Goal: Task Accomplishment & Management: Use online tool/utility

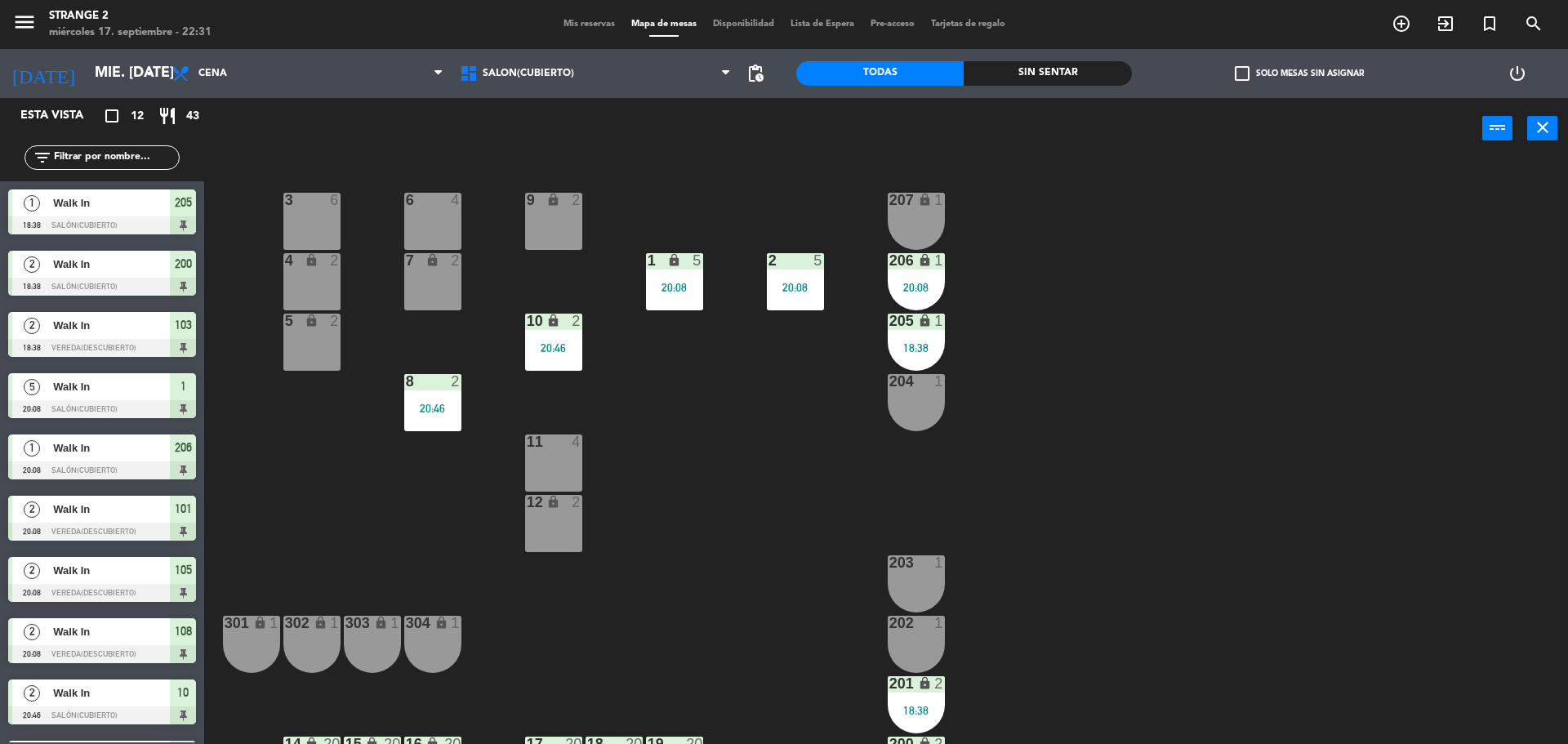
scroll to position [45, 0]
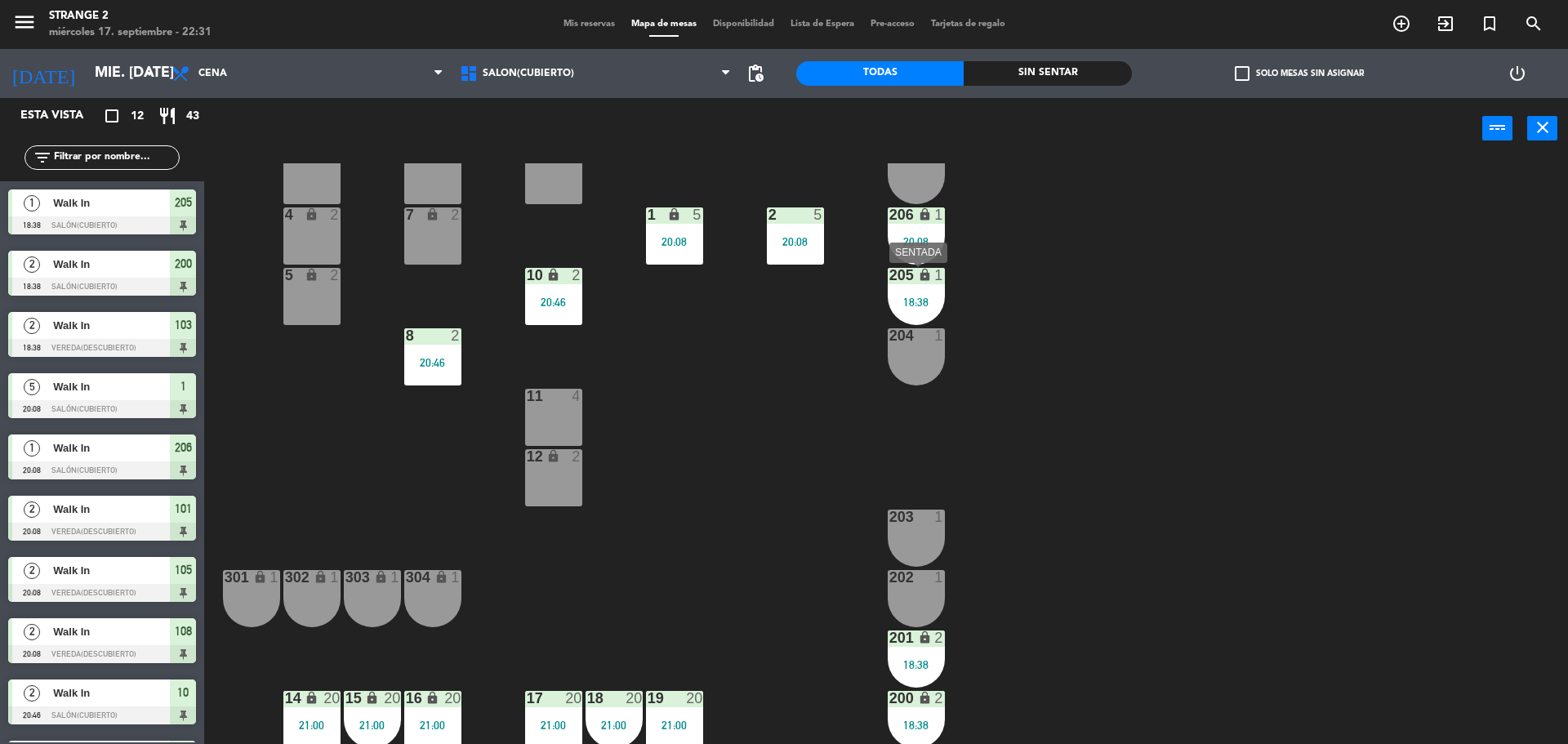
click at [899, 284] on div "205 lock 1 18:38" at bounding box center [915, 296] width 57 height 57
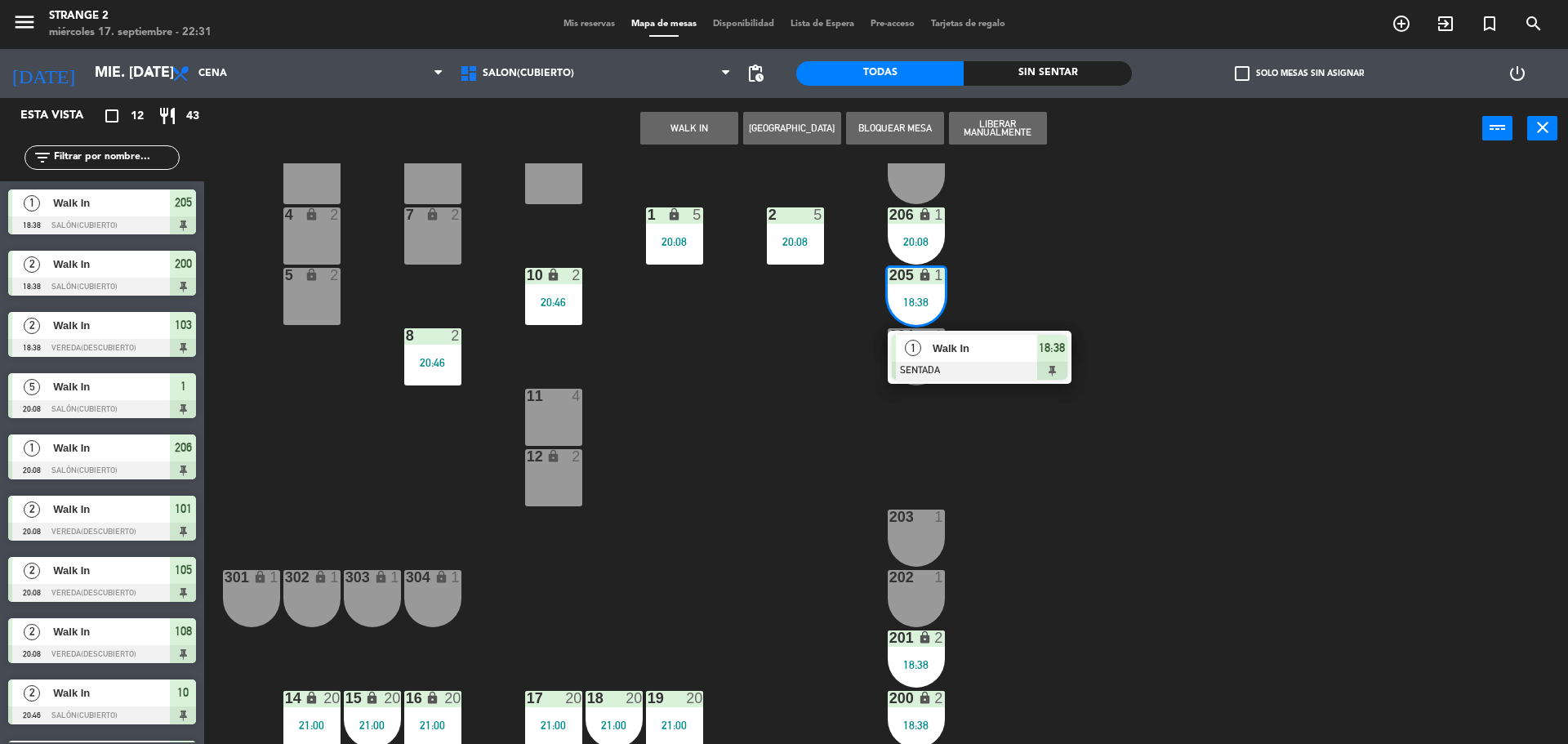
click at [1021, 268] on div "3 6 6 4 9 lock 2 207 lock 1 4 lock 2 7 lock 2 206 lock 1 20:08 1 lock 5 20:08 2…" at bounding box center [894, 455] width 1348 height 584
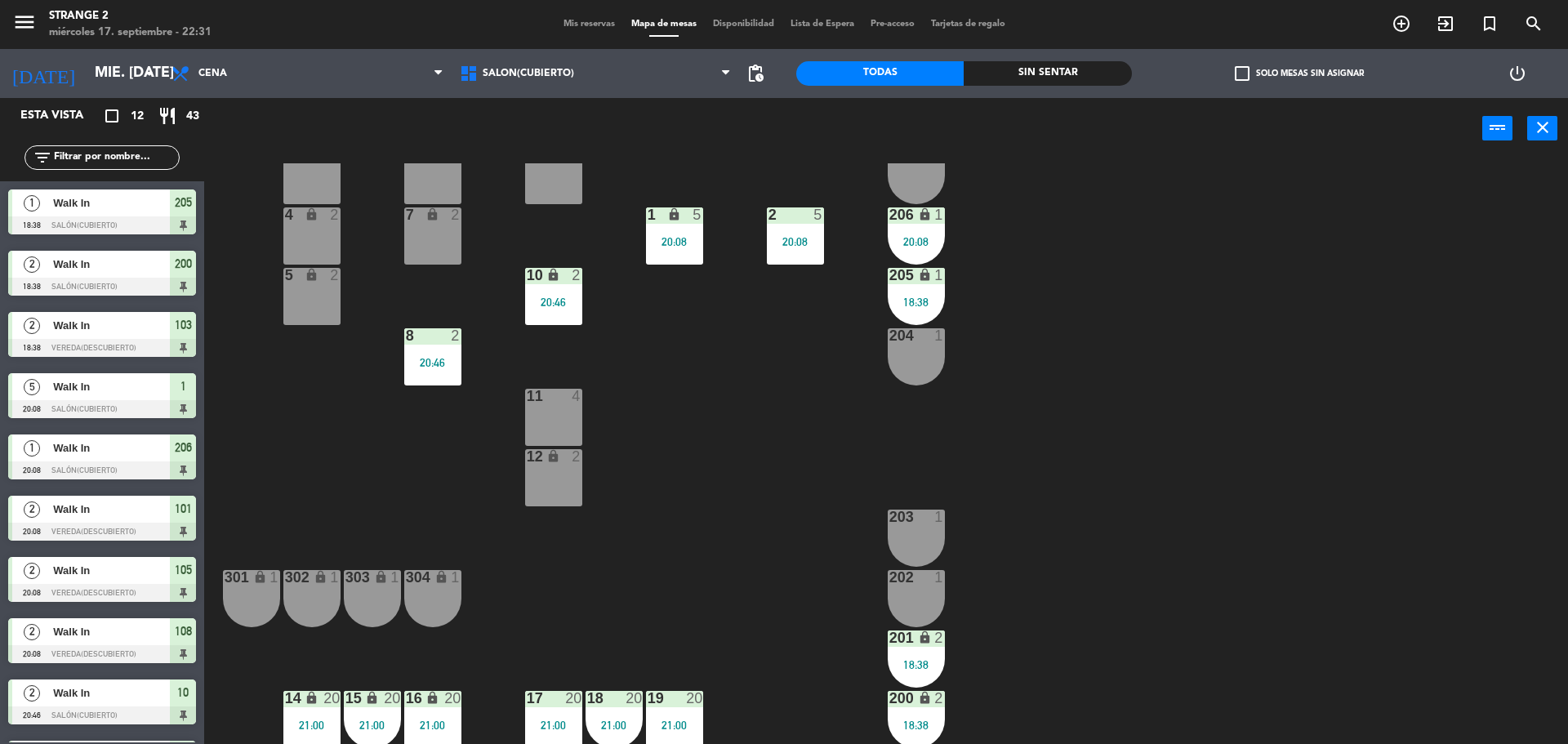
click at [916, 231] on div "206 lock 1 20:08" at bounding box center [915, 236] width 57 height 57
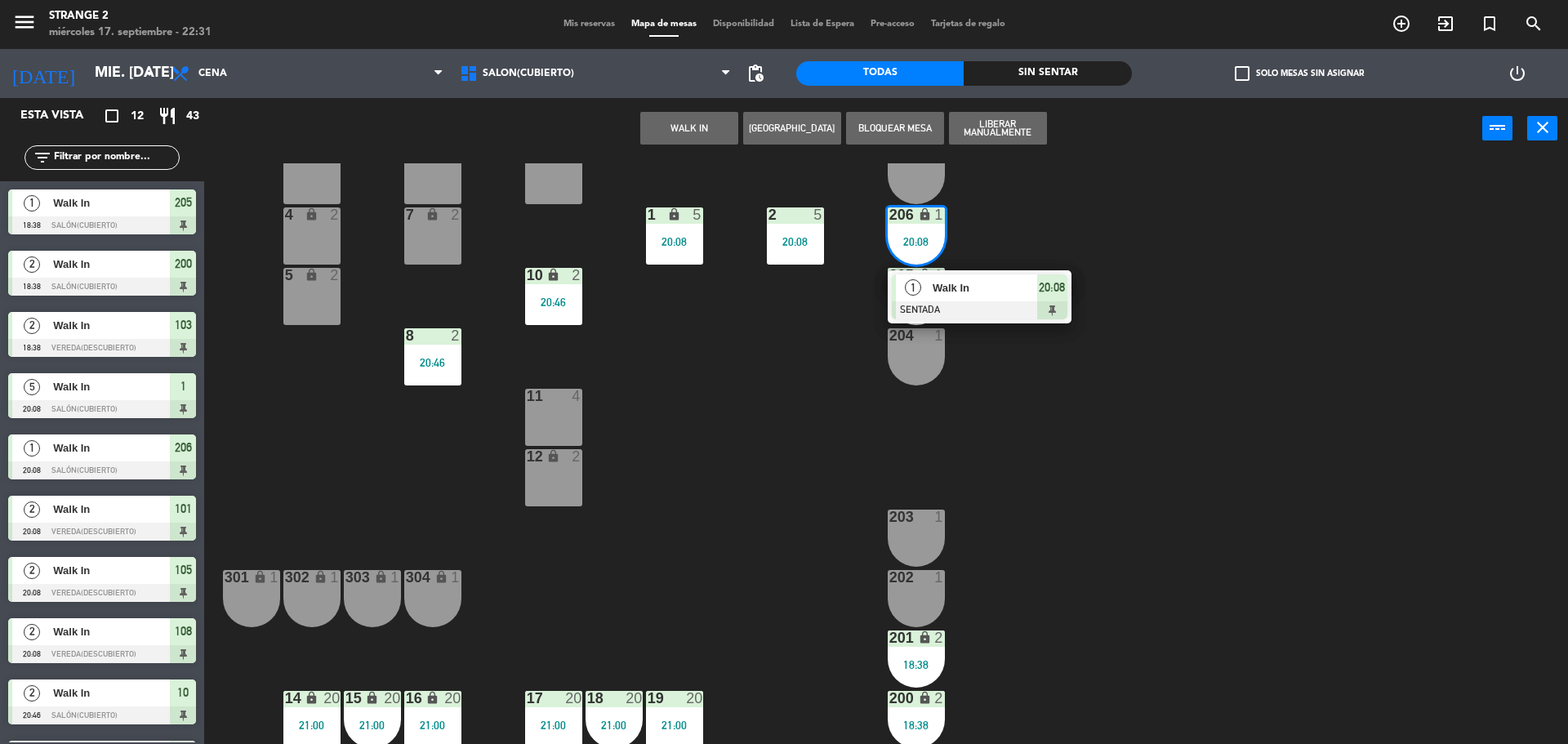
click at [969, 298] on div "Walk In" at bounding box center [984, 288] width 106 height 27
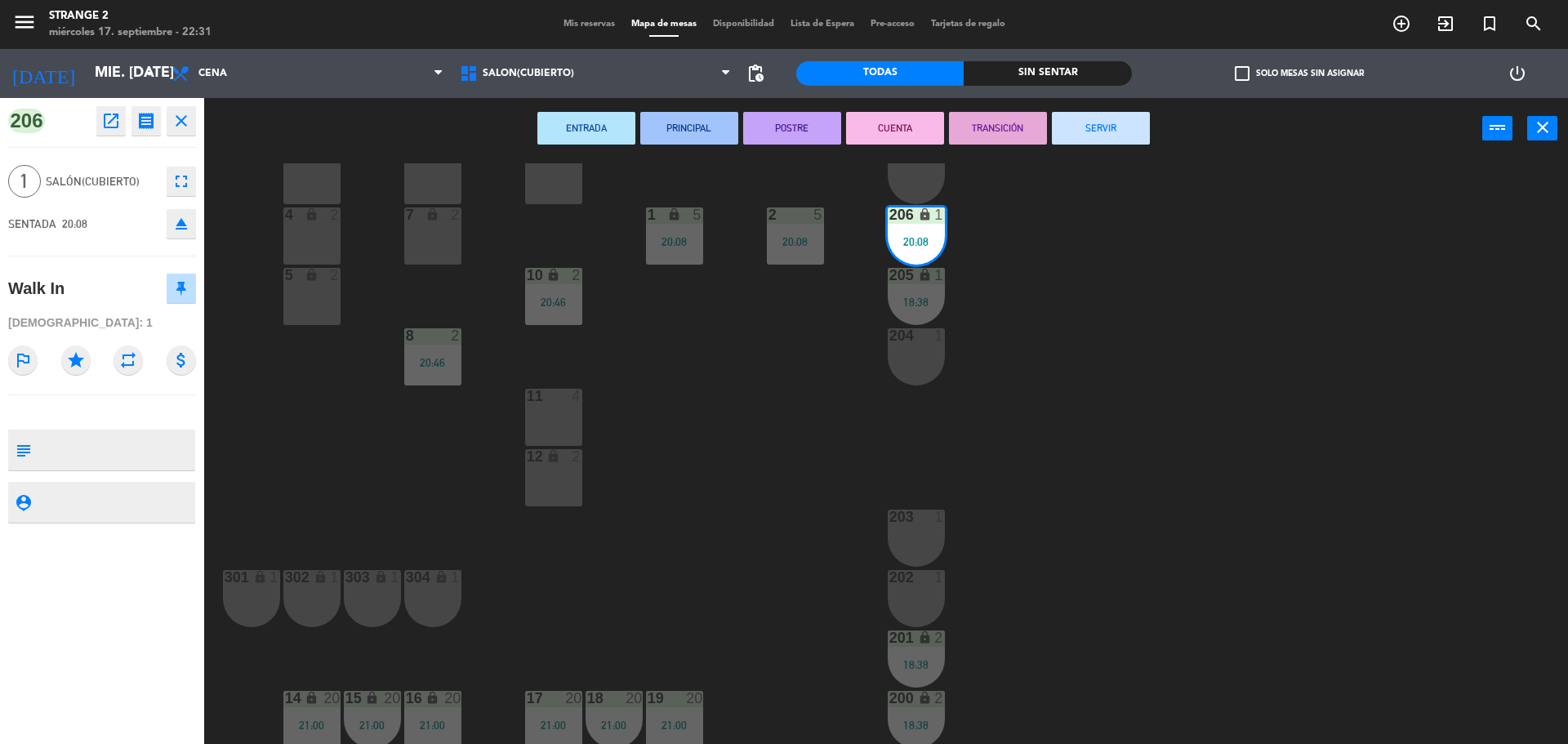
click at [1080, 125] on button "SERVIR" at bounding box center [1101, 128] width 98 height 33
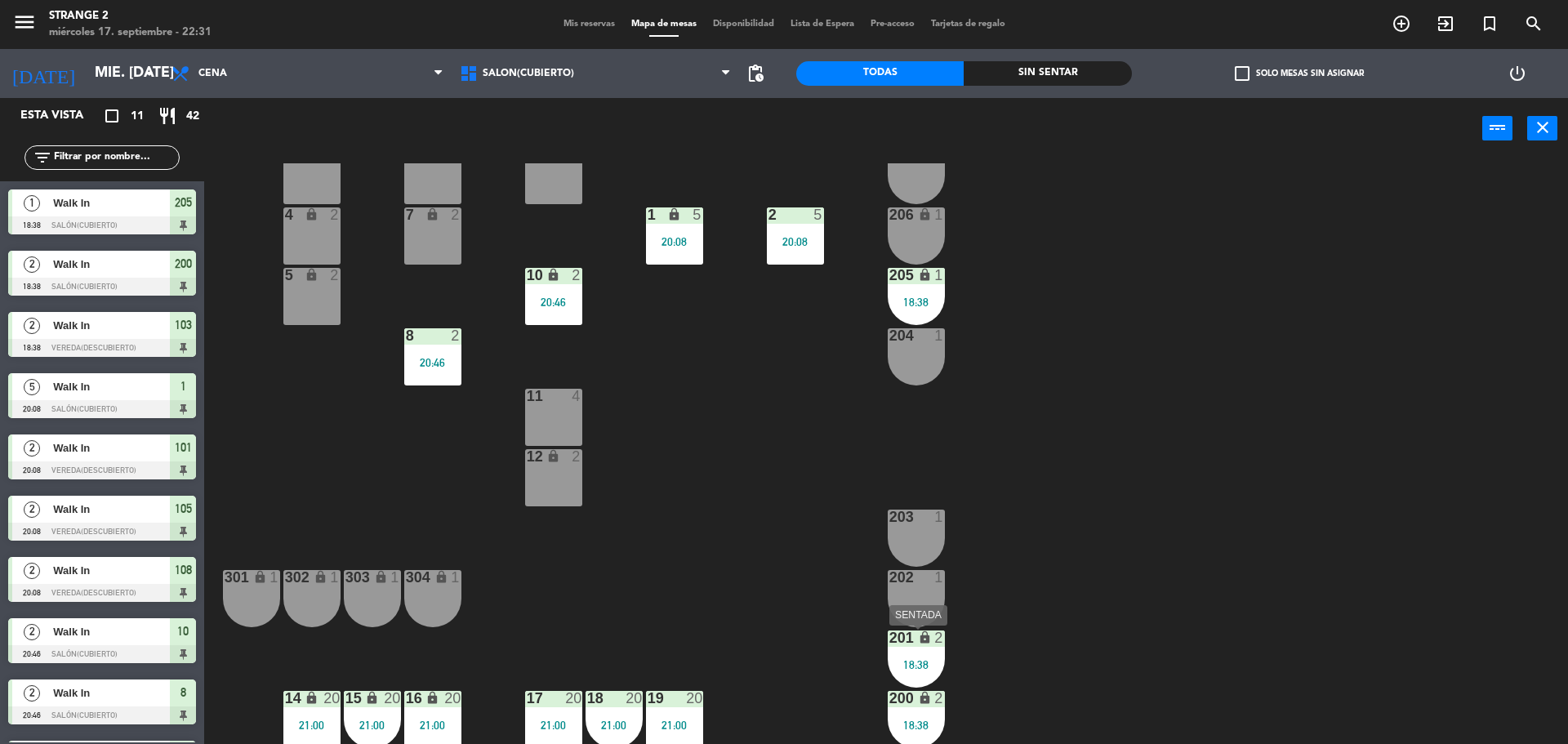
click at [939, 665] on div "18:38" at bounding box center [915, 665] width 57 height 12
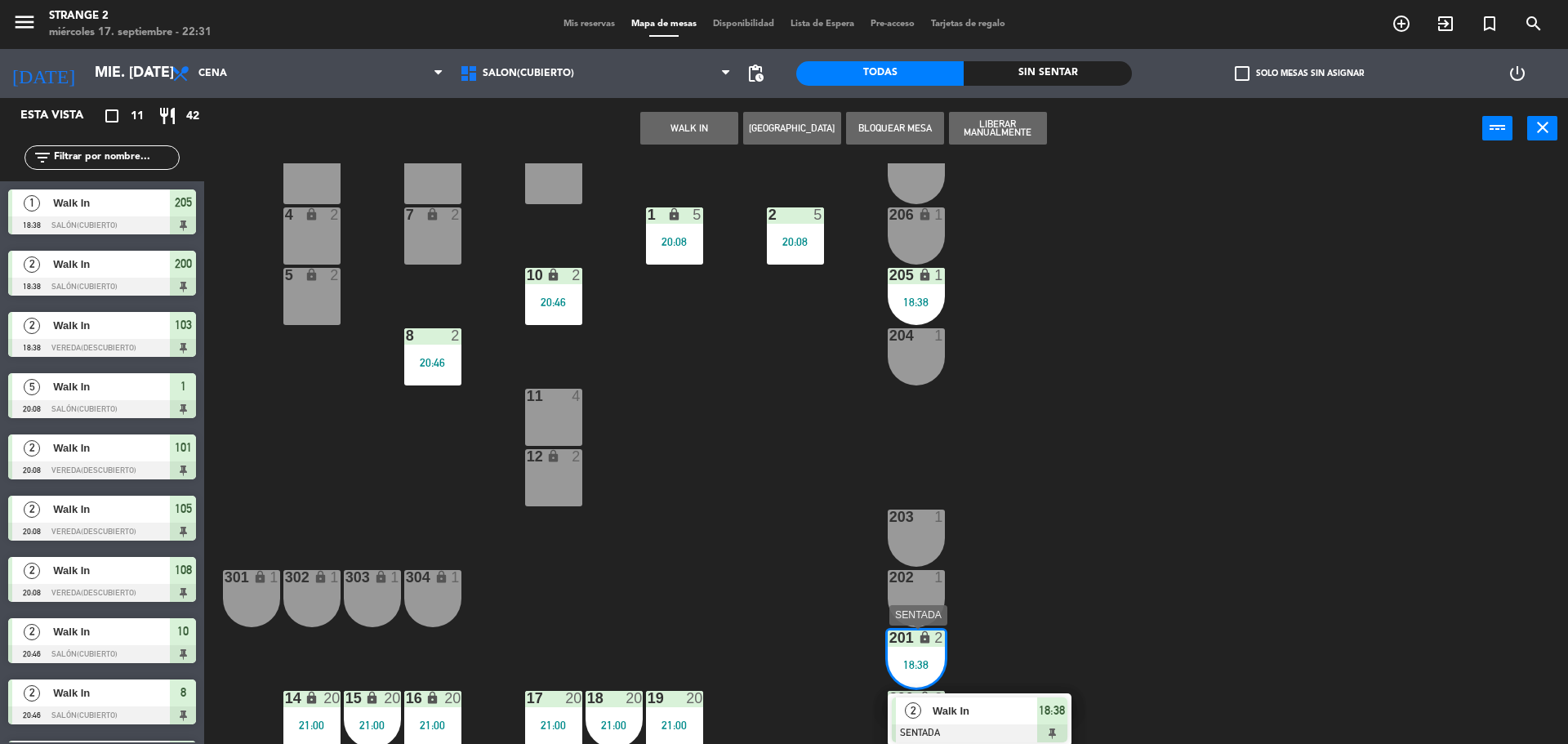
click at [1032, 710] on span "Walk In" at bounding box center [985, 710] width 104 height 17
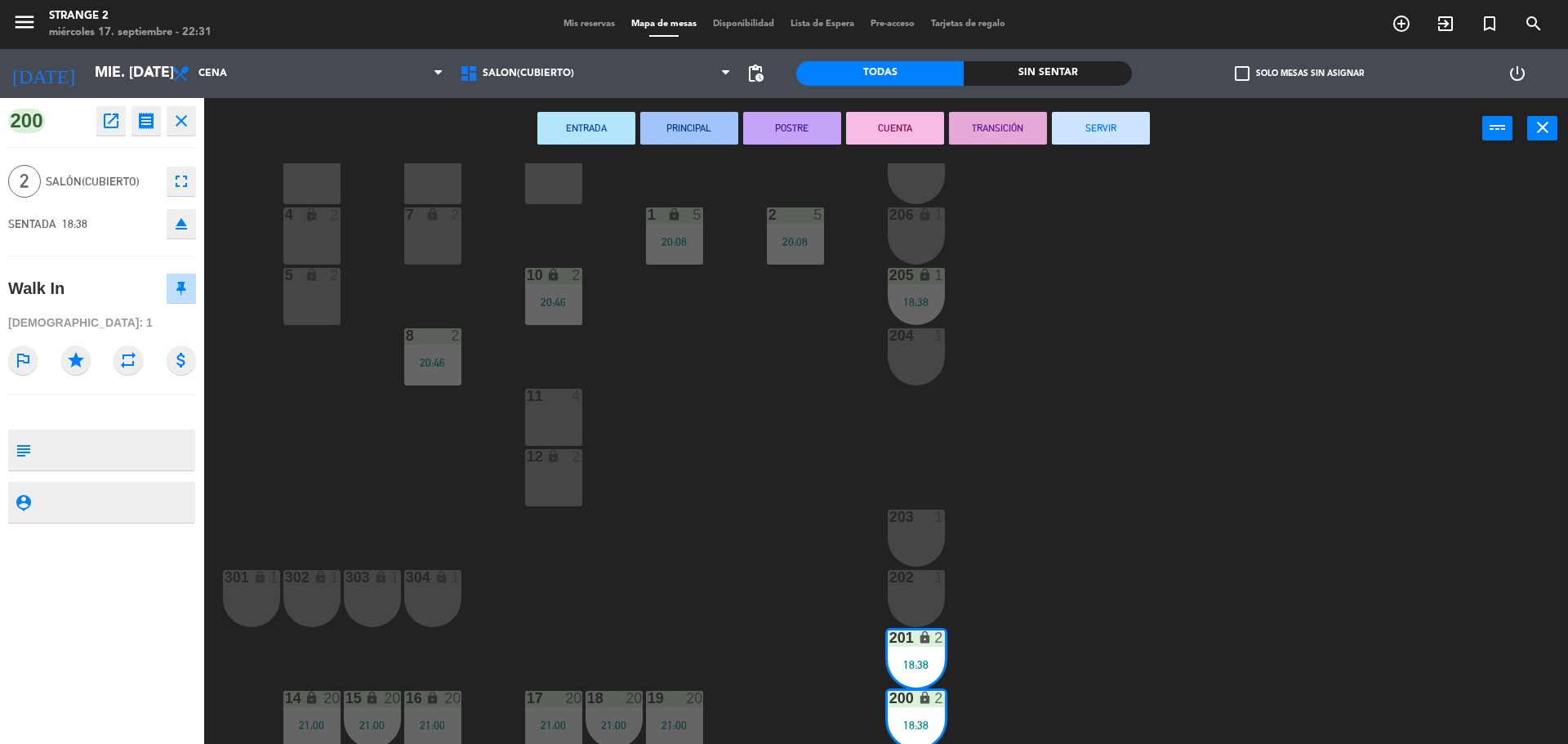
click at [1090, 115] on button "SERVIR" at bounding box center [1101, 128] width 98 height 33
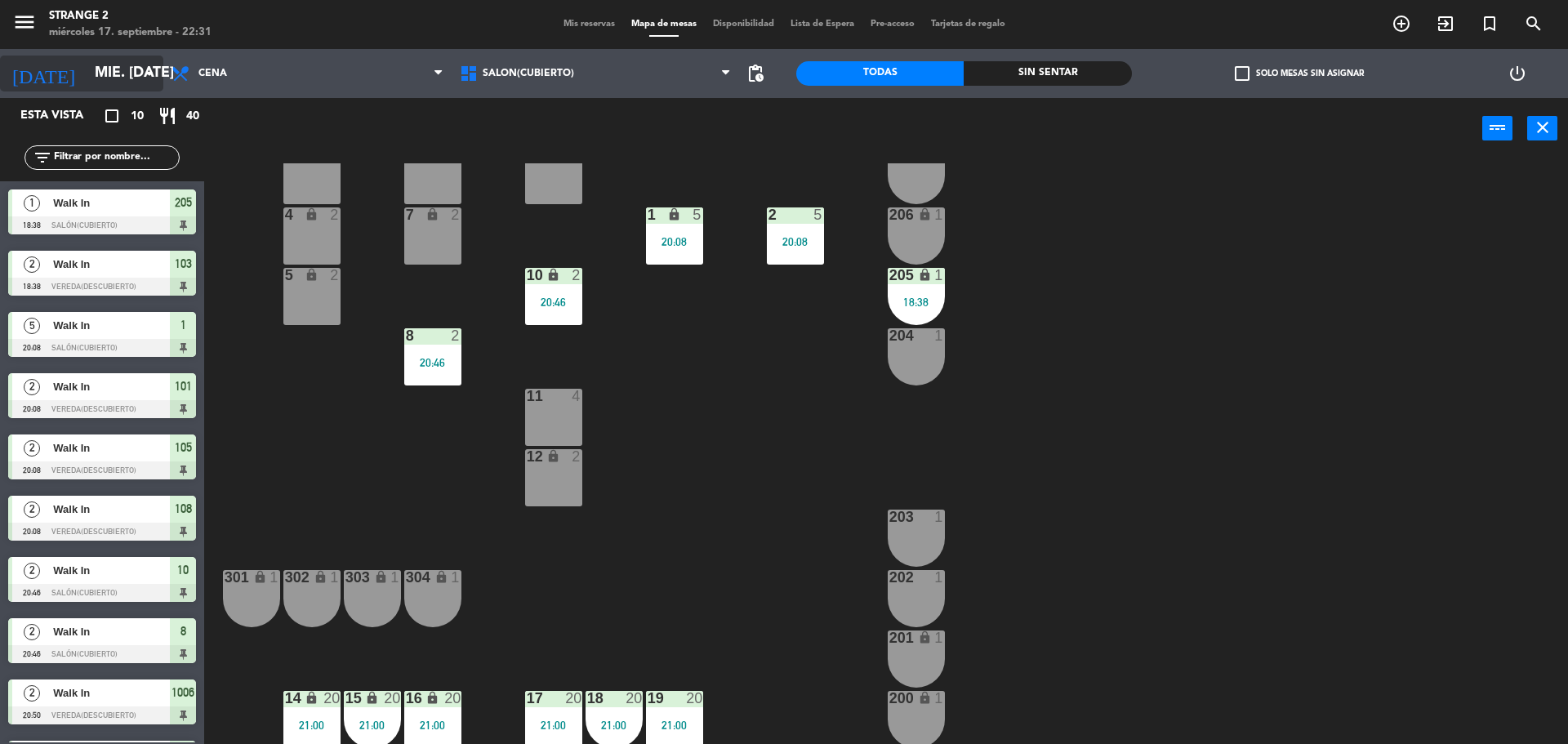
click at [87, 79] on input "mié. [DATE]" at bounding box center [181, 74] width 189 height 33
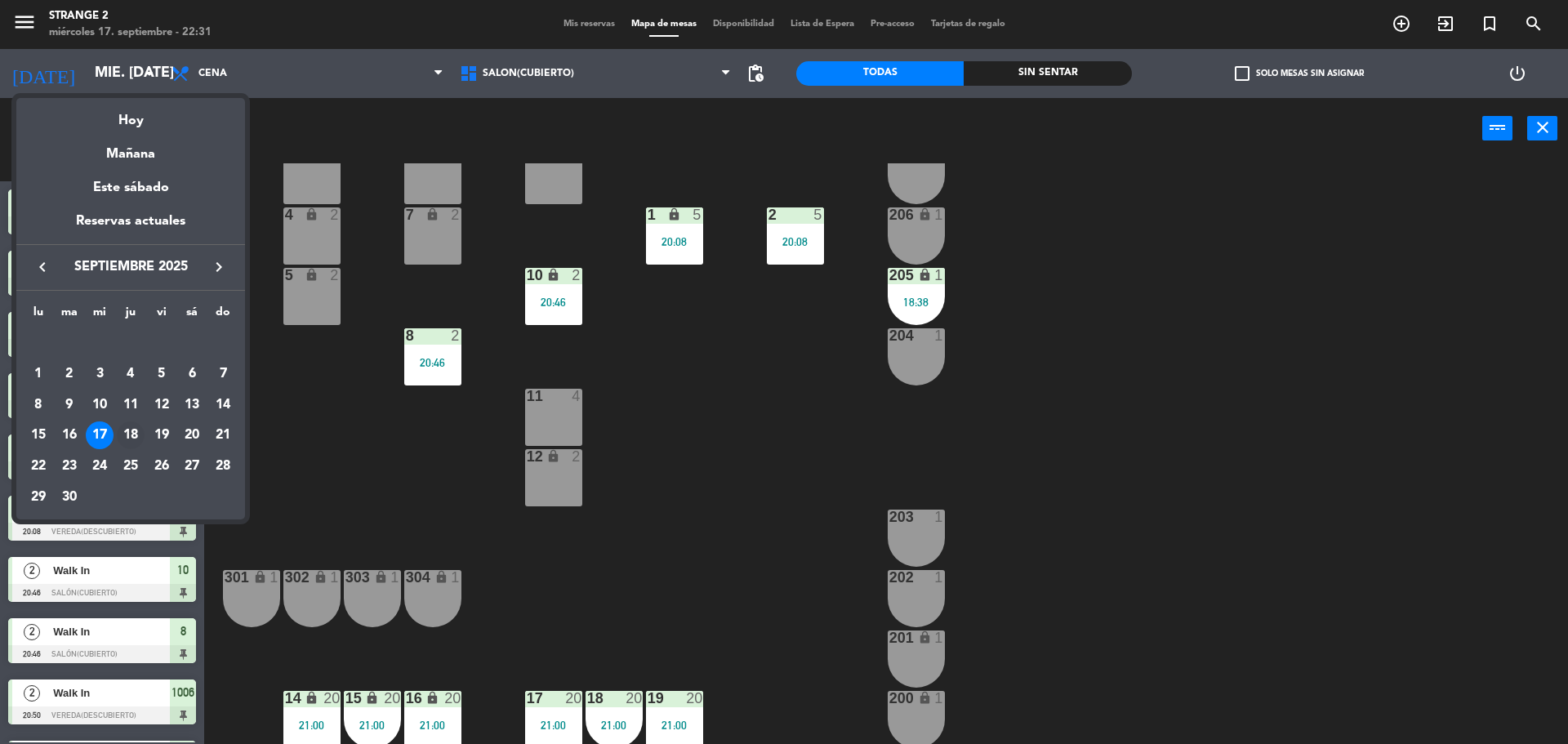
click at [134, 450] on td "18" at bounding box center [131, 436] width 31 height 31
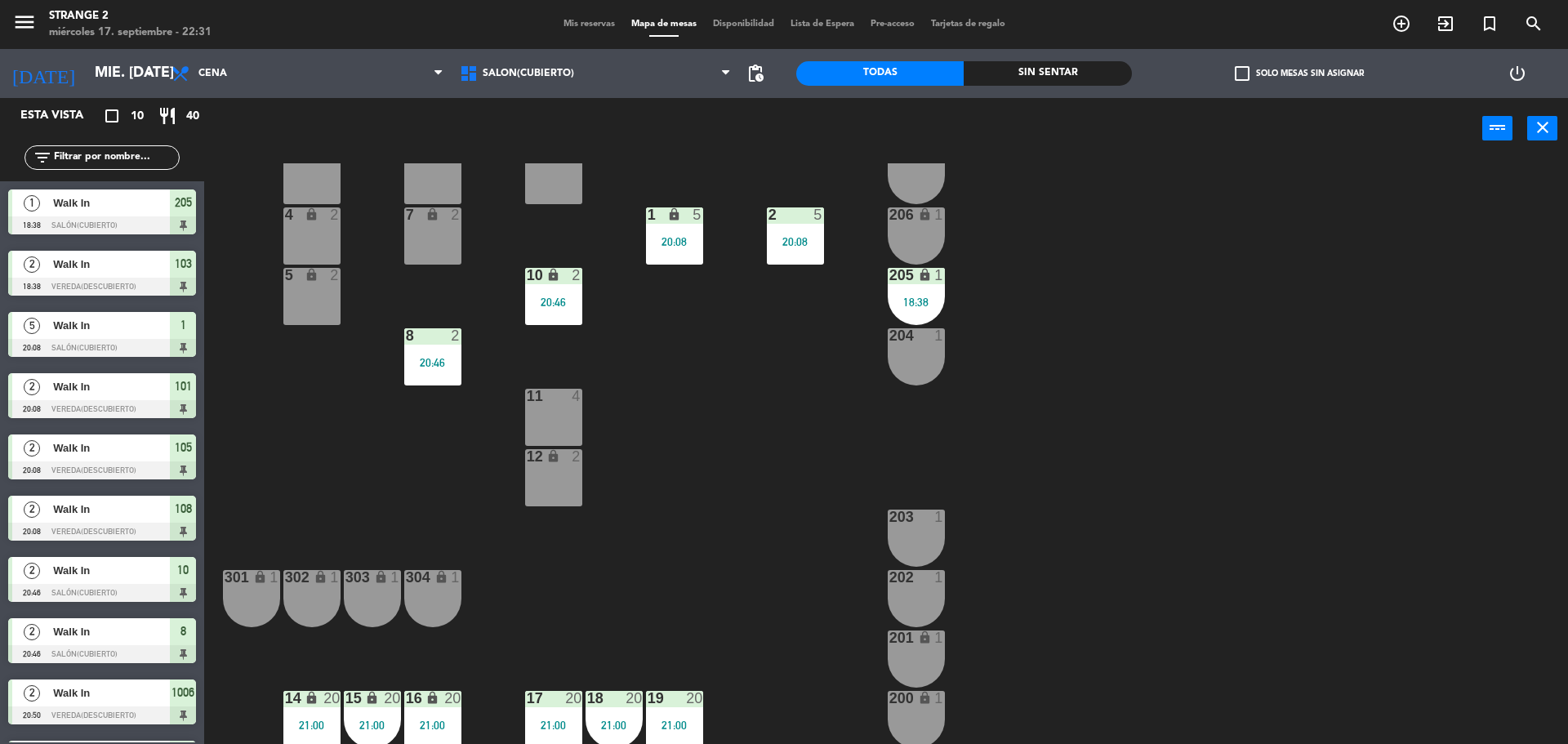
type input "[DEMOGRAPHIC_DATA] [DATE]"
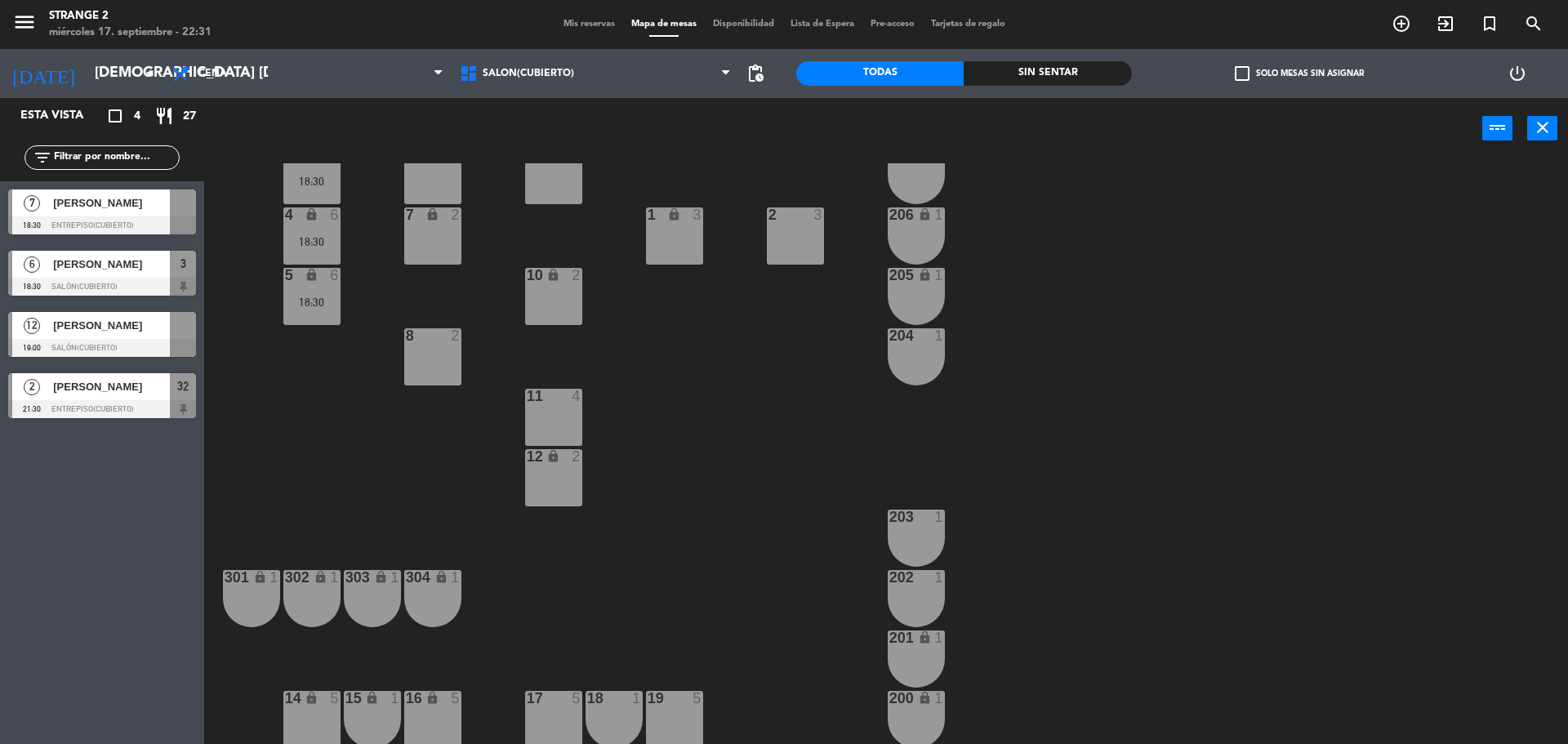
click at [124, 333] on span "[PERSON_NAME]" at bounding box center [111, 325] width 117 height 17
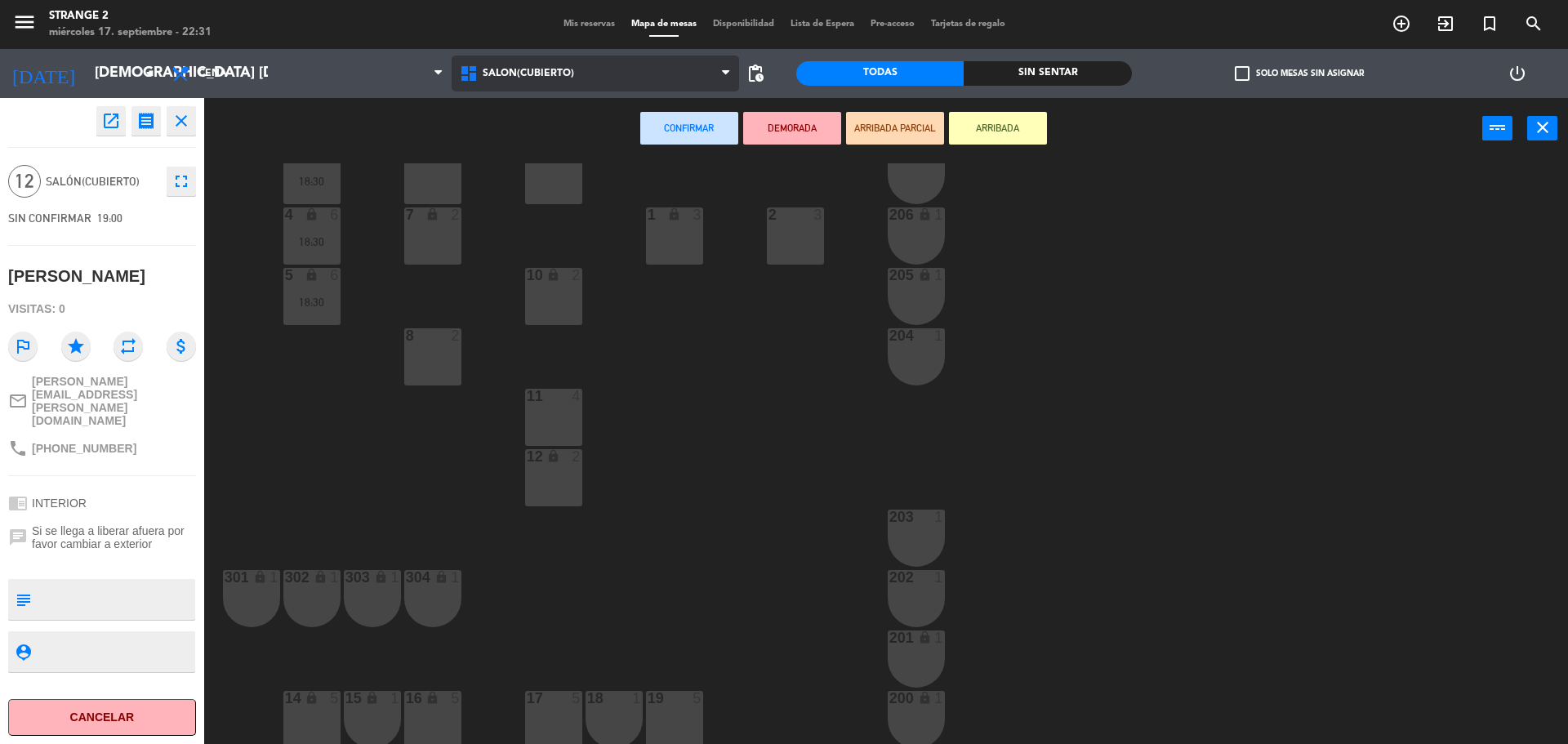
click at [510, 78] on span "Salón(Cubierto)" at bounding box center [528, 74] width 92 height 12
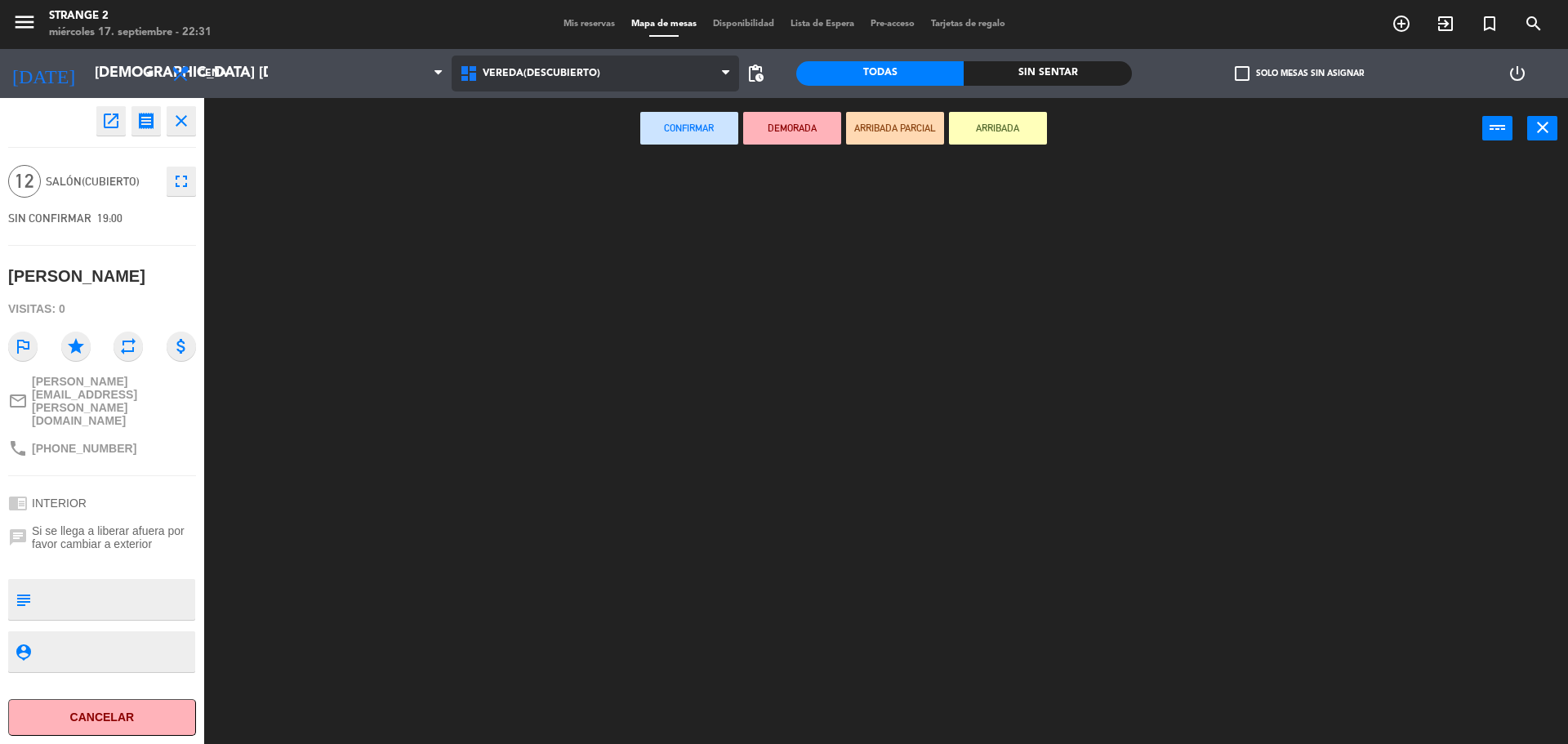
scroll to position [0, 0]
click at [504, 169] on ng-component "menu Strange 2 miércoles 17. septiembre - 22:31 Mis reservas Mapa de mesas Disp…" at bounding box center [784, 374] width 1568 height 748
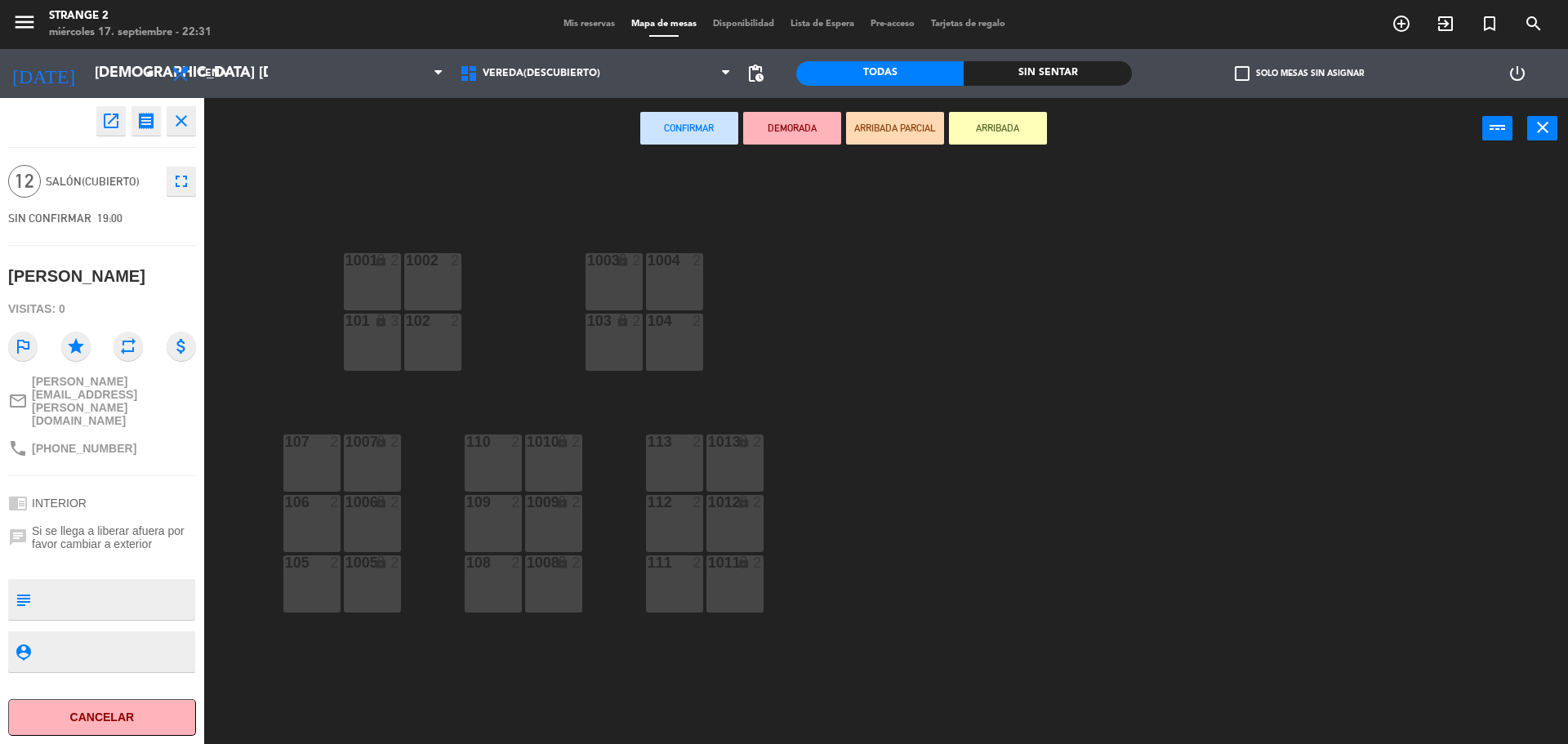
click at [391, 275] on div "1001 lock 2" at bounding box center [372, 281] width 57 height 57
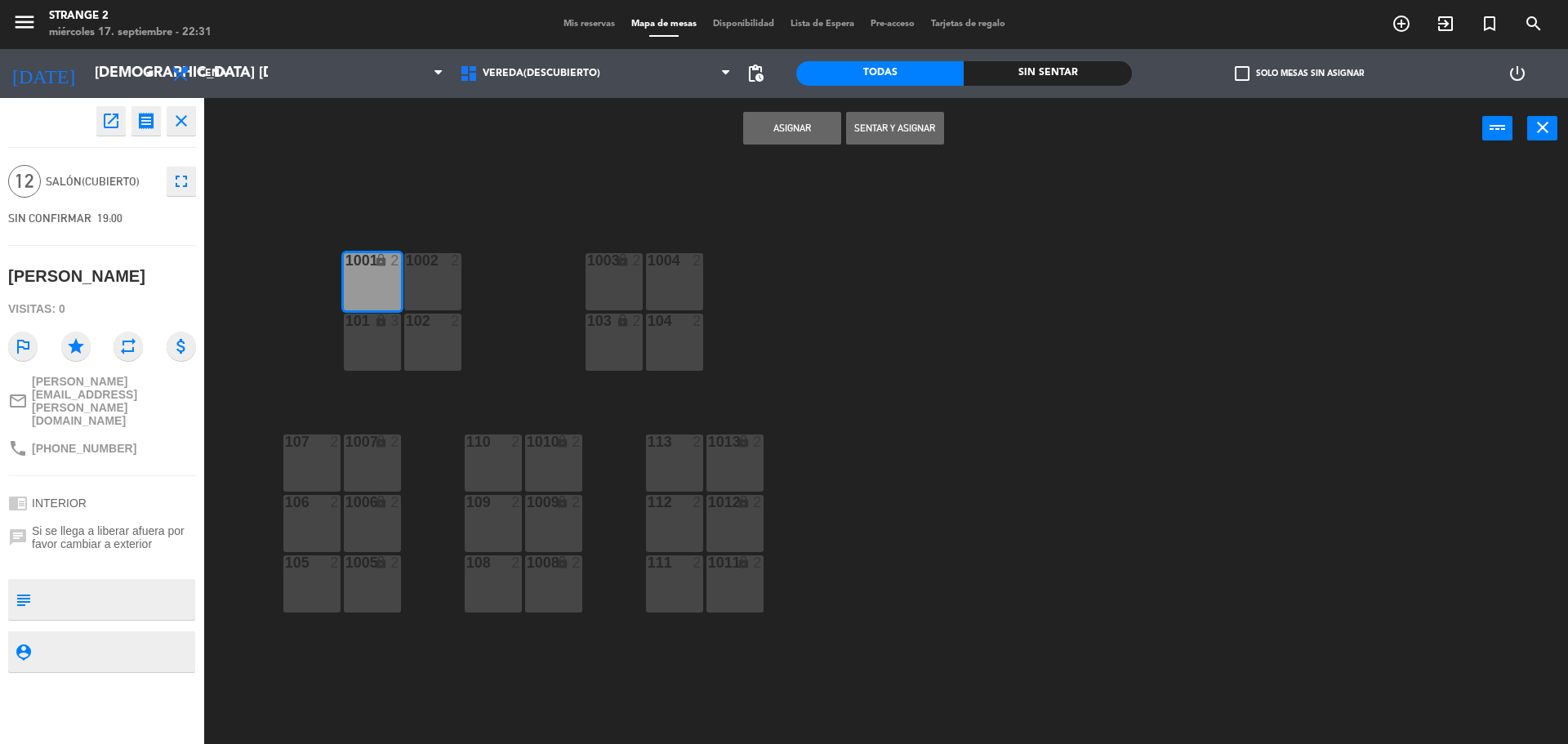
click at [423, 279] on div "1002 2" at bounding box center [433, 281] width 57 height 57
click at [421, 335] on div "102 2" at bounding box center [433, 341] width 57 height 57
click at [377, 342] on div "101 lock 3" at bounding box center [372, 341] width 57 height 57
click at [635, 280] on div "1003 lock 2" at bounding box center [614, 281] width 57 height 57
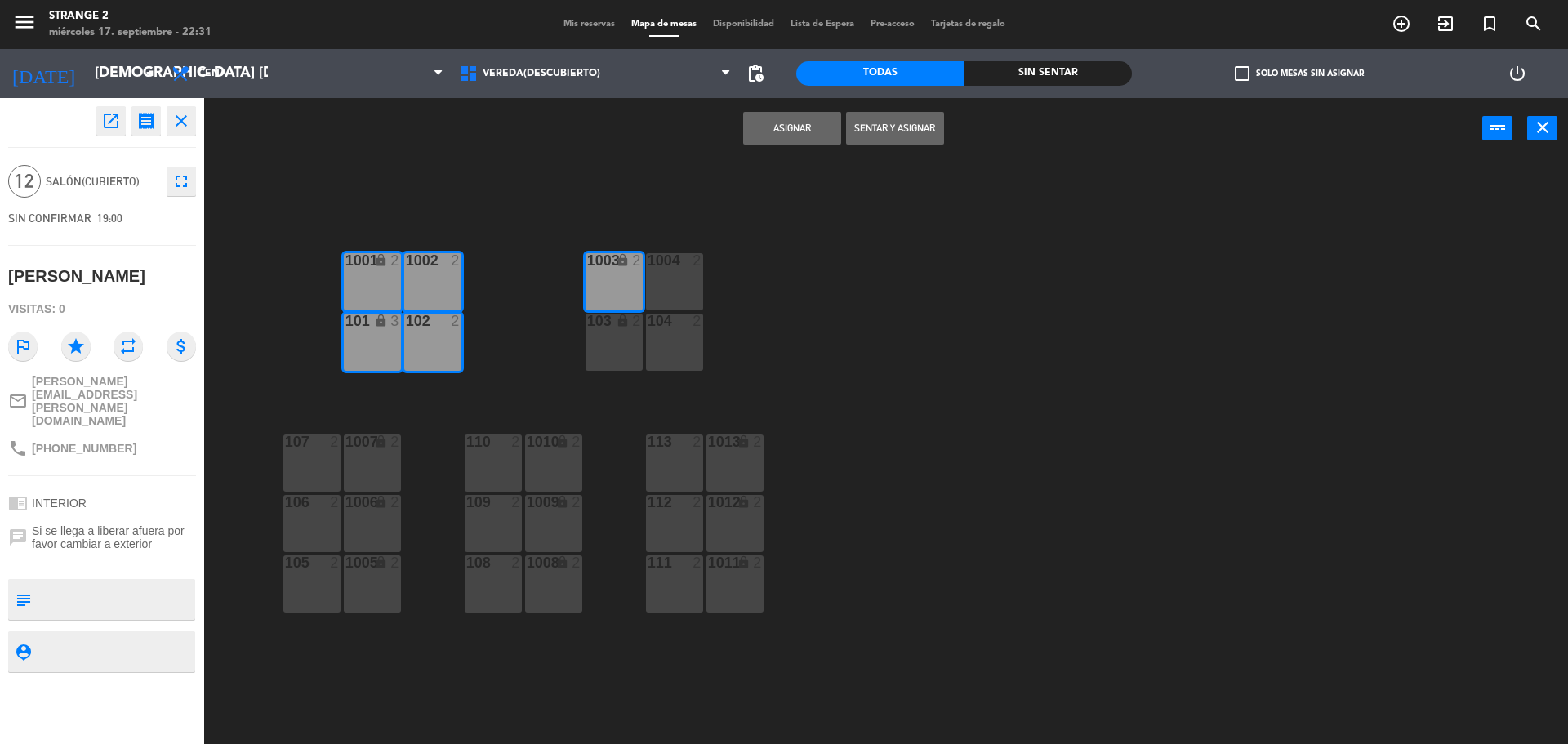
click at [678, 284] on div "1004 2" at bounding box center [674, 281] width 57 height 57
click at [650, 342] on div "104 2" at bounding box center [674, 341] width 57 height 57
click at [571, 339] on div "1001 lock 2 1002 2 1003 lock 2 1004 2 101 lock 3 102 2 103 lock 2 104 2 113 2 1…" at bounding box center [894, 455] width 1348 height 584
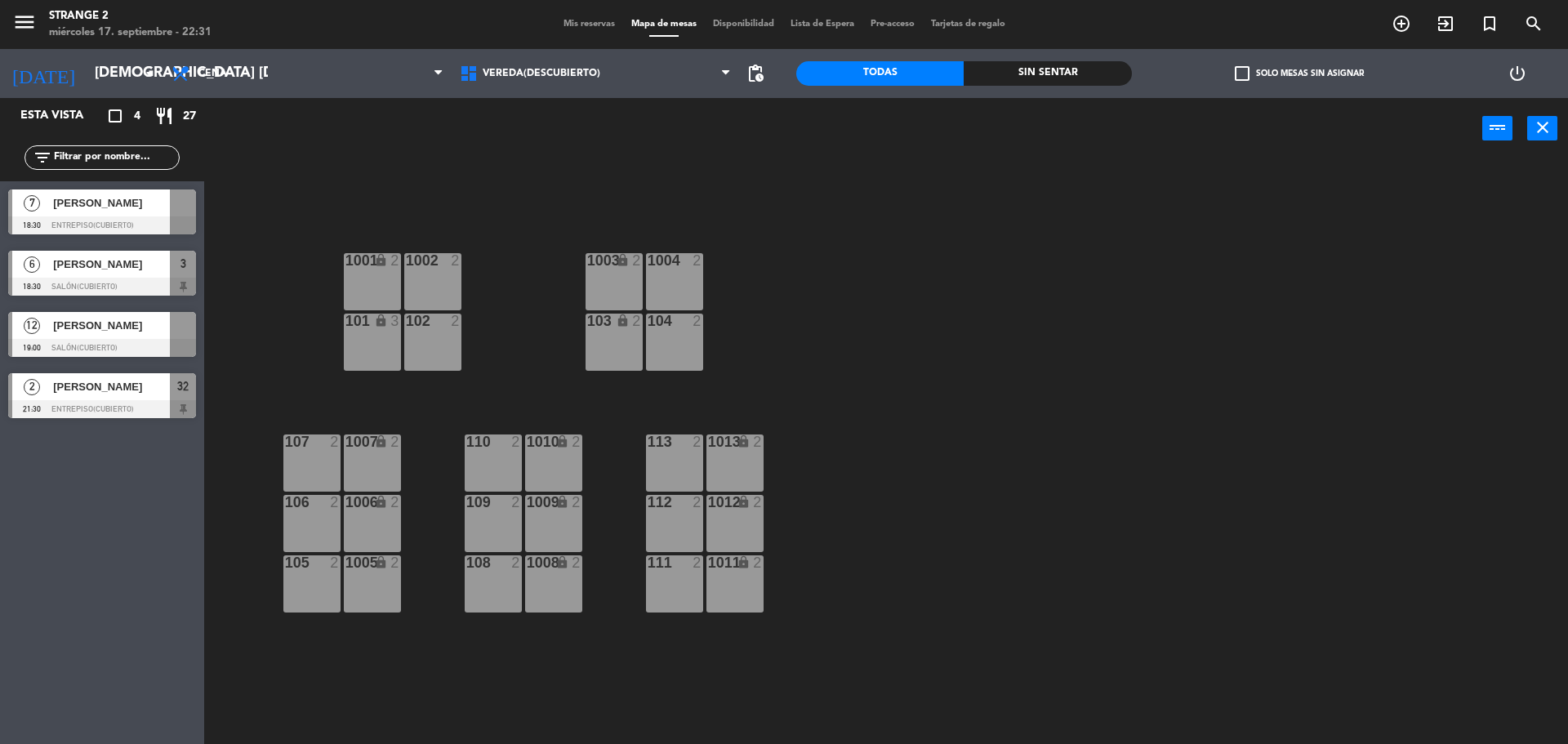
click at [122, 334] on span "[PERSON_NAME]" at bounding box center [111, 325] width 117 height 17
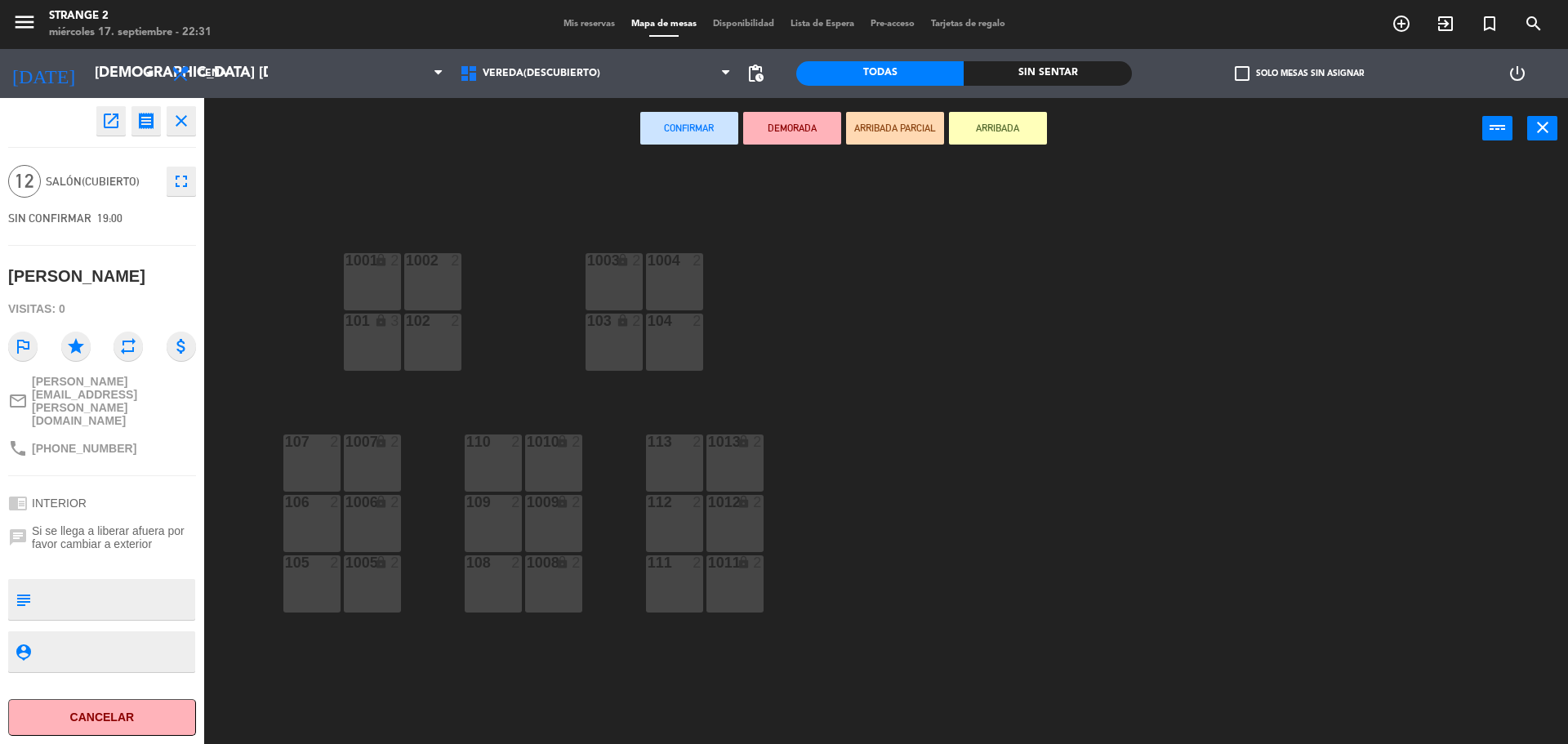
click at [339, 283] on div "1001 lock 2 1002 2 1003 lock 2 1004 2 101 lock 3 102 2 103 lock 2 104 2 113 2 1…" at bounding box center [894, 455] width 1348 height 584
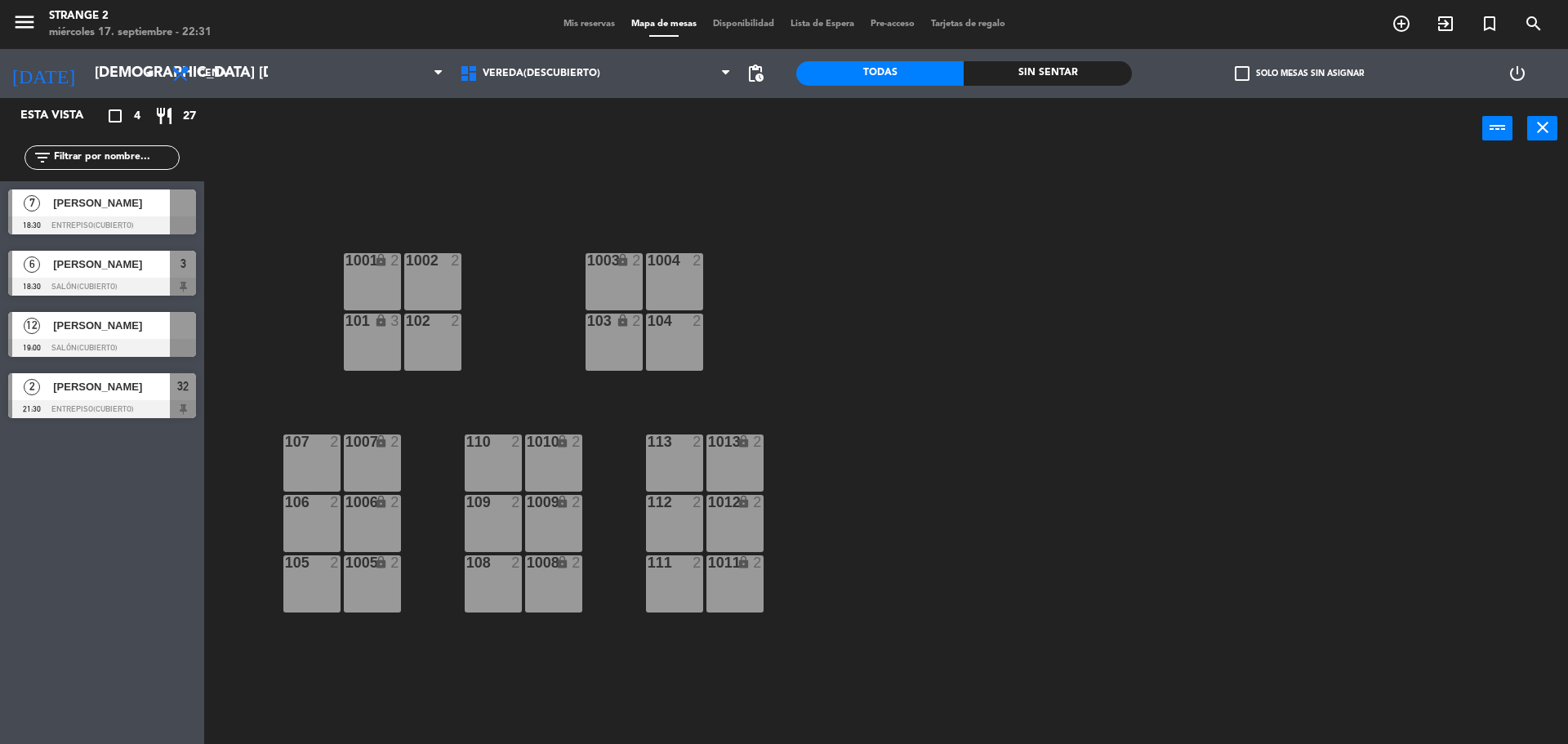
click at [151, 317] on span "[PERSON_NAME]" at bounding box center [111, 325] width 117 height 17
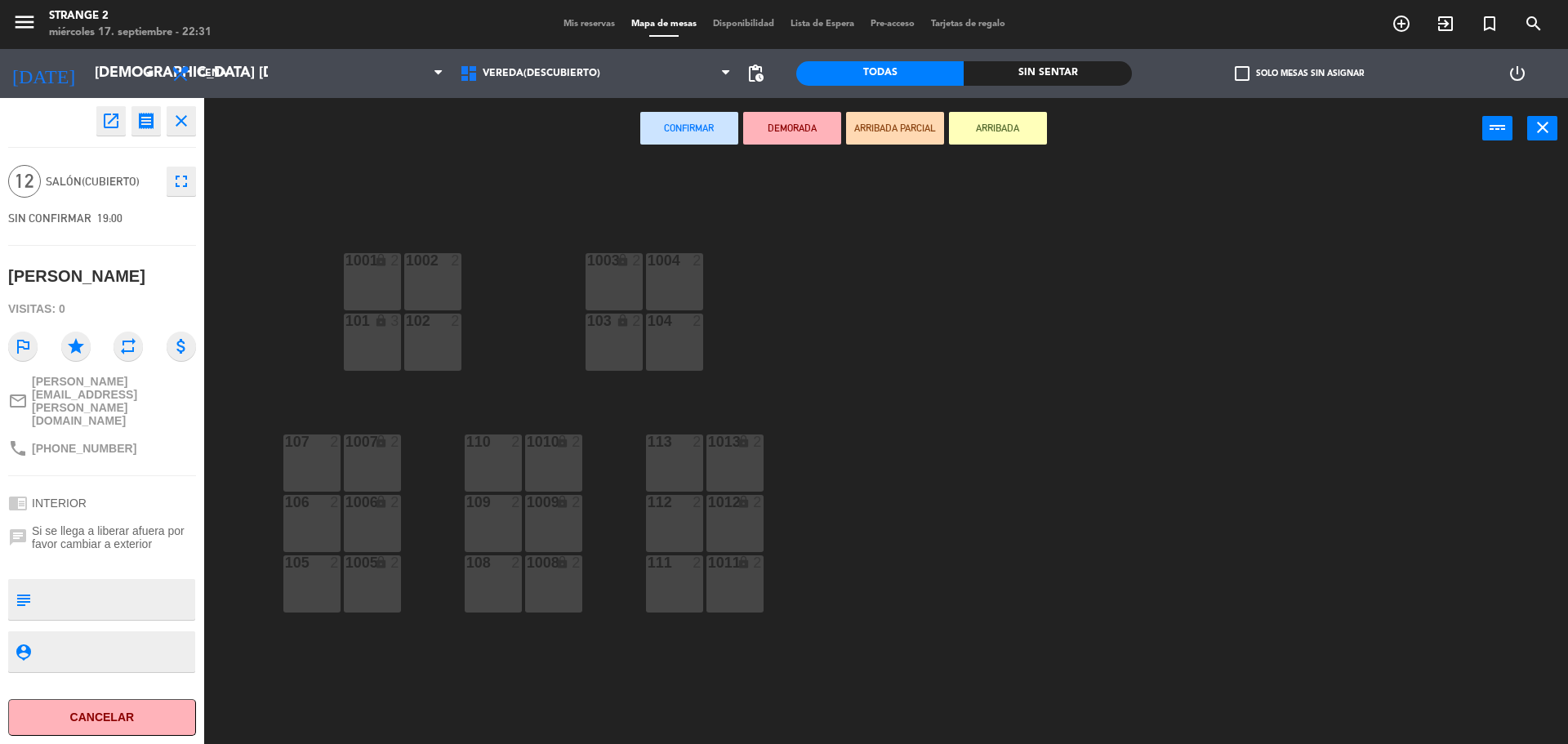
click at [399, 269] on div "1001 lock 2" at bounding box center [372, 261] width 57 height 17
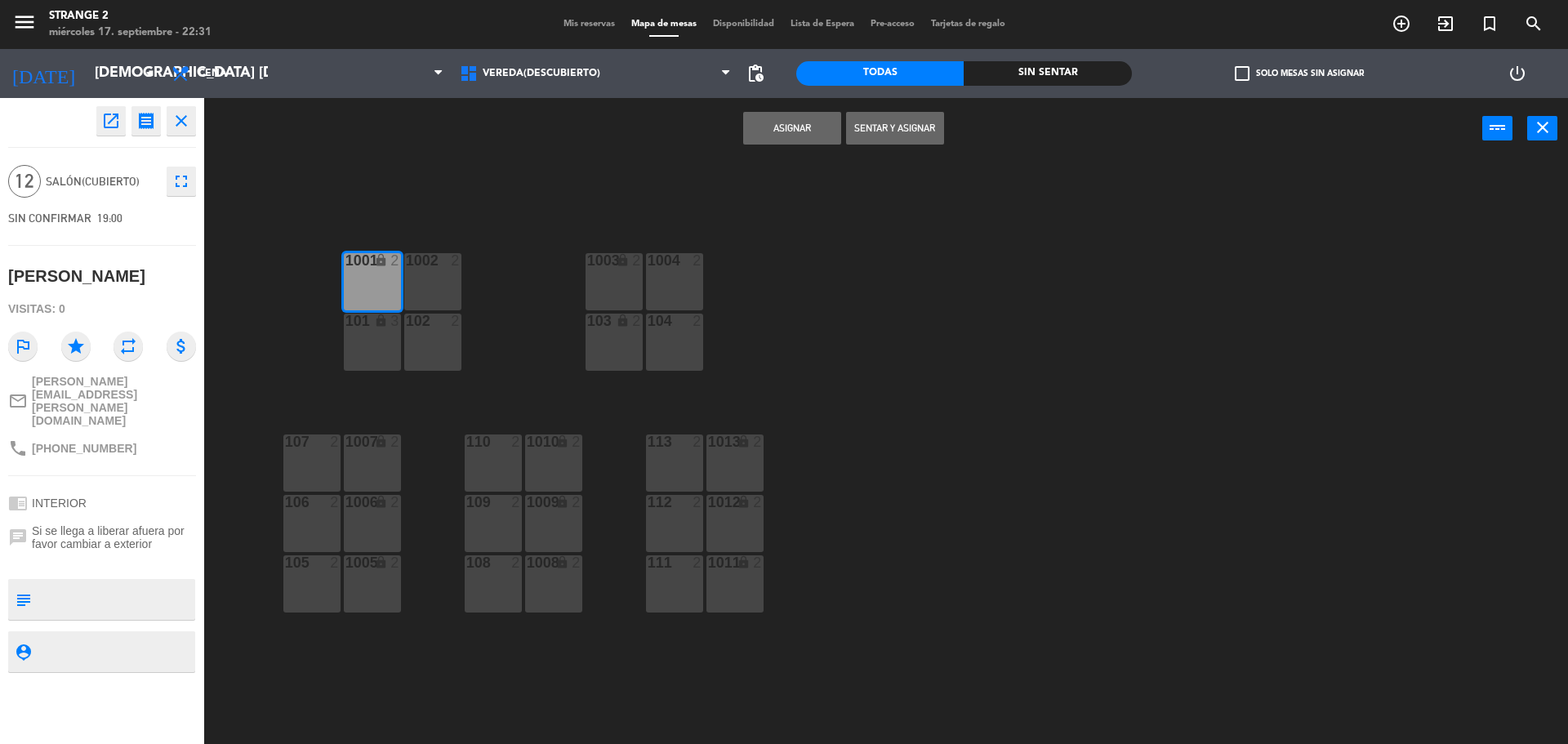
click at [428, 266] on div at bounding box center [433, 260] width 27 height 15
drag, startPoint x: 426, startPoint y: 331, endPoint x: 379, endPoint y: 332, distance: 47.0
click at [423, 332] on div "102 2" at bounding box center [433, 341] width 57 height 57
click at [369, 331] on div "101 lock 3" at bounding box center [372, 341] width 57 height 57
click at [590, 274] on div "1003 lock 2" at bounding box center [614, 281] width 57 height 57
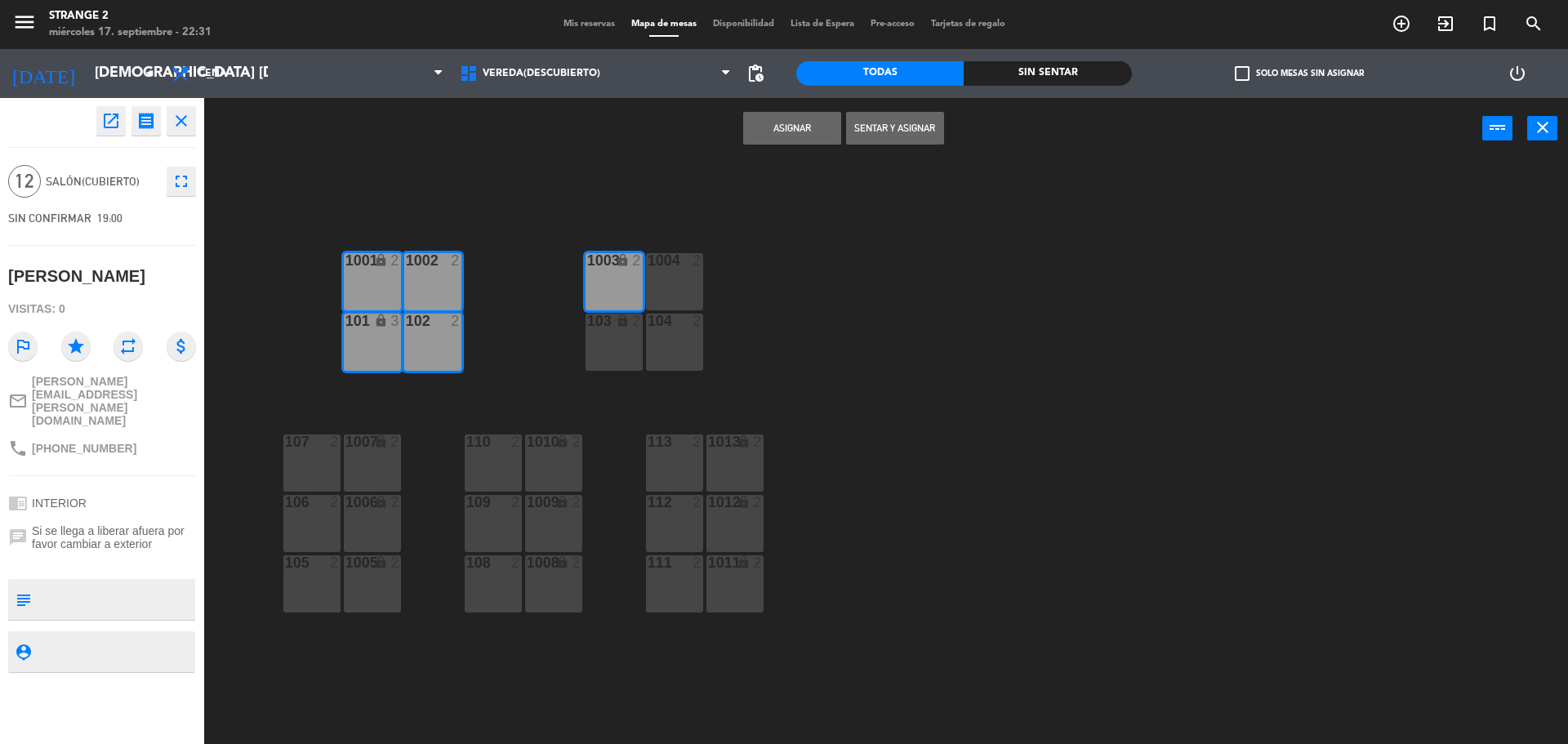
click at [678, 272] on div "1004 2" at bounding box center [674, 281] width 57 height 57
drag, startPoint x: 672, startPoint y: 323, endPoint x: 631, endPoint y: 333, distance: 42.2
click at [672, 324] on div at bounding box center [674, 321] width 27 height 15
click at [627, 334] on div "103 lock 2" at bounding box center [614, 341] width 57 height 57
click at [782, 126] on button "Asignar" at bounding box center [792, 128] width 98 height 33
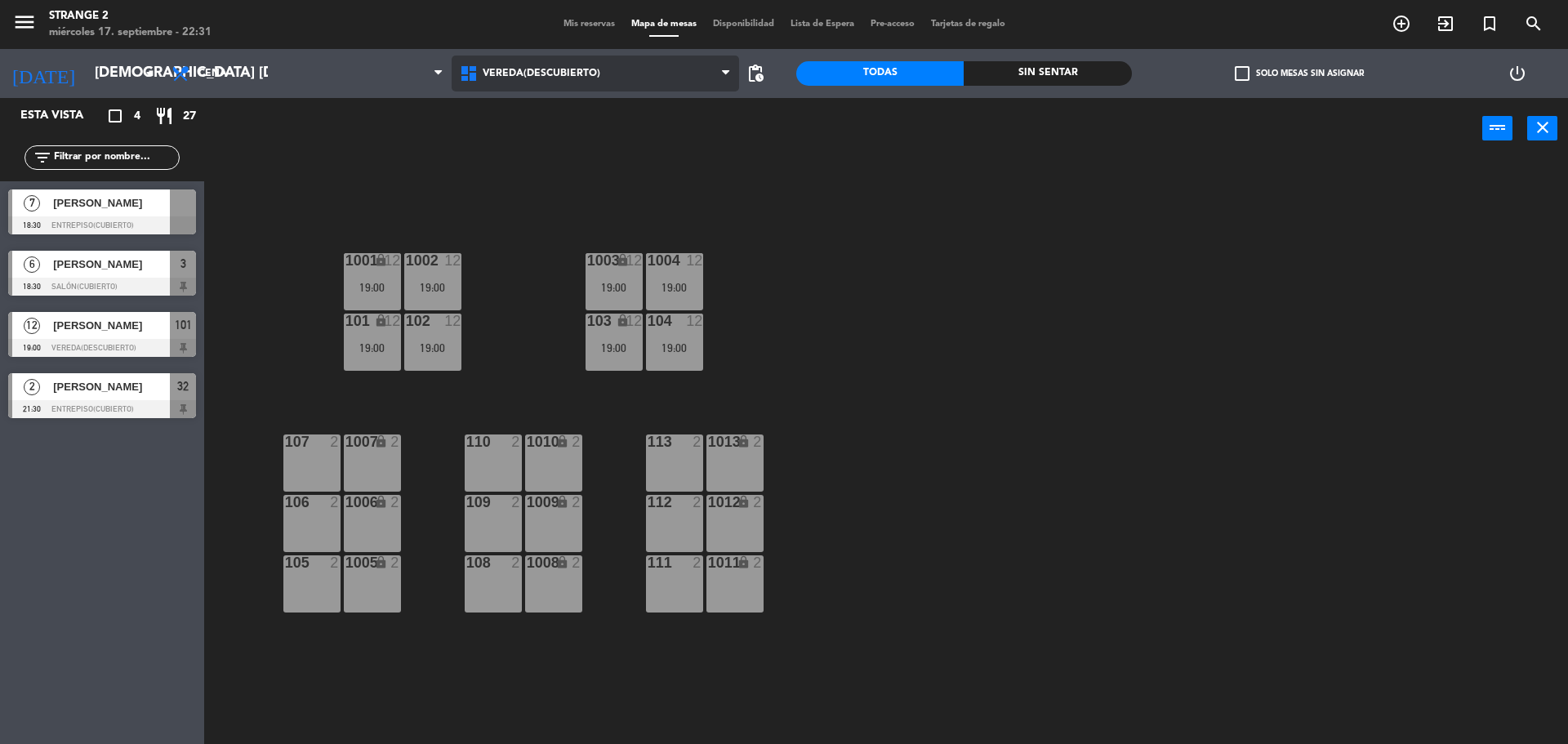
click at [520, 79] on span "Vereda(Descubierto)" at bounding box center [542, 74] width 117 height 12
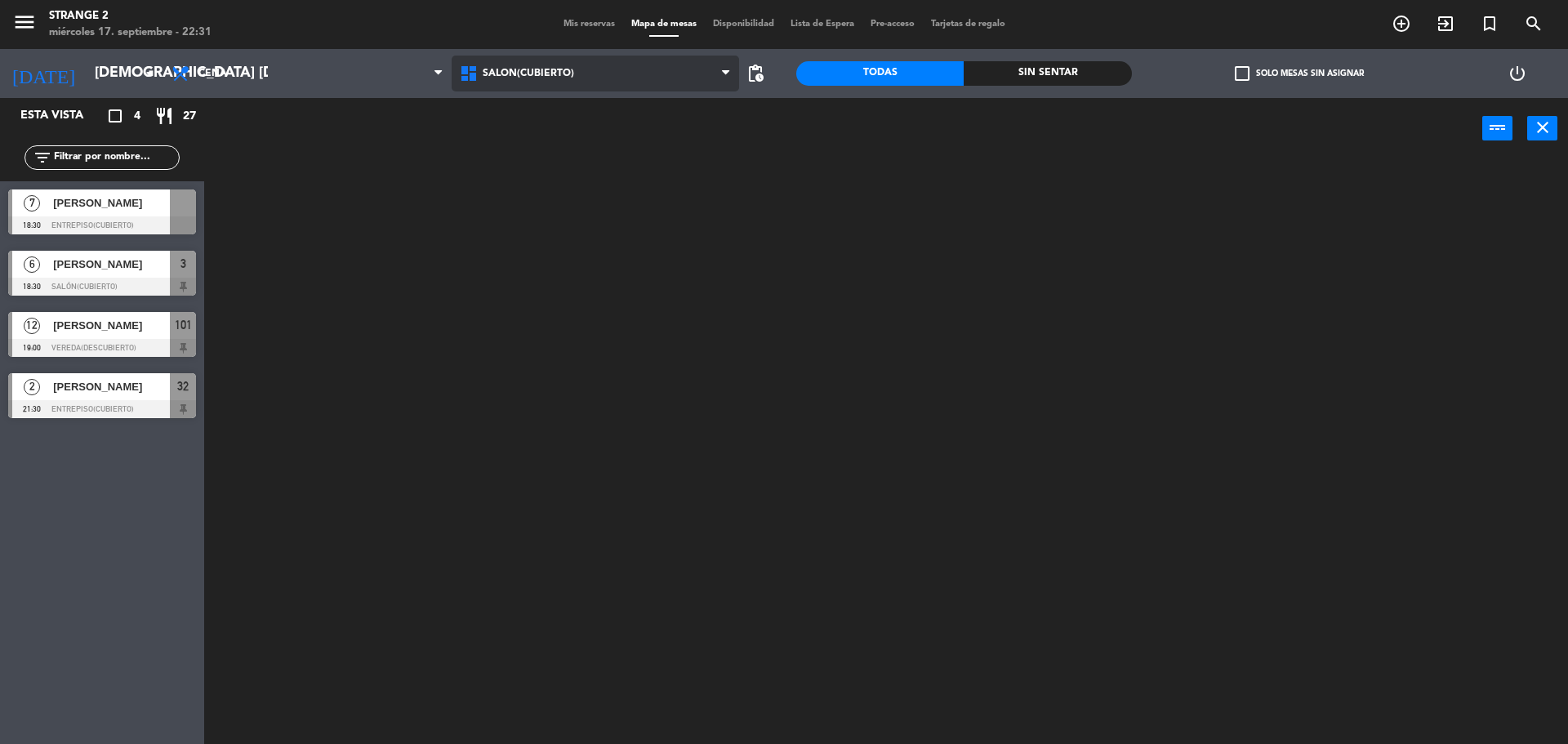
click at [532, 160] on ng-component "menu Strange 2 miércoles 17. septiembre - 22:31 Mis reservas Mapa de mesas Disp…" at bounding box center [784, 374] width 1568 height 748
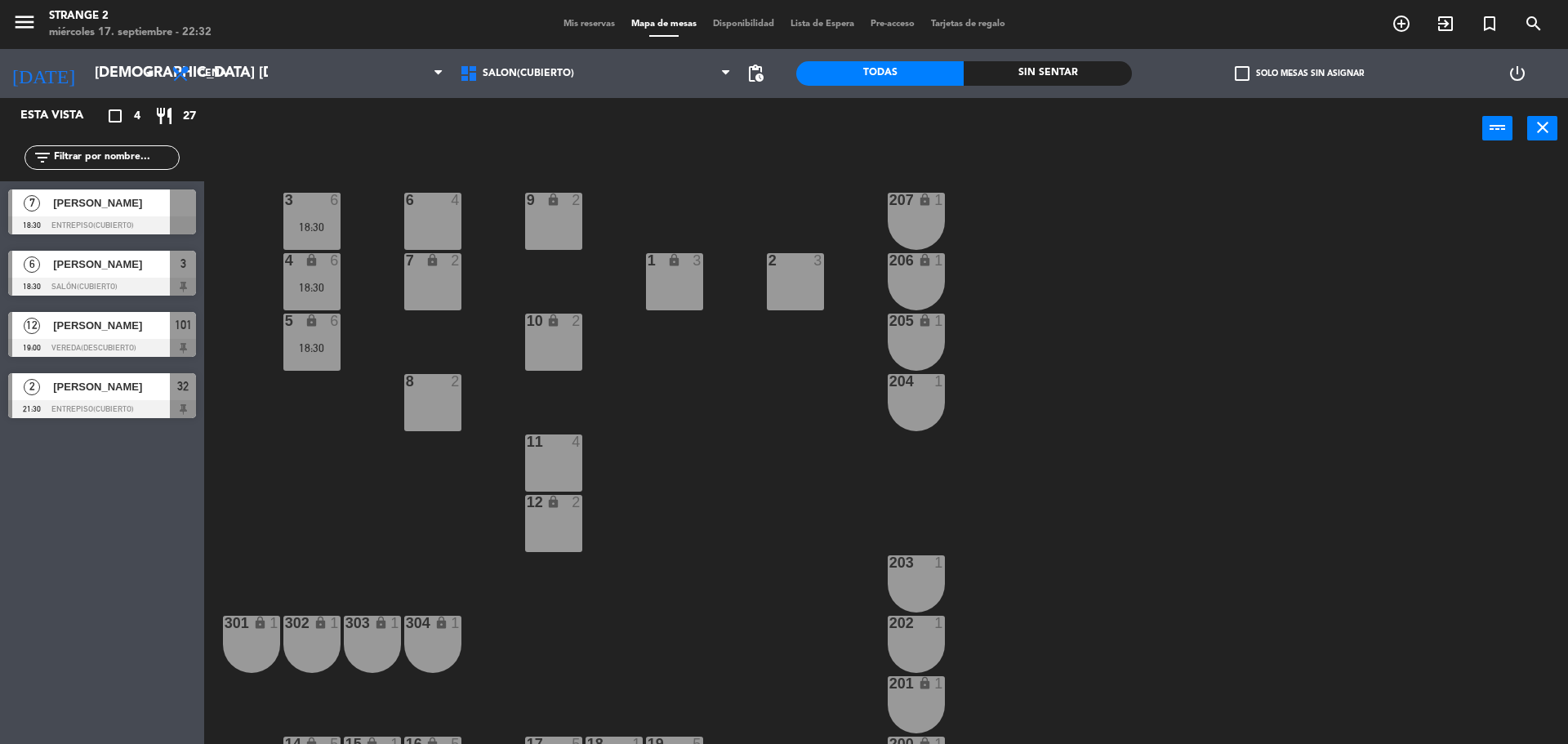
scroll to position [45, 0]
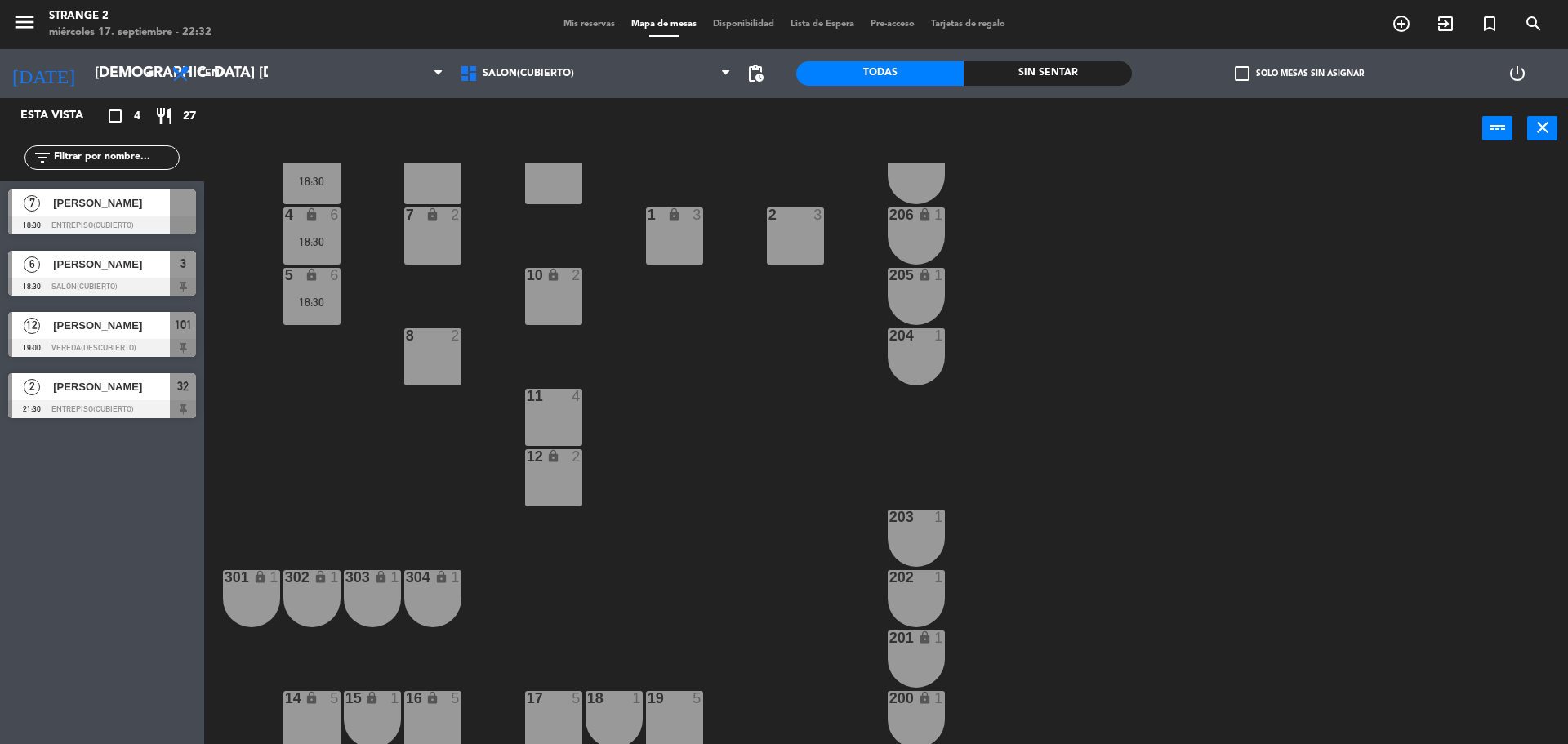
click at [72, 210] on span "[PERSON_NAME]" at bounding box center [111, 203] width 117 height 17
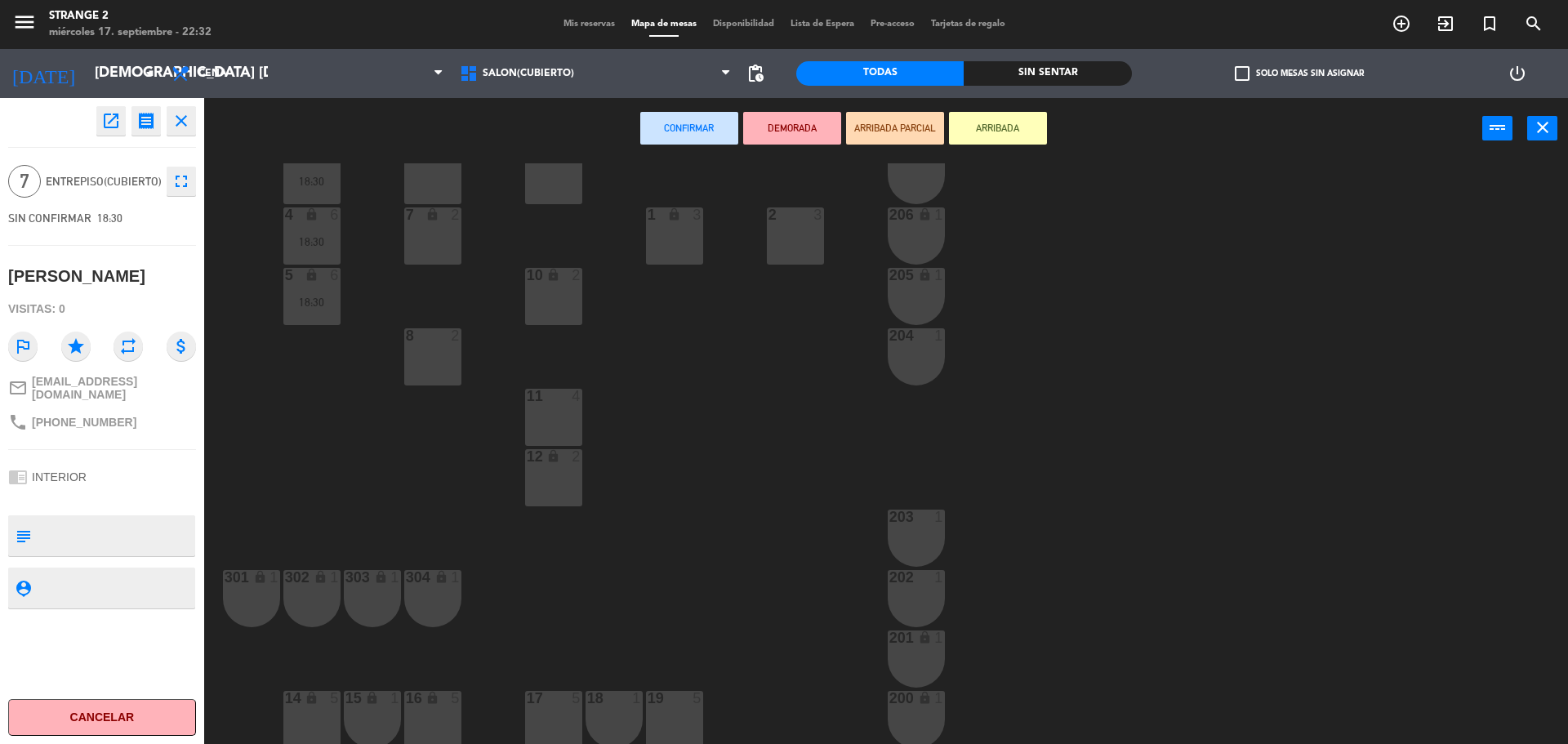
click at [567, 707] on div "17 5" at bounding box center [553, 718] width 57 height 57
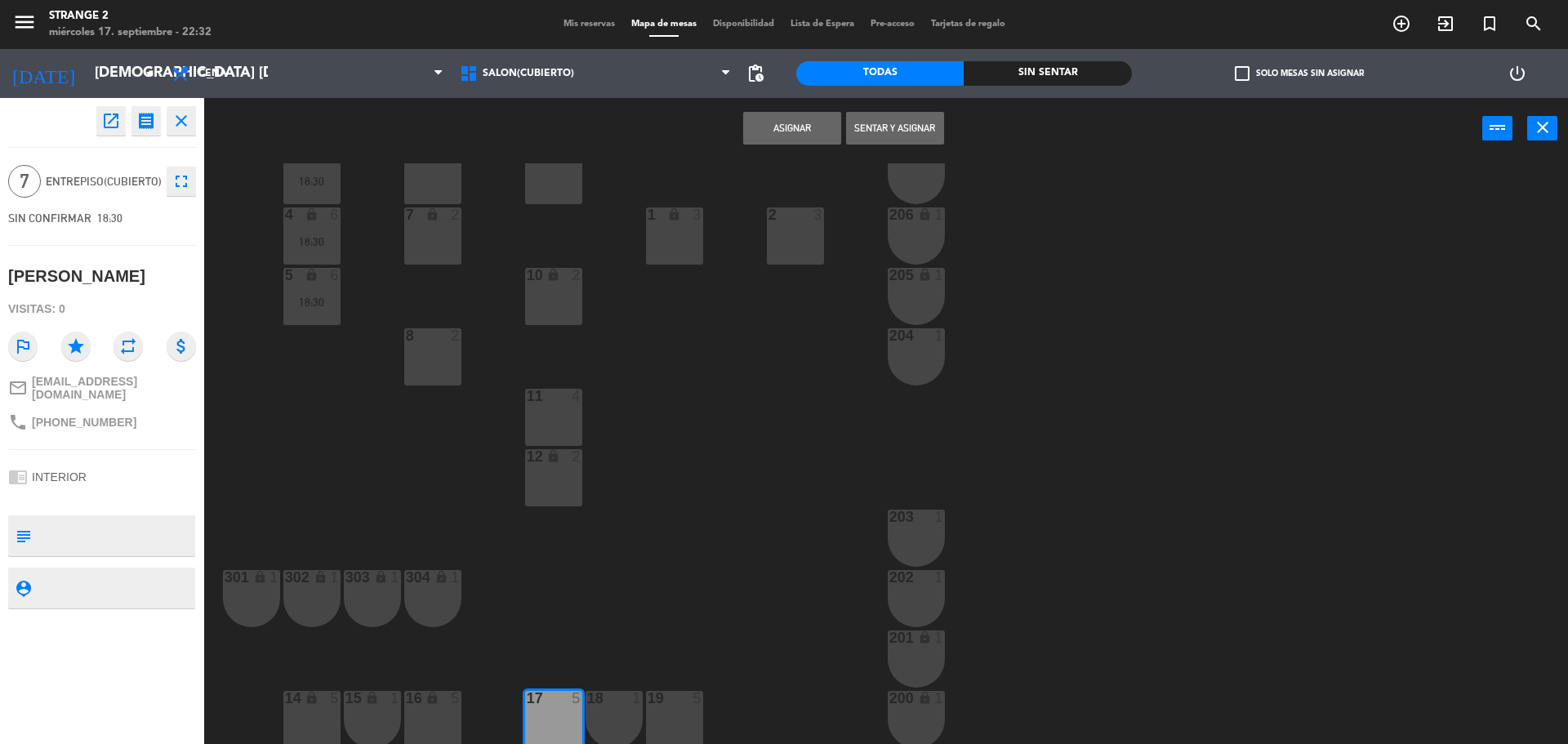
click at [622, 732] on div "18 1" at bounding box center [614, 718] width 57 height 57
click at [784, 126] on button "Asignar" at bounding box center [792, 128] width 98 height 33
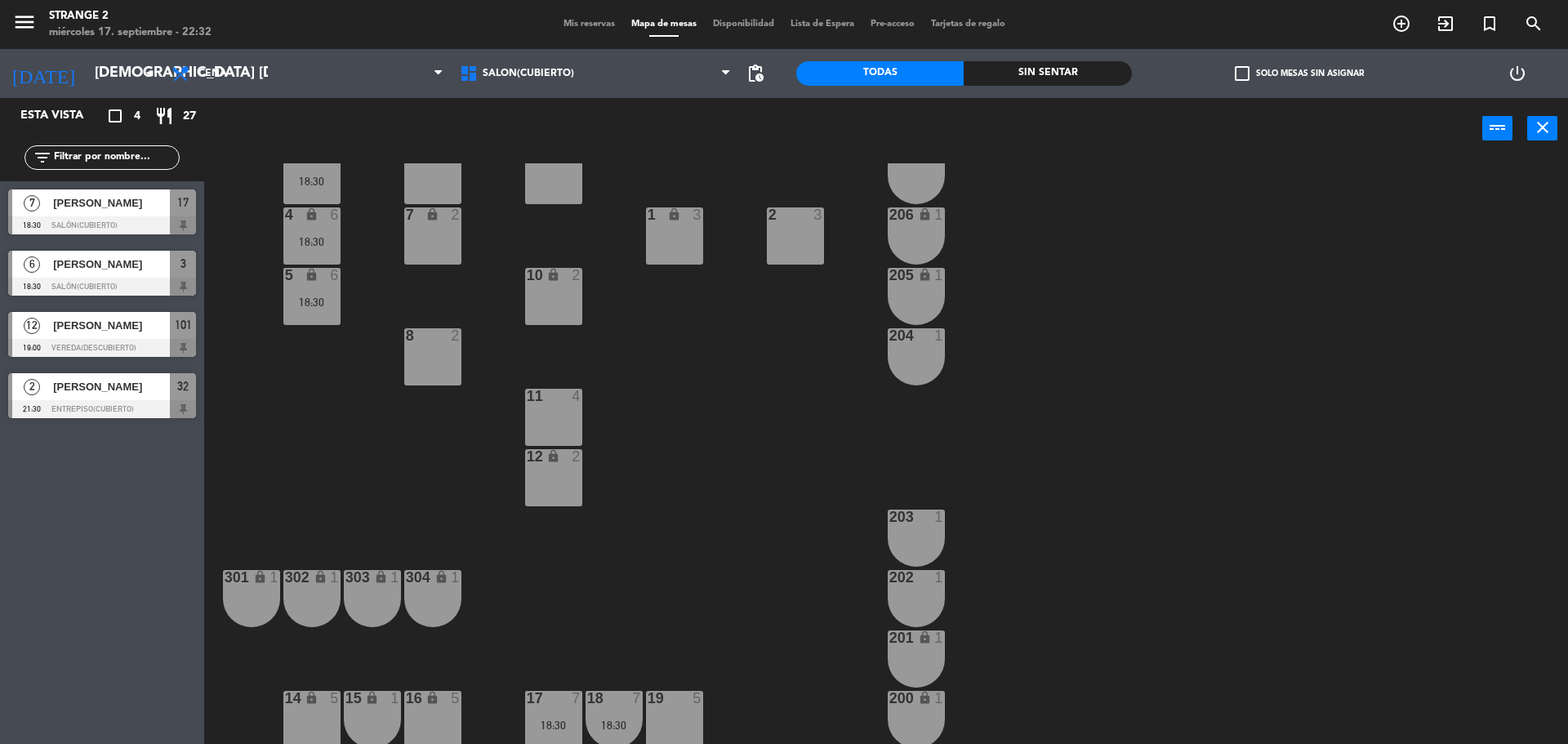
click at [573, 22] on span "Mis reservas" at bounding box center [590, 24] width 68 height 9
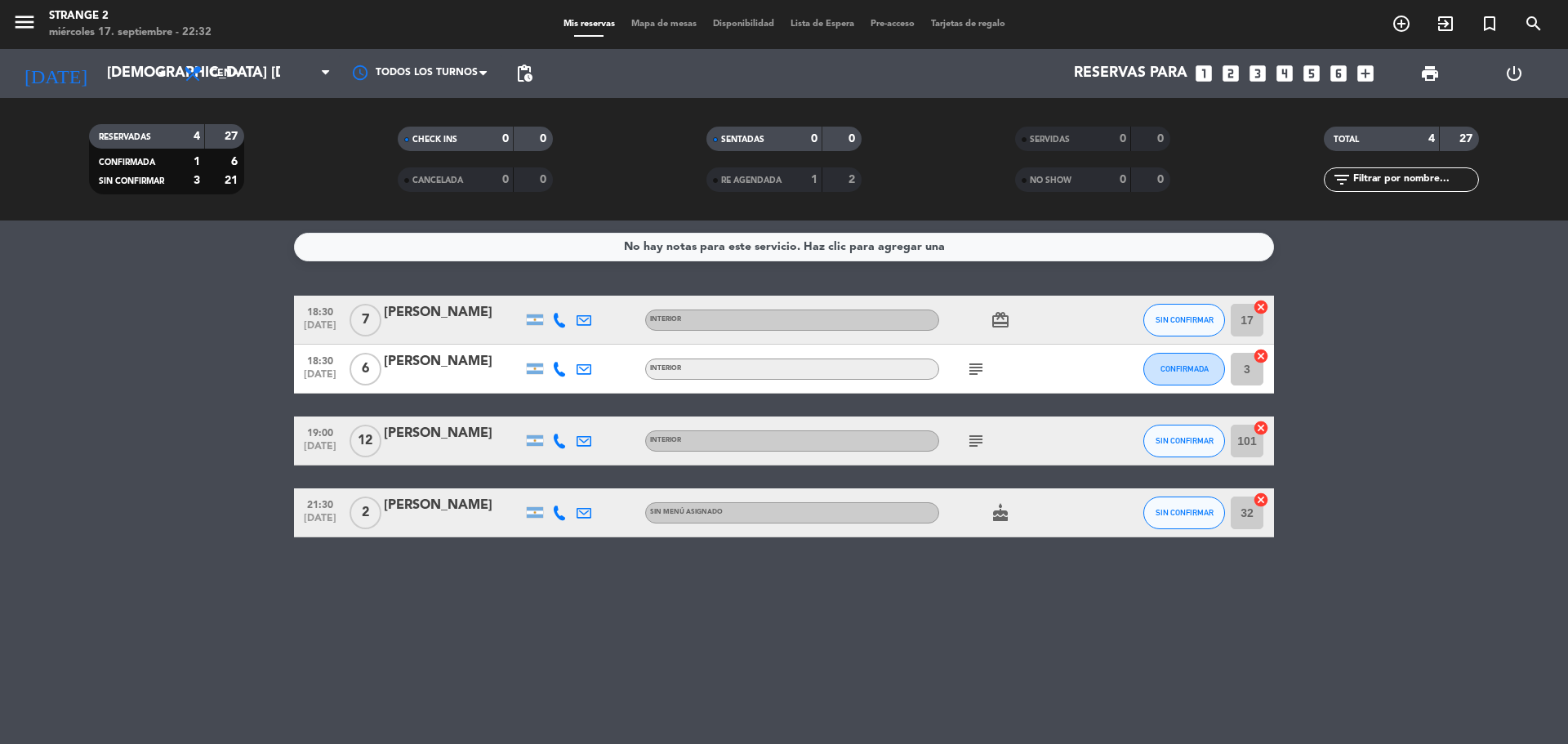
click at [468, 445] on div at bounding box center [453, 451] width 139 height 13
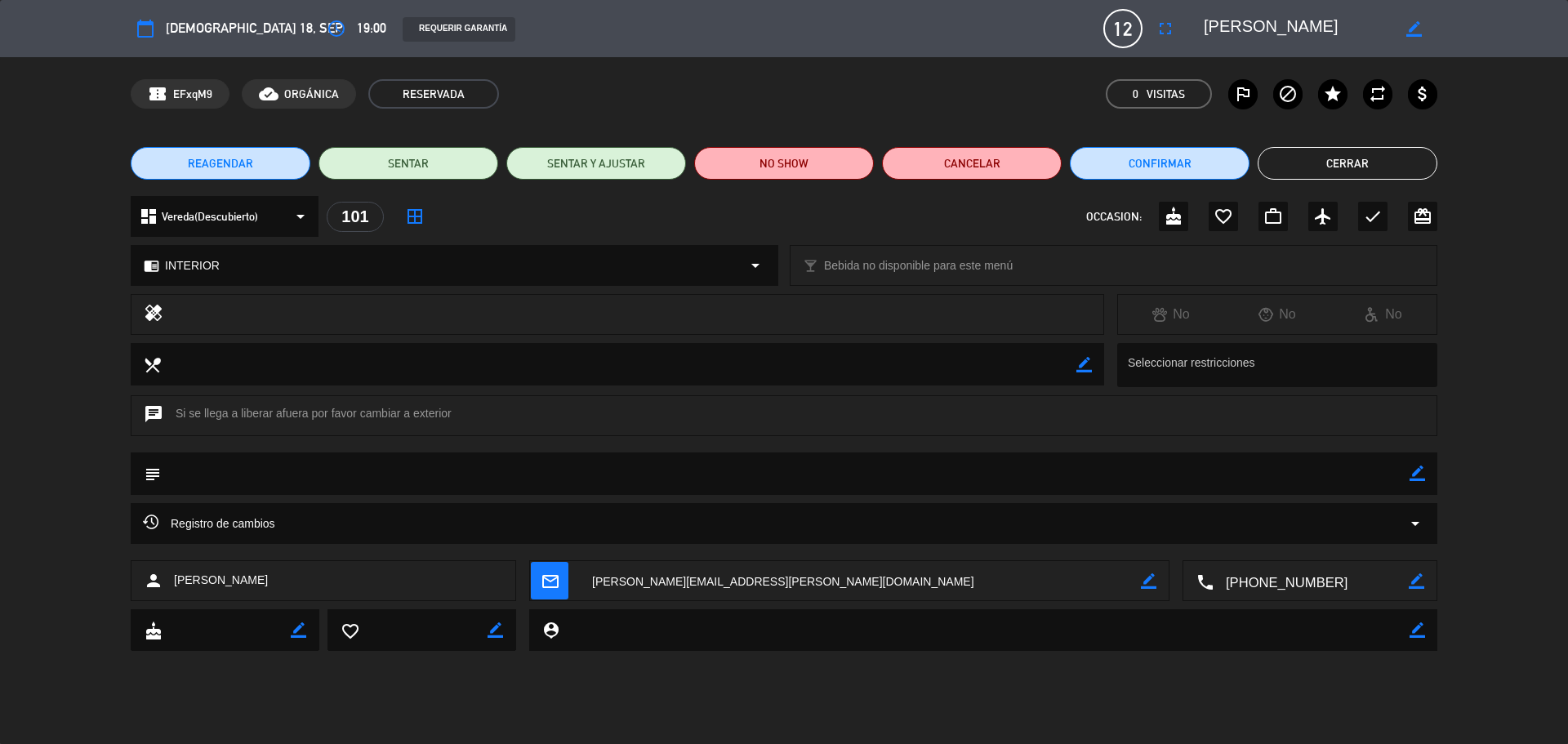
click at [268, 162] on button "REAGENDAR" at bounding box center [220, 164] width 179 height 33
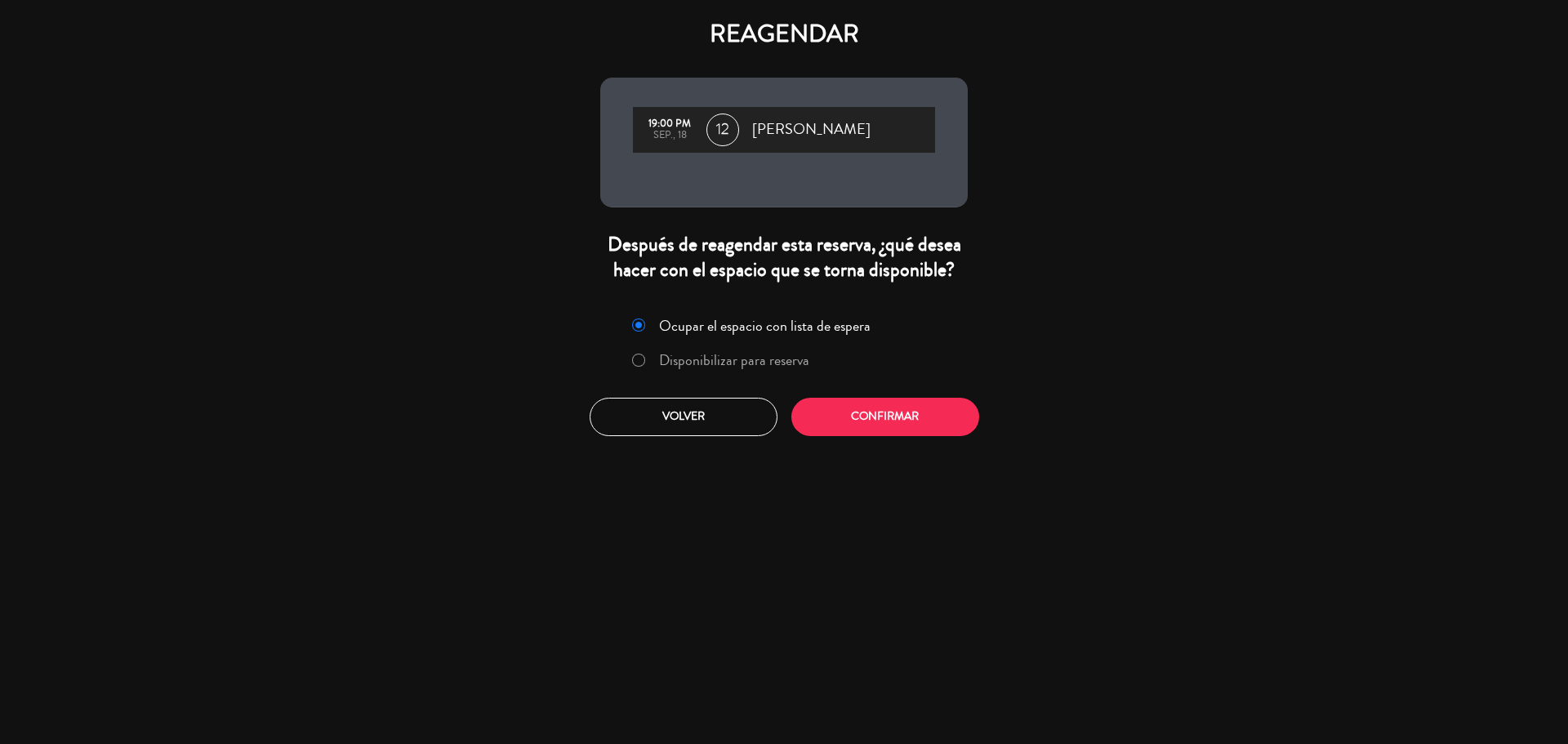
click at [775, 361] on label "Disponibilizar para reserva" at bounding box center [734, 360] width 151 height 15
click at [886, 413] on button "Confirmar" at bounding box center [885, 417] width 188 height 38
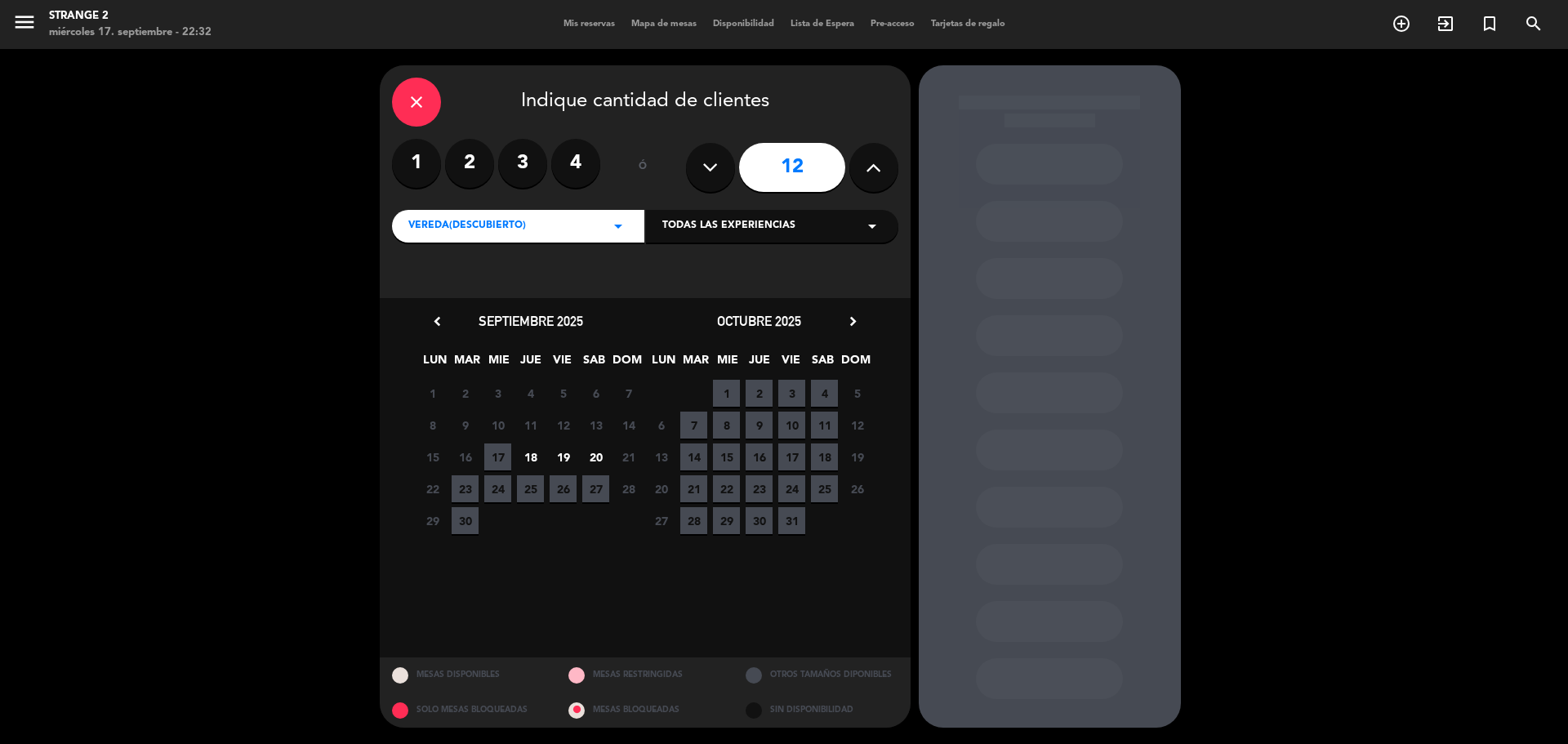
click at [427, 102] on div "close" at bounding box center [416, 102] width 49 height 49
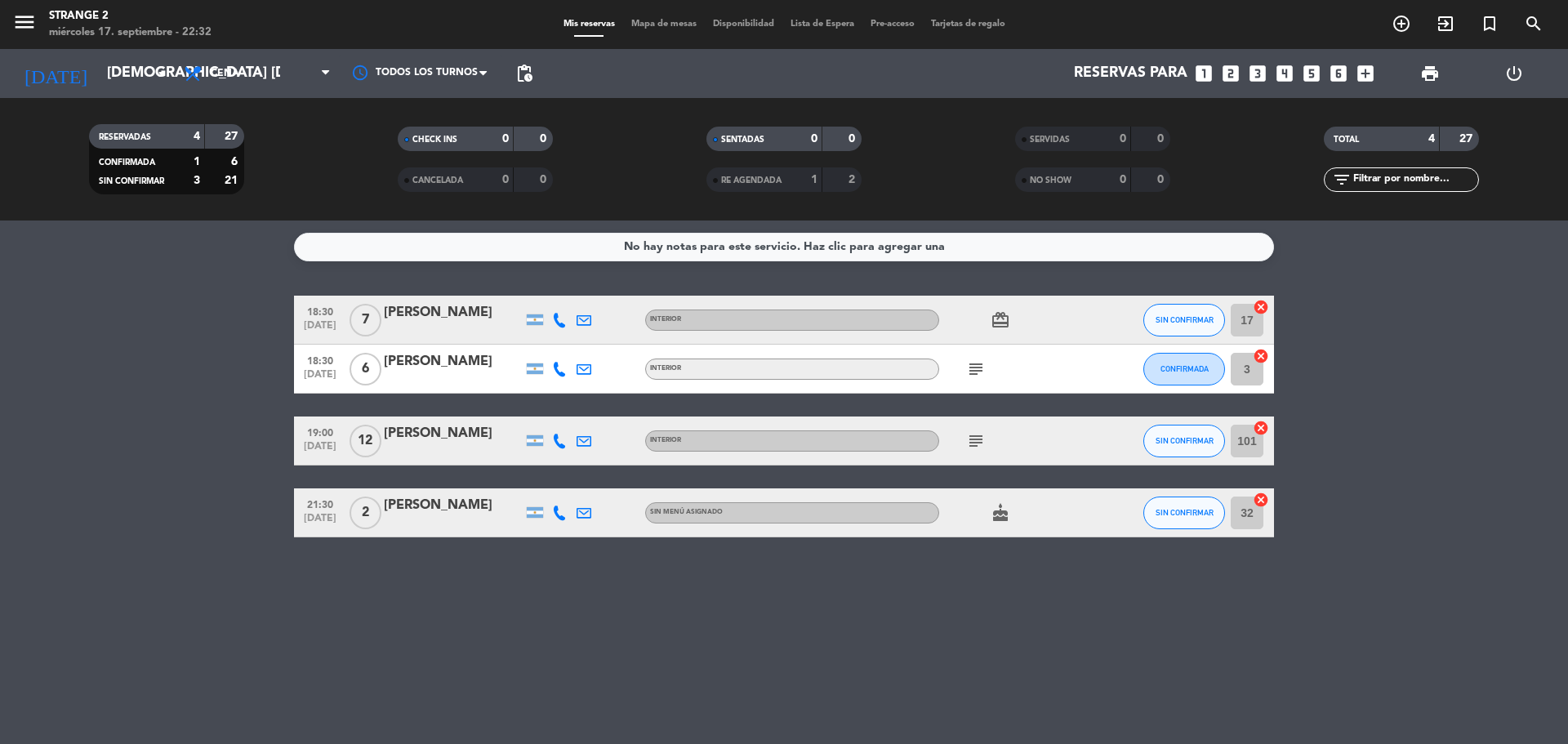
click at [972, 366] on icon "subject" at bounding box center [976, 370] width 20 height 20
click at [1043, 382] on div "subject No" at bounding box center [1013, 369] width 147 height 48
click at [969, 440] on icon "subject" at bounding box center [976, 441] width 20 height 20
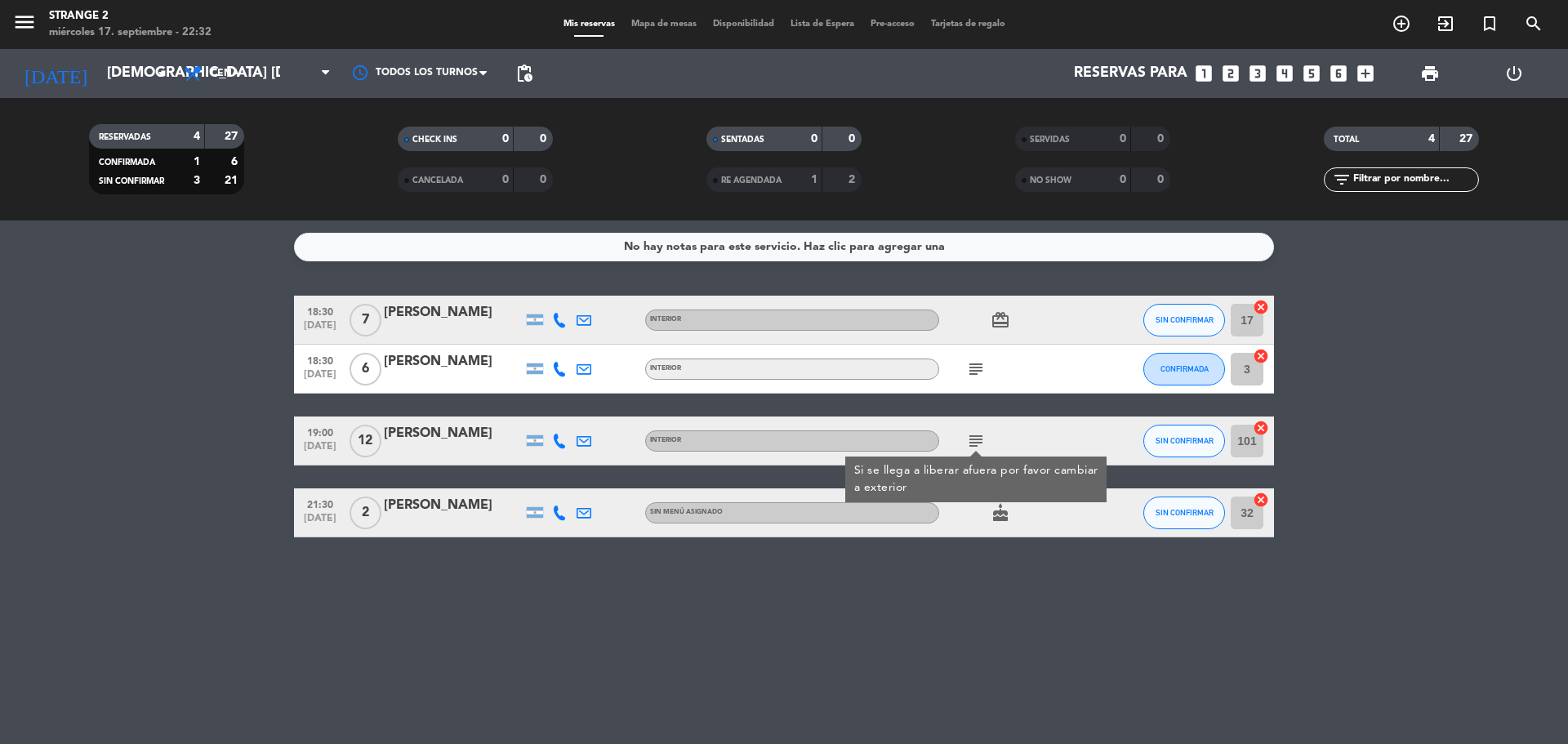
click at [1071, 433] on div "subject Si se llega a liberar afuera por favor cambiar a exterior" at bounding box center [1013, 441] width 147 height 48
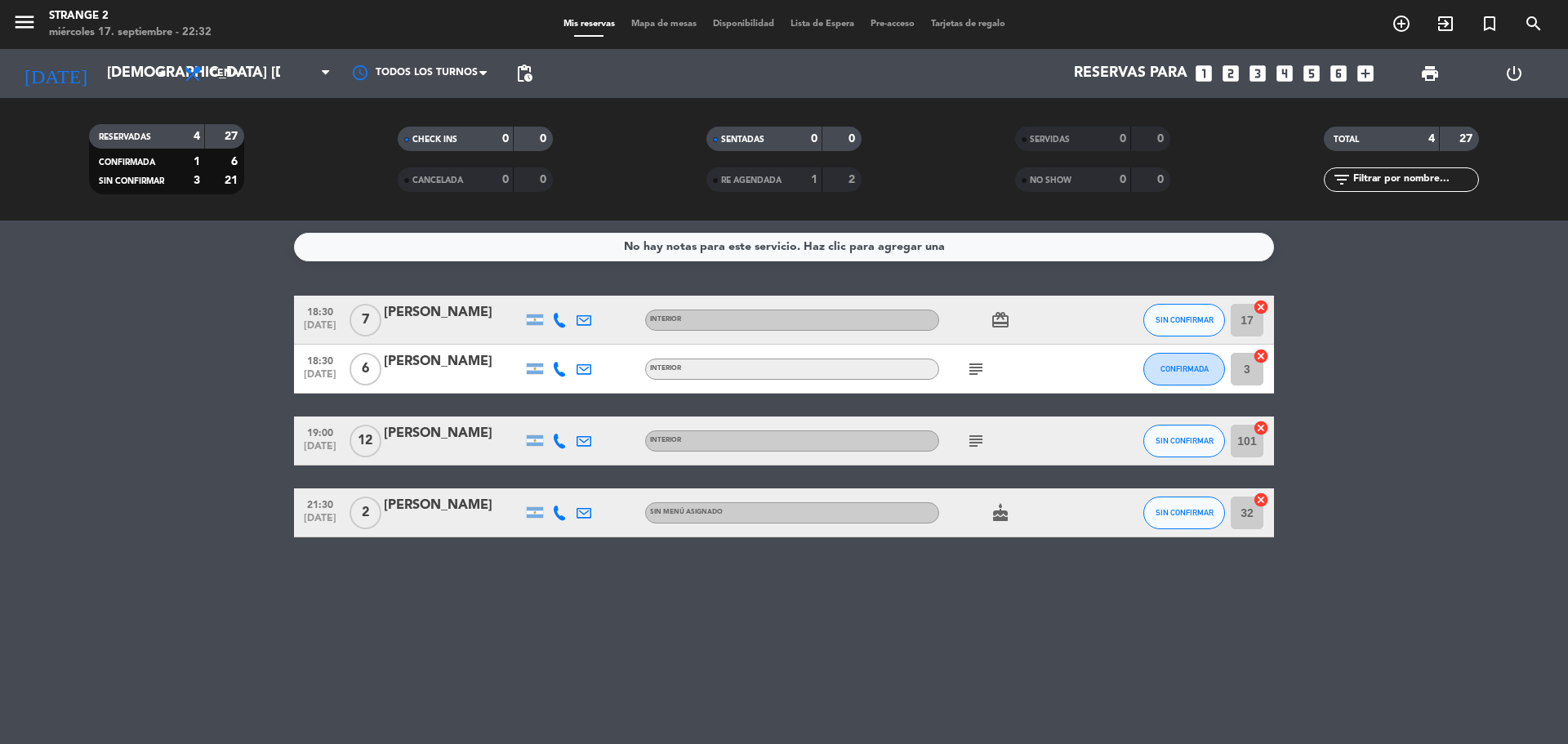
click at [440, 432] on div "[PERSON_NAME]" at bounding box center [453, 434] width 139 height 21
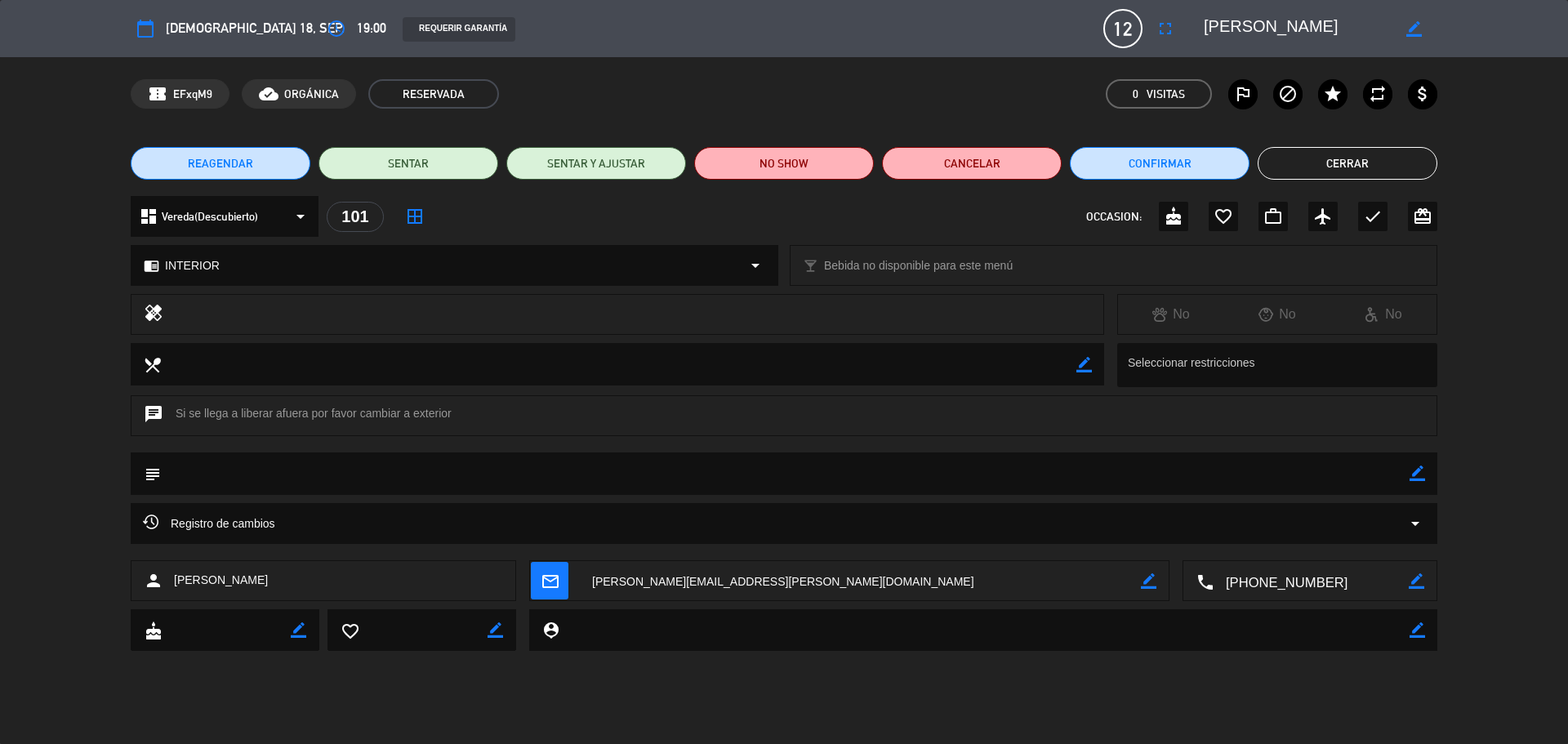
click at [265, 155] on button "REAGENDAR" at bounding box center [220, 164] width 179 height 33
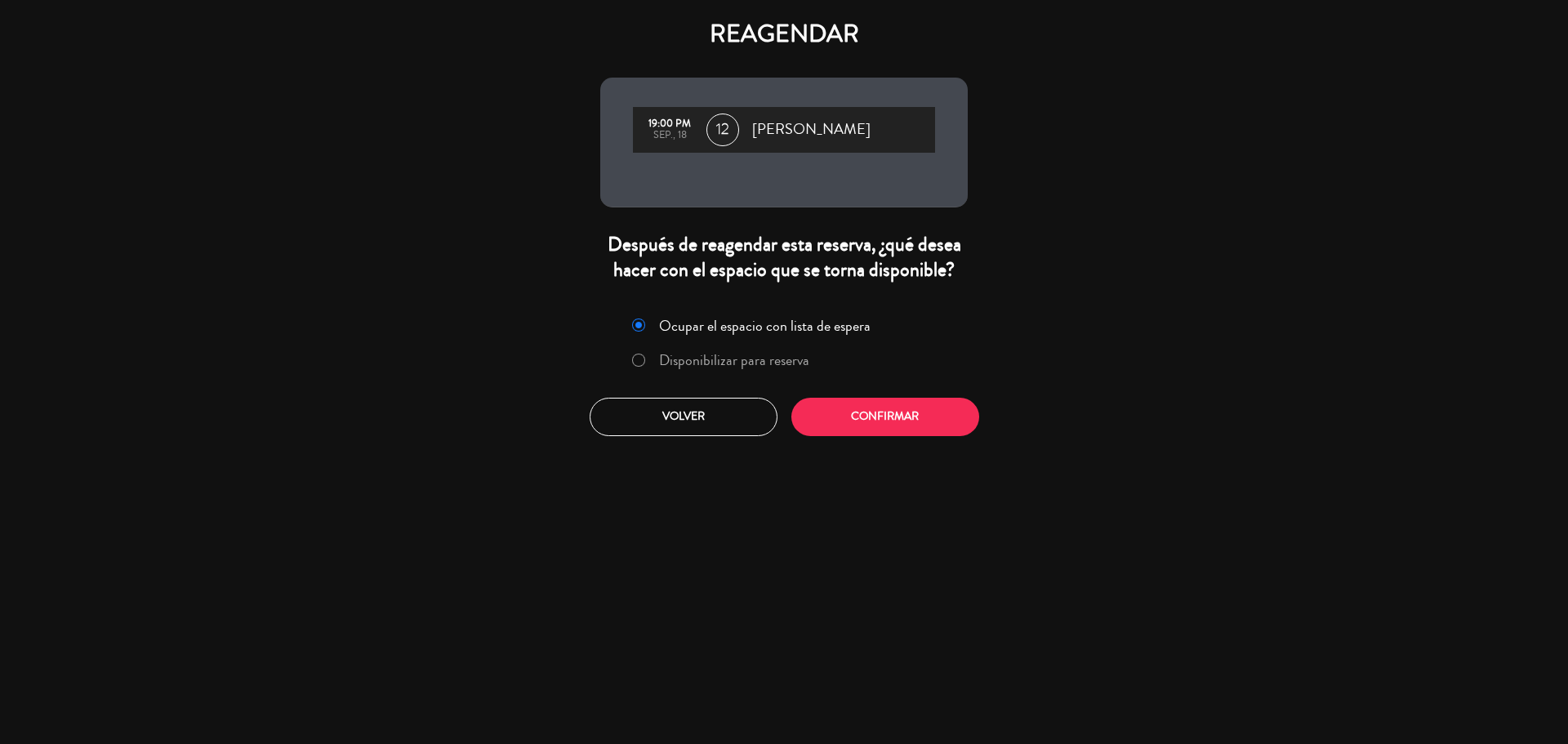
click at [705, 360] on label "Disponibilizar para reserva" at bounding box center [734, 360] width 151 height 15
click at [863, 420] on button "Confirmar" at bounding box center [885, 417] width 188 height 38
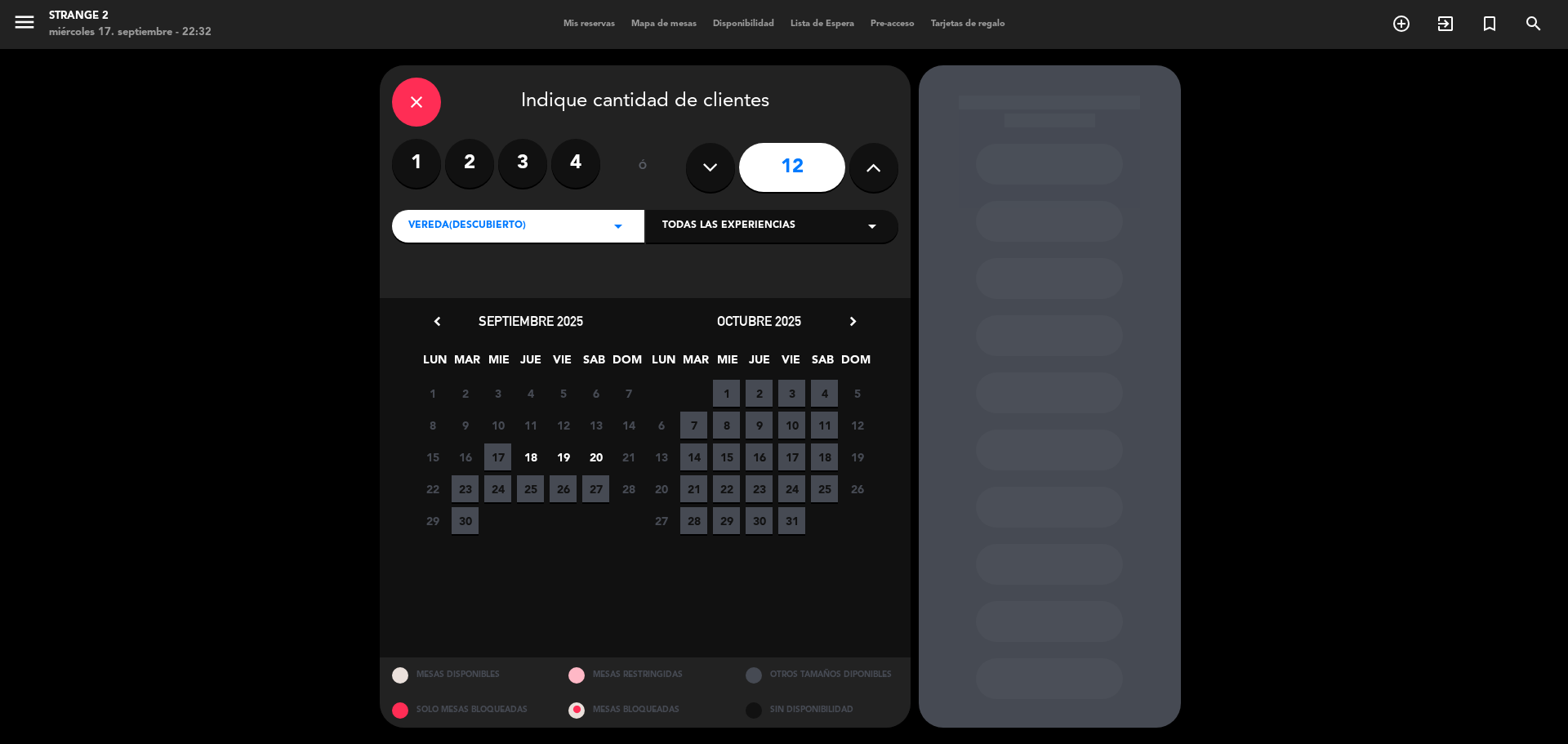
click at [528, 455] on span "18" at bounding box center [530, 456] width 27 height 27
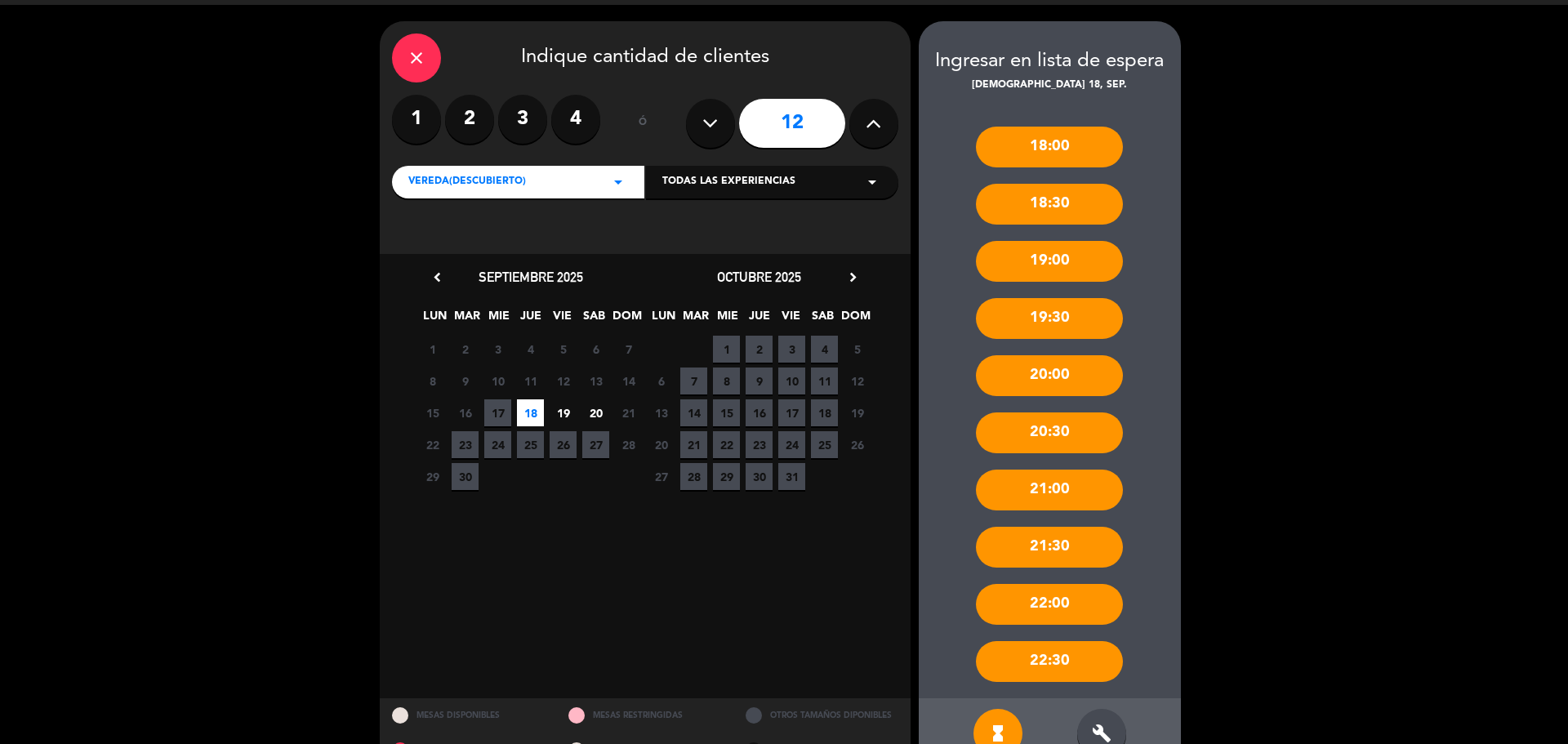
scroll to position [85, 0]
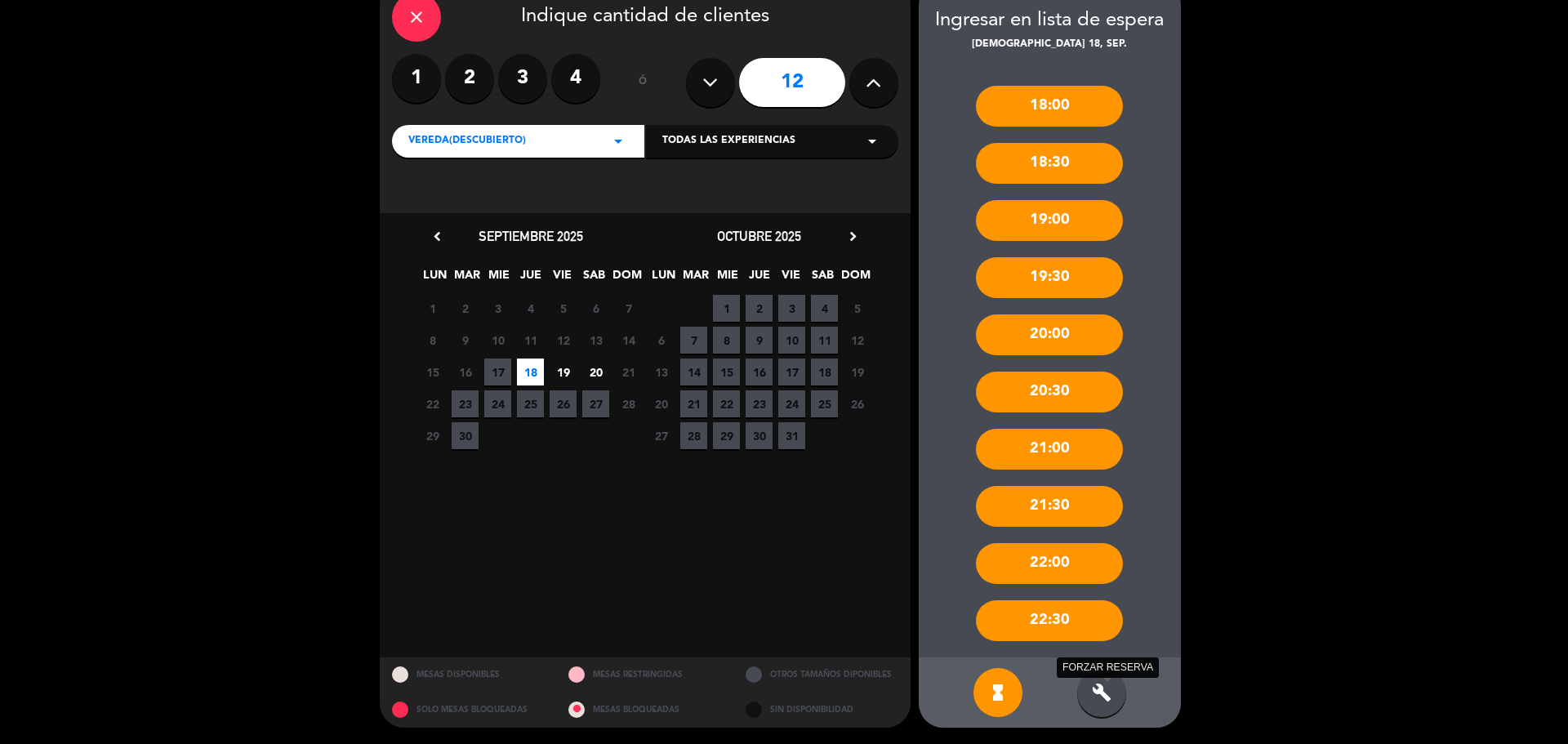
click at [1100, 683] on icon "build" at bounding box center [1102, 693] width 20 height 20
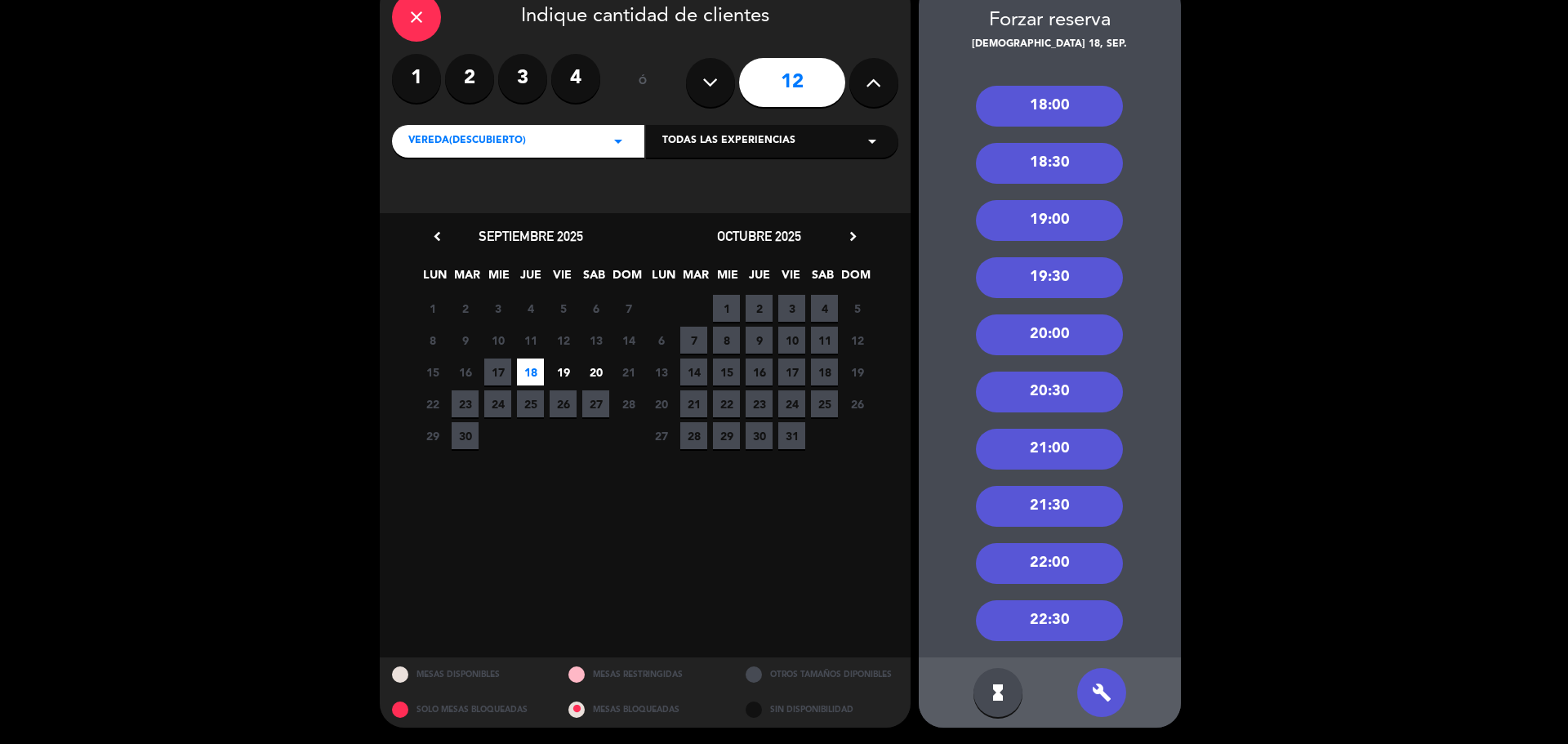
drag, startPoint x: 1064, startPoint y: 277, endPoint x: 1076, endPoint y: 227, distance: 51.4
click at [1076, 227] on div "18:00 18:30 19:00 19:30 20:00 20:30 21:00 21:30 22:00 22:30" at bounding box center [1049, 355] width 262 height 604
click at [1071, 220] on div "19:00" at bounding box center [1049, 220] width 147 height 41
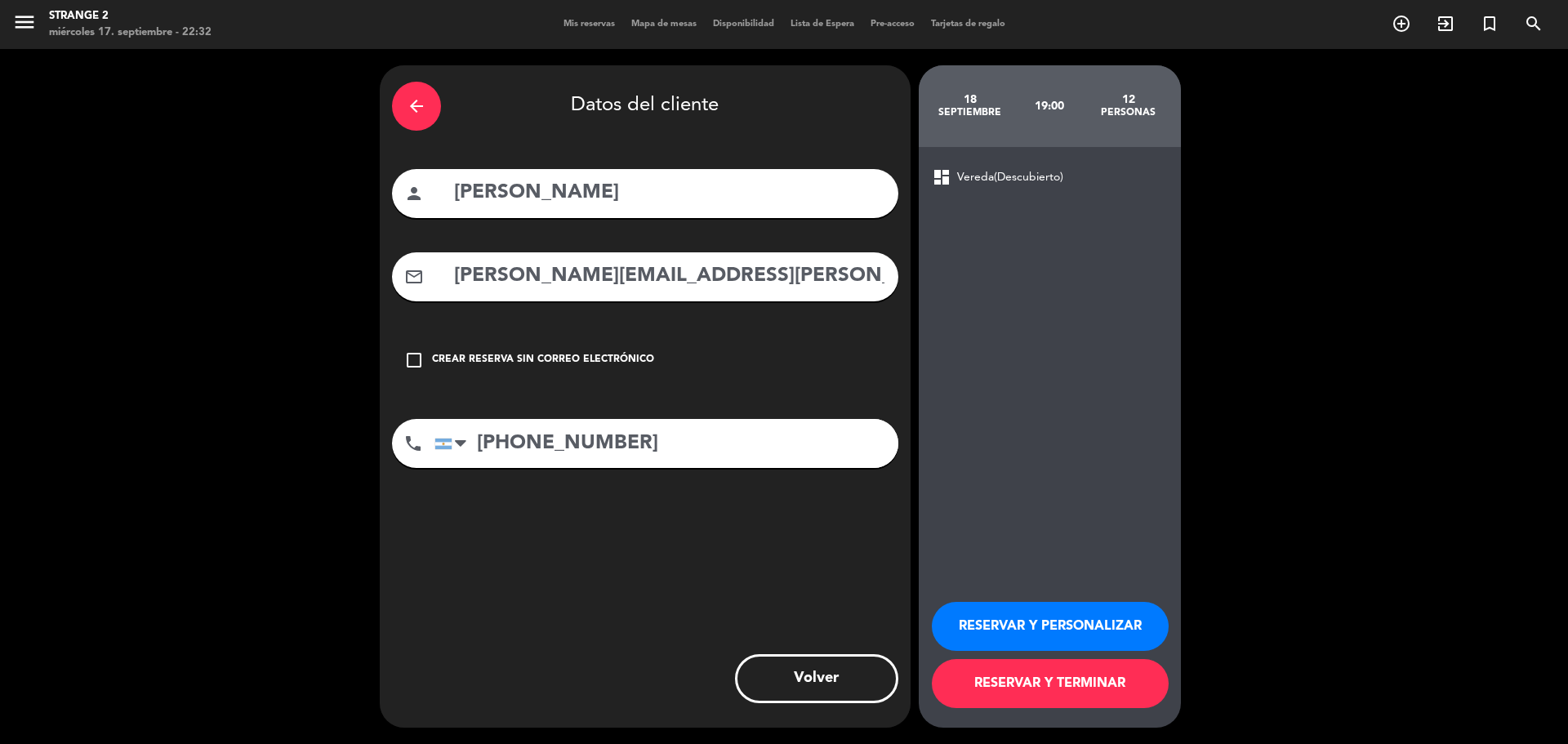
scroll to position [0, 0]
click at [1078, 685] on button "RESERVAR Y TERMINAR" at bounding box center [1050, 683] width 237 height 49
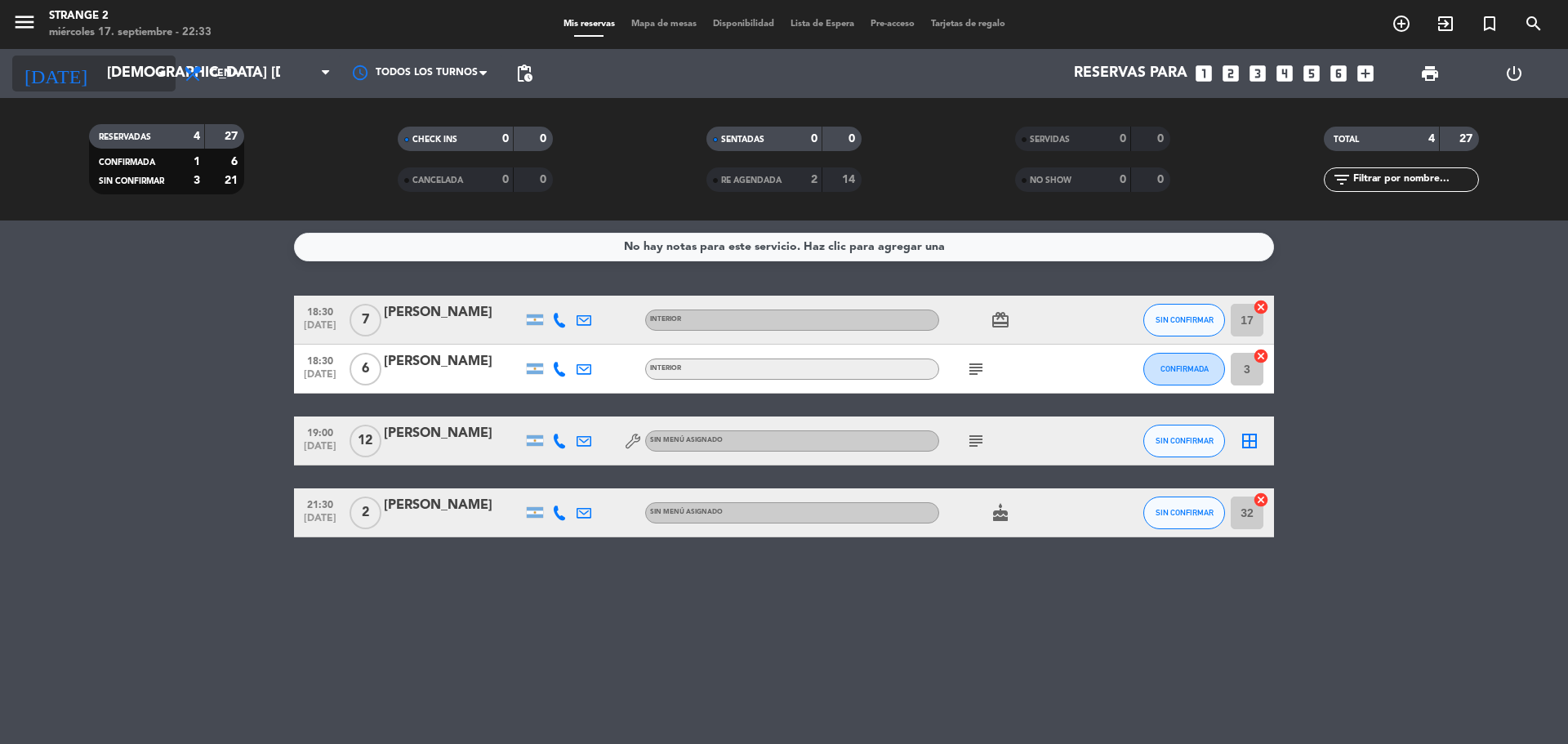
click at [98, 75] on input "[DEMOGRAPHIC_DATA] [DATE]" at bounding box center [193, 74] width 189 height 33
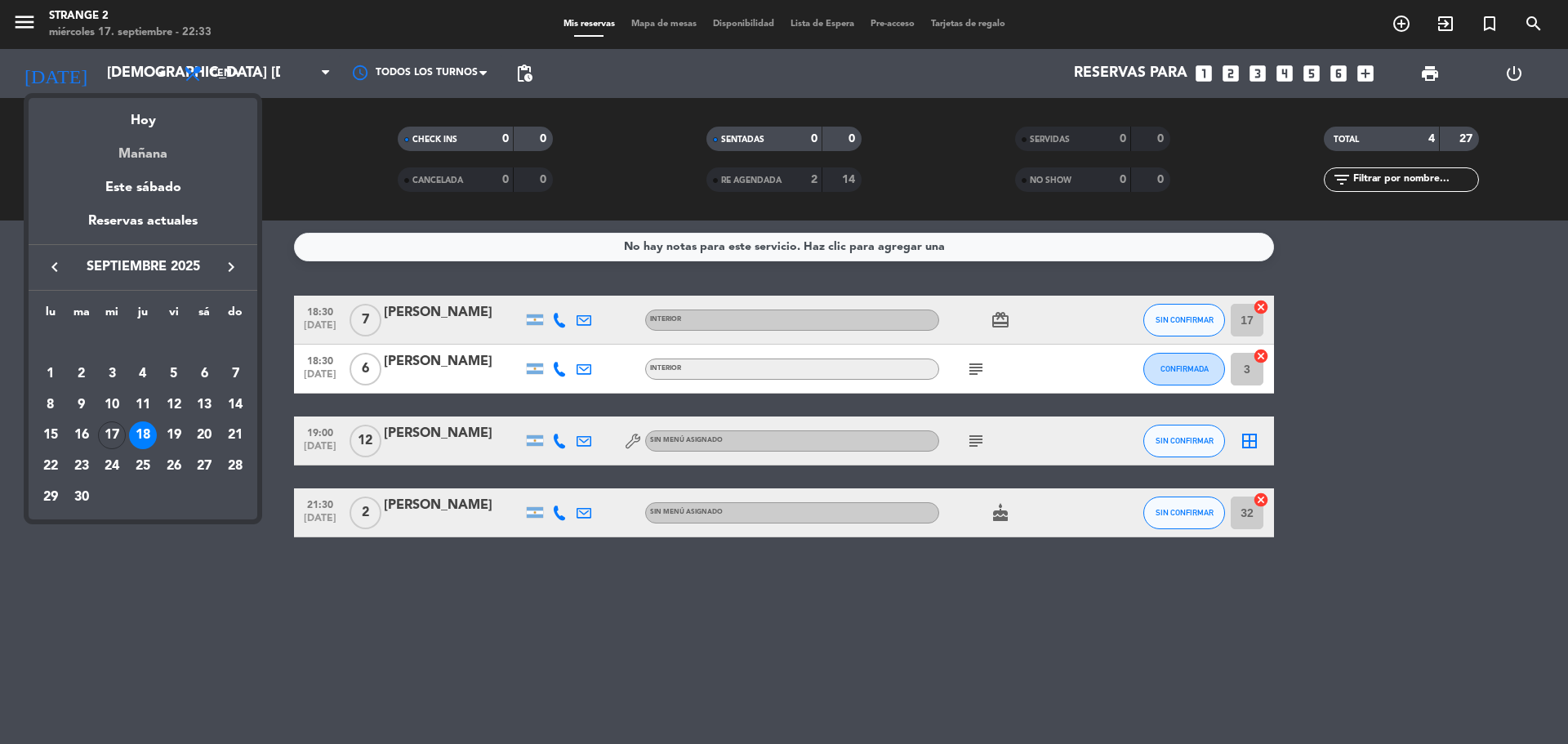
click at [191, 152] on div "Mañana" at bounding box center [143, 148] width 229 height 33
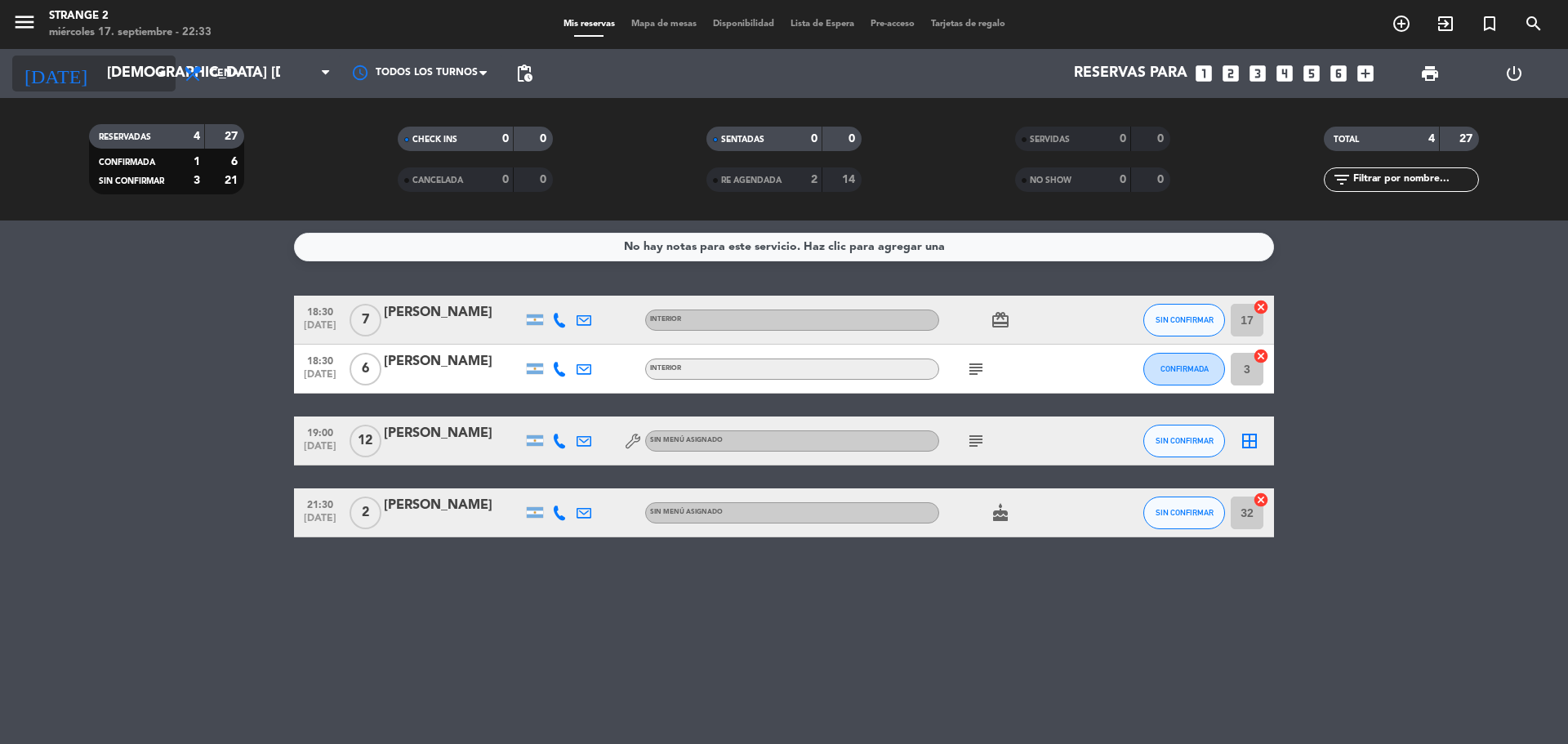
click at [127, 77] on input "[DEMOGRAPHIC_DATA] [DATE]" at bounding box center [193, 74] width 189 height 33
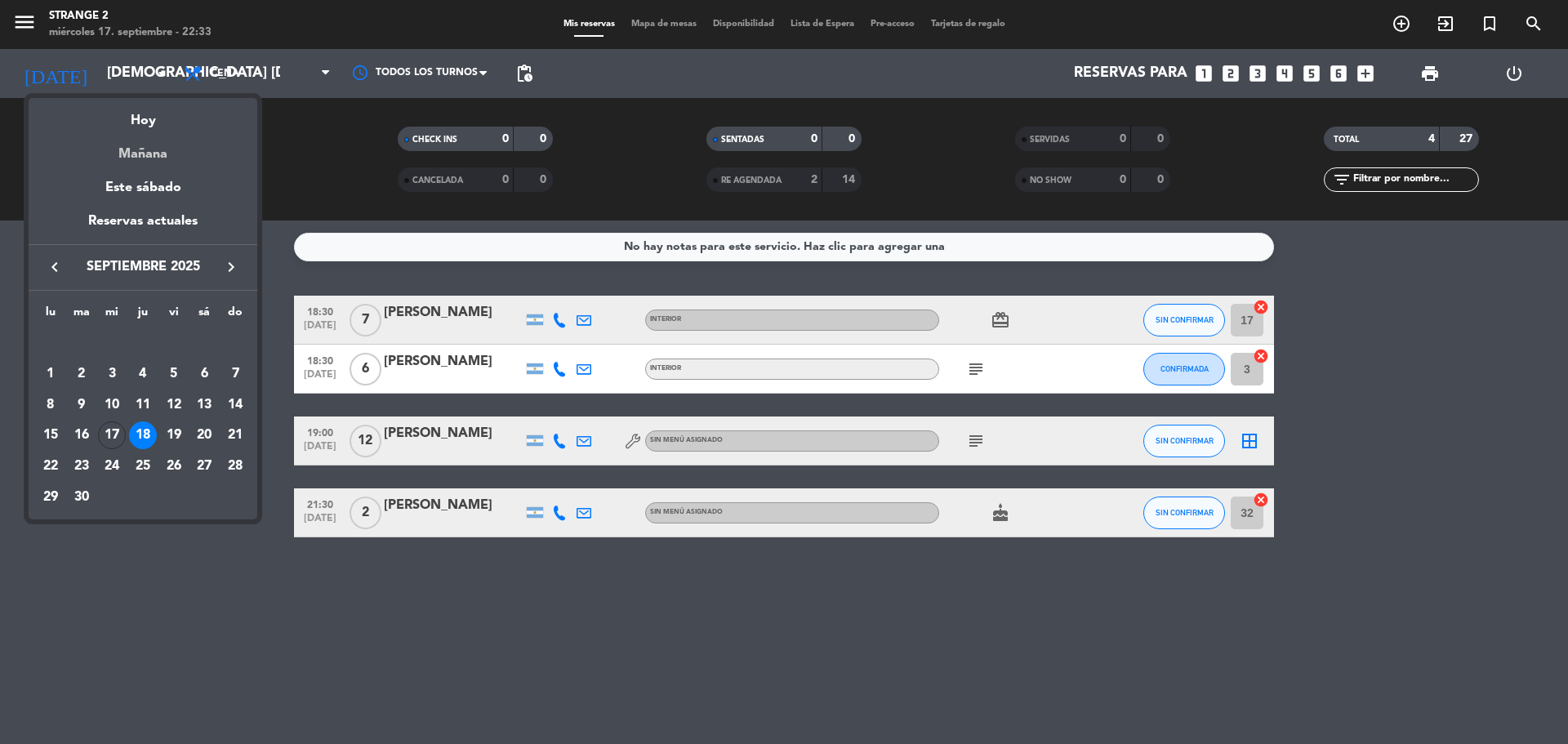
click at [170, 141] on div "Mañana" at bounding box center [143, 148] width 229 height 33
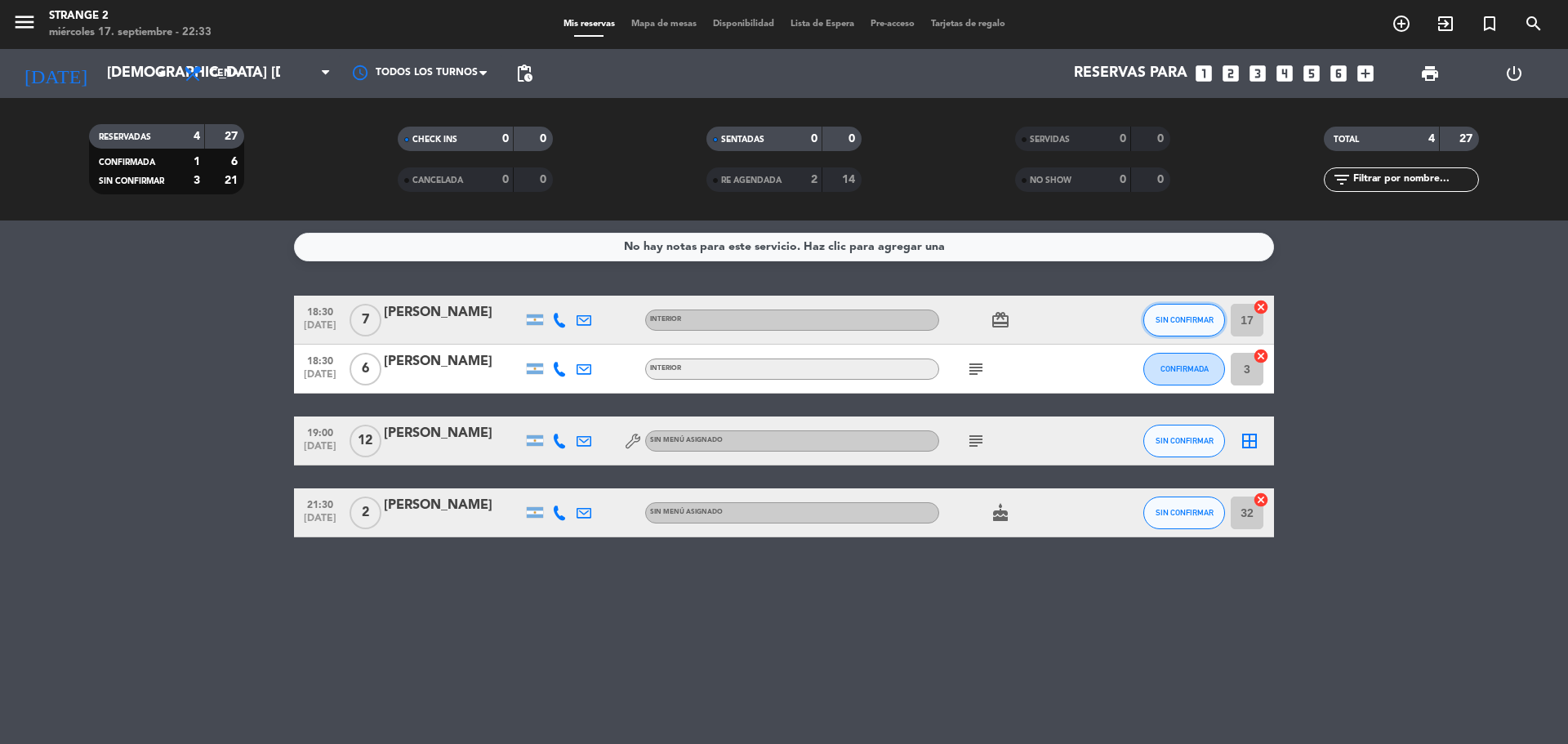
click at [1174, 327] on button "SIN CONFIRMAR" at bounding box center [1184, 320] width 82 height 33
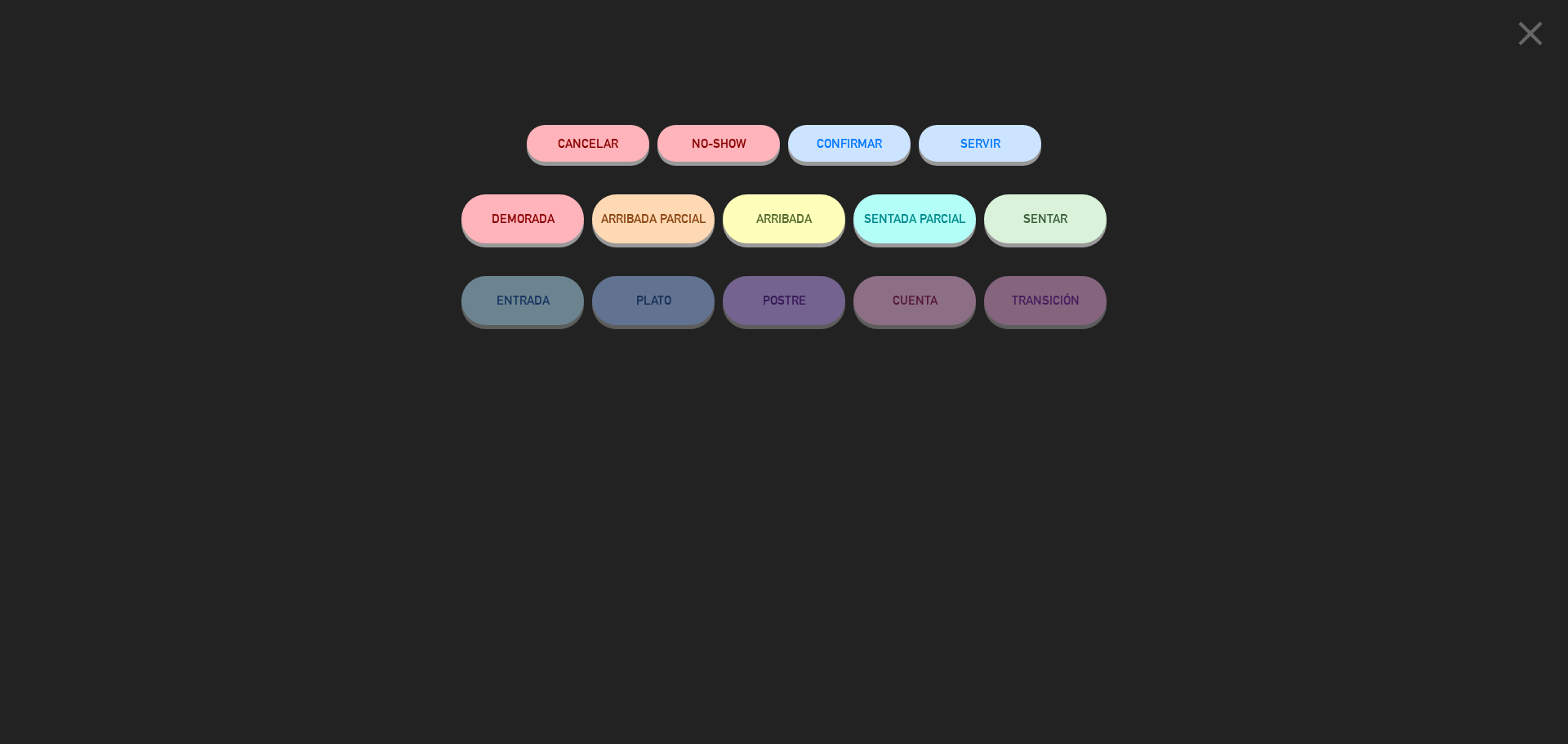
click at [870, 146] on span "CONFIRMAR" at bounding box center [849, 143] width 65 height 14
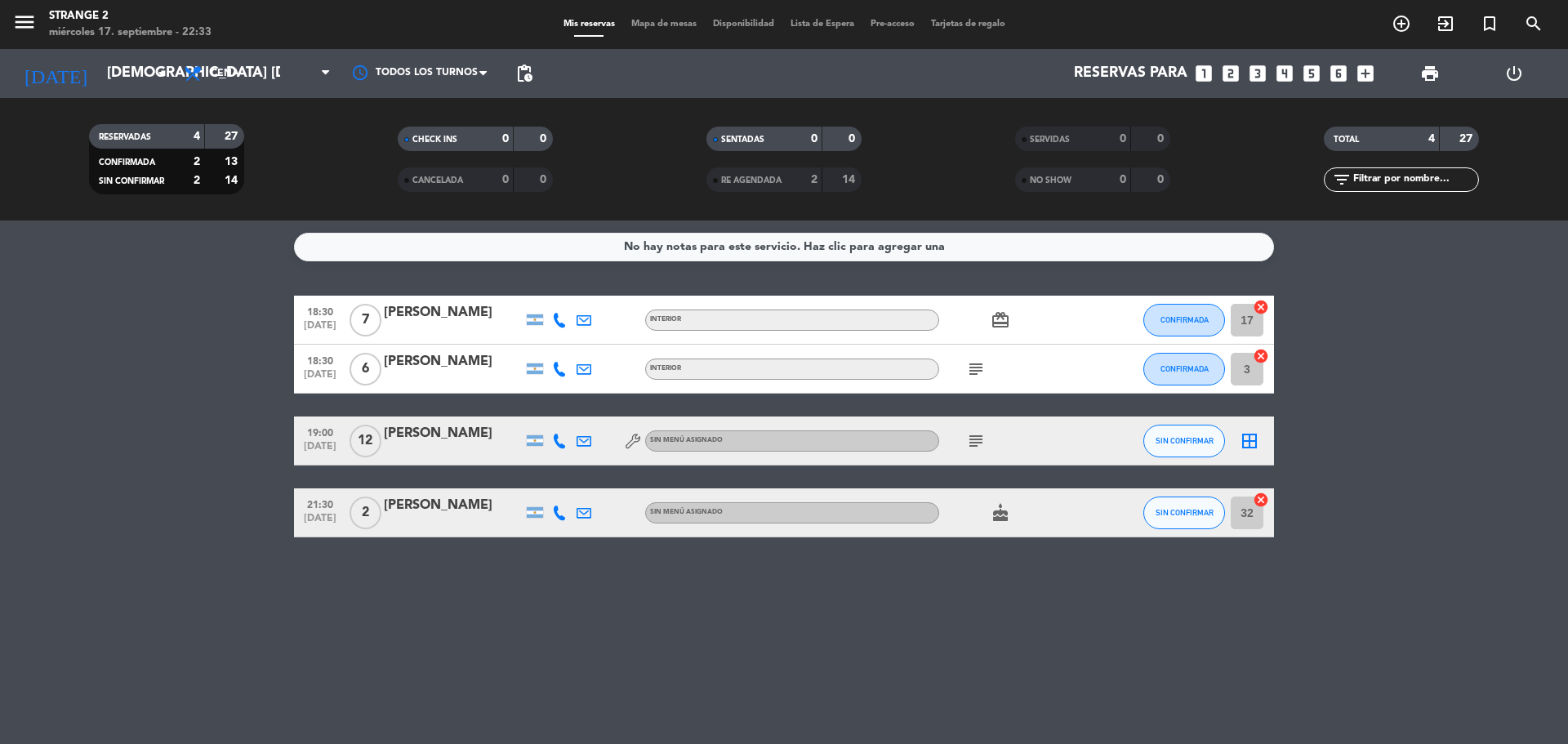
click at [1259, 429] on div "border_all" at bounding box center [1249, 441] width 49 height 48
click at [1254, 440] on icon "border_all" at bounding box center [1250, 441] width 20 height 20
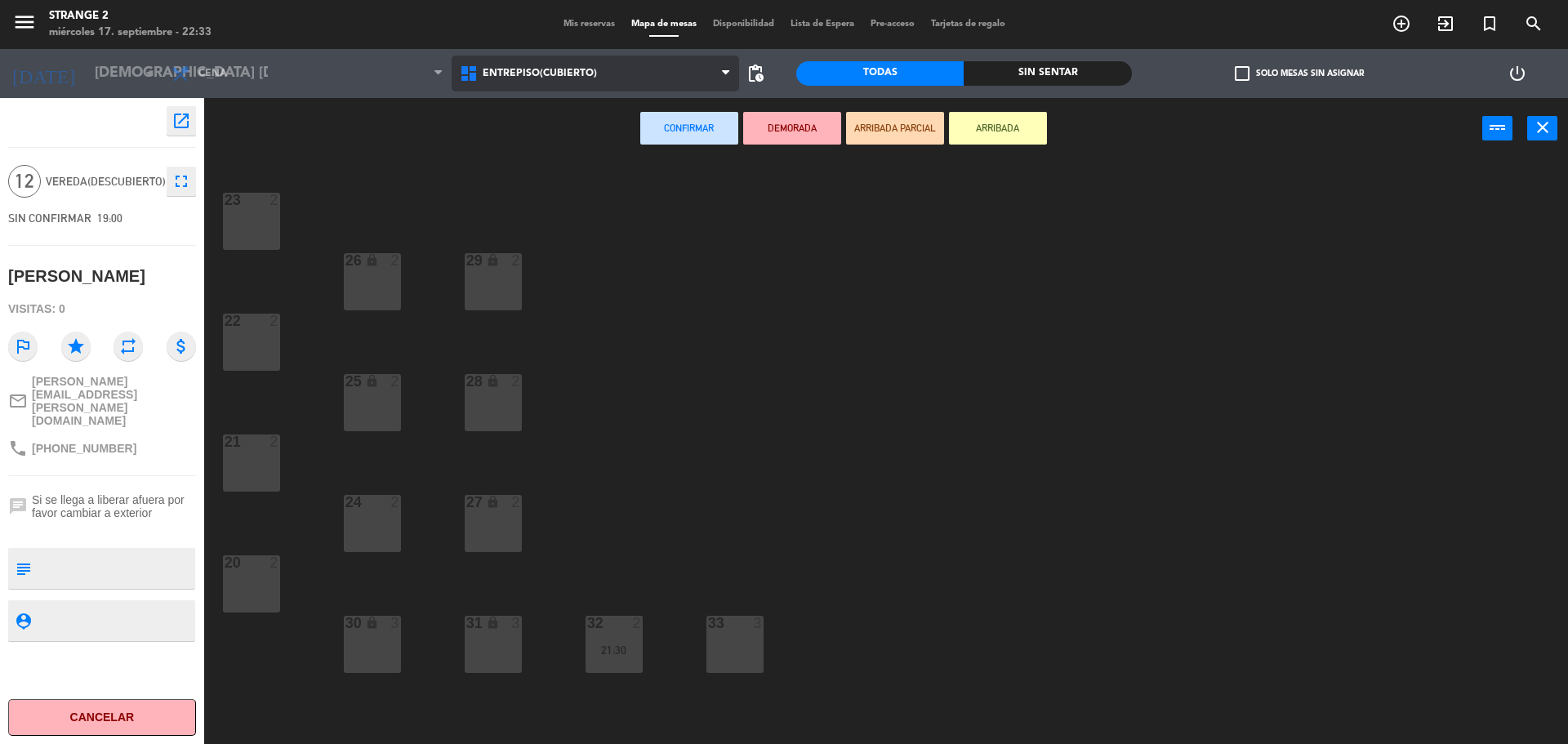
click at [543, 74] on span "Entrepiso(Cubierto)" at bounding box center [540, 74] width 114 height 12
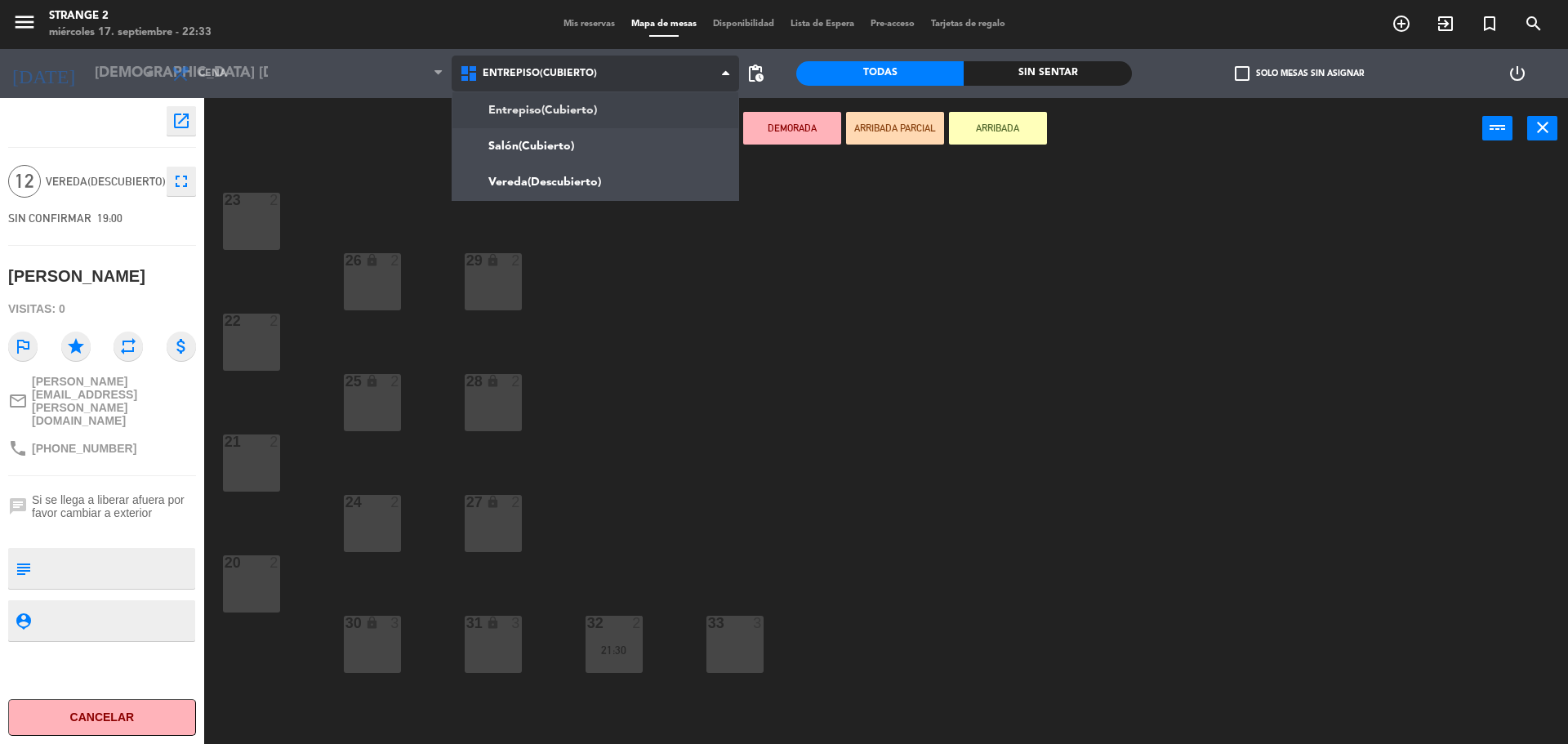
click at [544, 183] on ng-component "menu Strange 2 miércoles 17. septiembre - 22:33 Mis reservas Mapa de mesas Disp…" at bounding box center [784, 374] width 1568 height 748
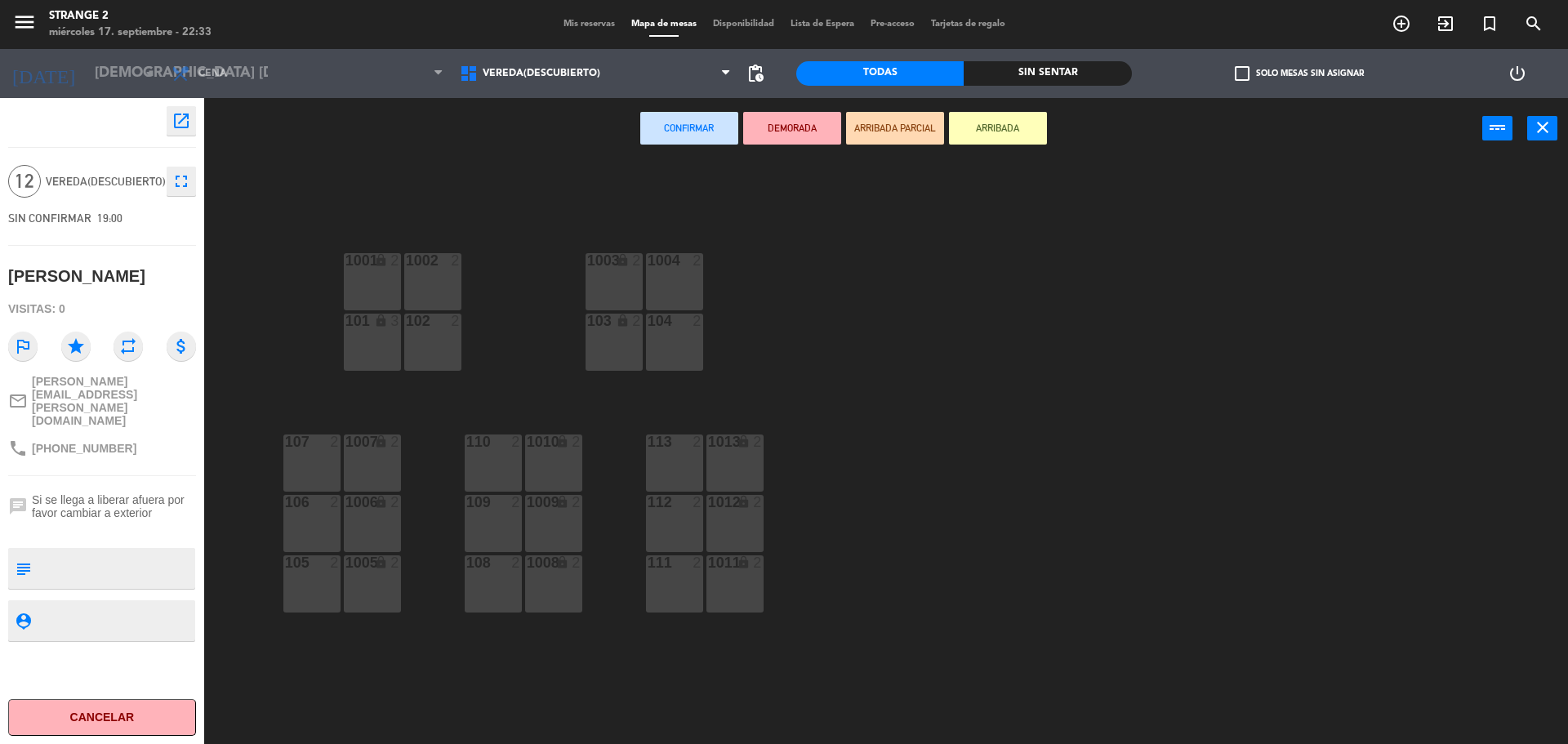
click at [370, 284] on div "1001 lock 2" at bounding box center [372, 281] width 57 height 57
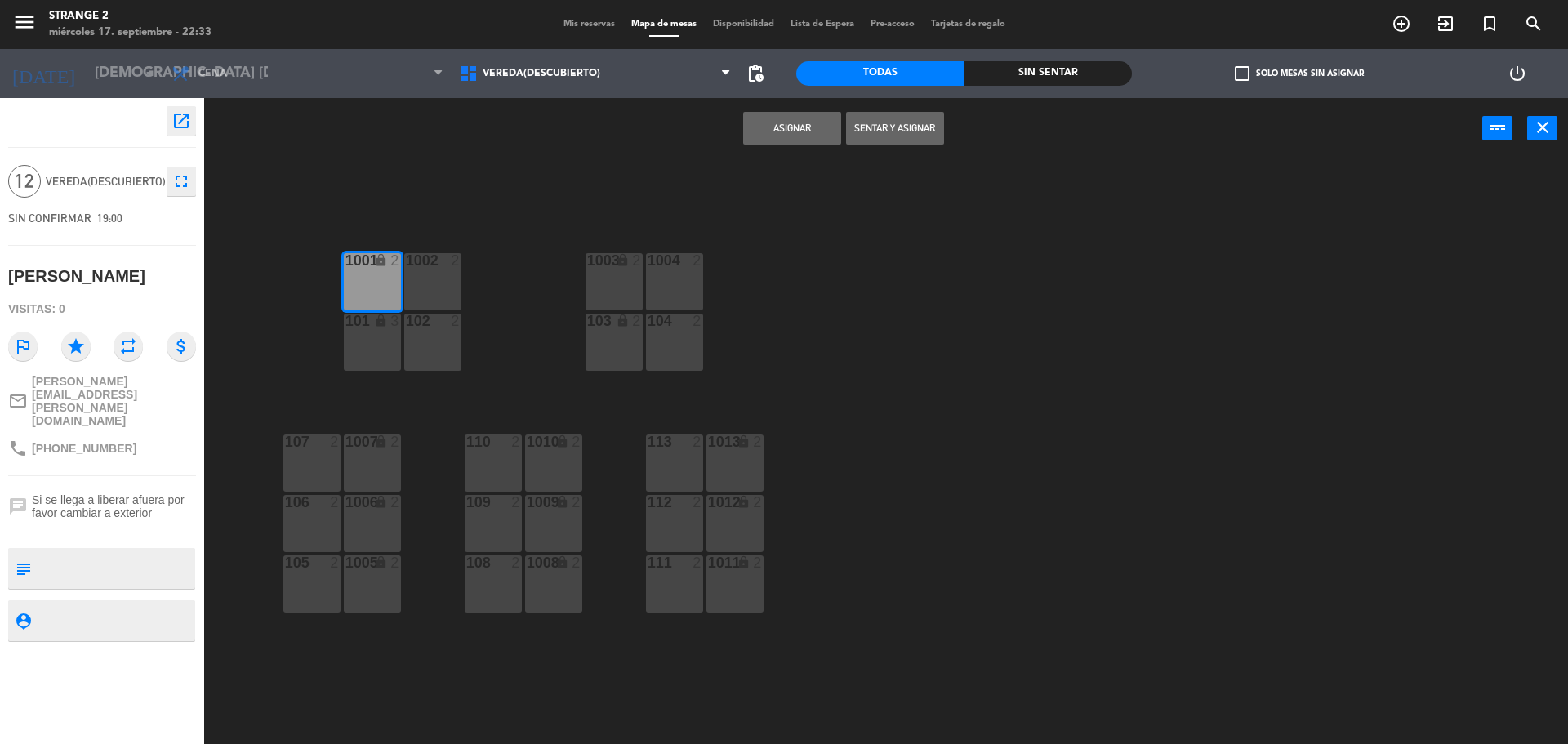
click at [380, 366] on div "101 lock 3" at bounding box center [372, 341] width 57 height 57
click at [447, 330] on div "102 2" at bounding box center [433, 341] width 57 height 57
click at [449, 274] on div "1002 2" at bounding box center [433, 281] width 57 height 57
click at [618, 281] on div "1003 lock 2" at bounding box center [614, 281] width 57 height 57
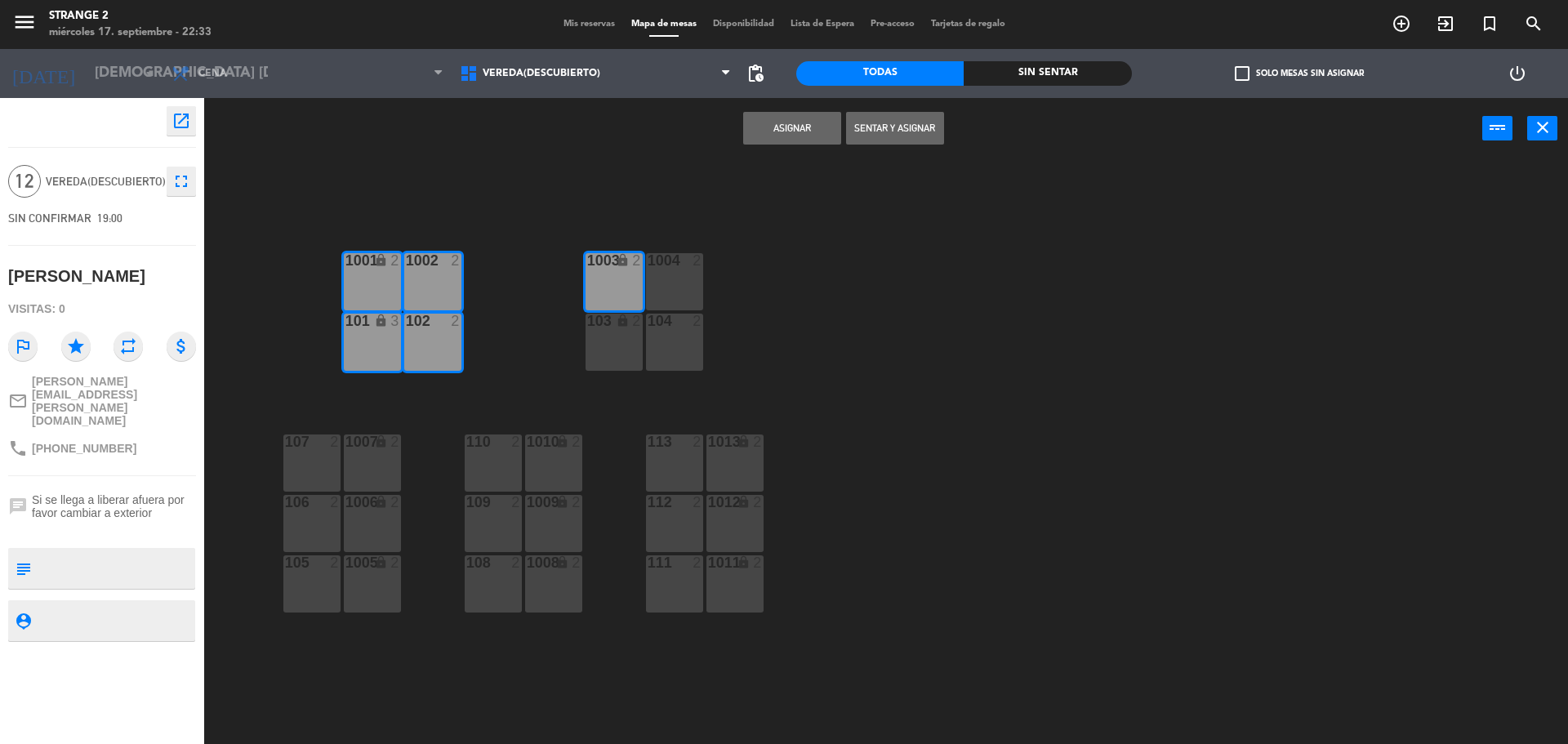
click at [679, 283] on div "1004 2" at bounding box center [674, 281] width 57 height 57
click at [689, 342] on div "104 2" at bounding box center [674, 341] width 57 height 57
click at [624, 350] on div "103 lock 2" at bounding box center [614, 341] width 57 height 57
click at [800, 133] on button "Asignar" at bounding box center [792, 128] width 98 height 33
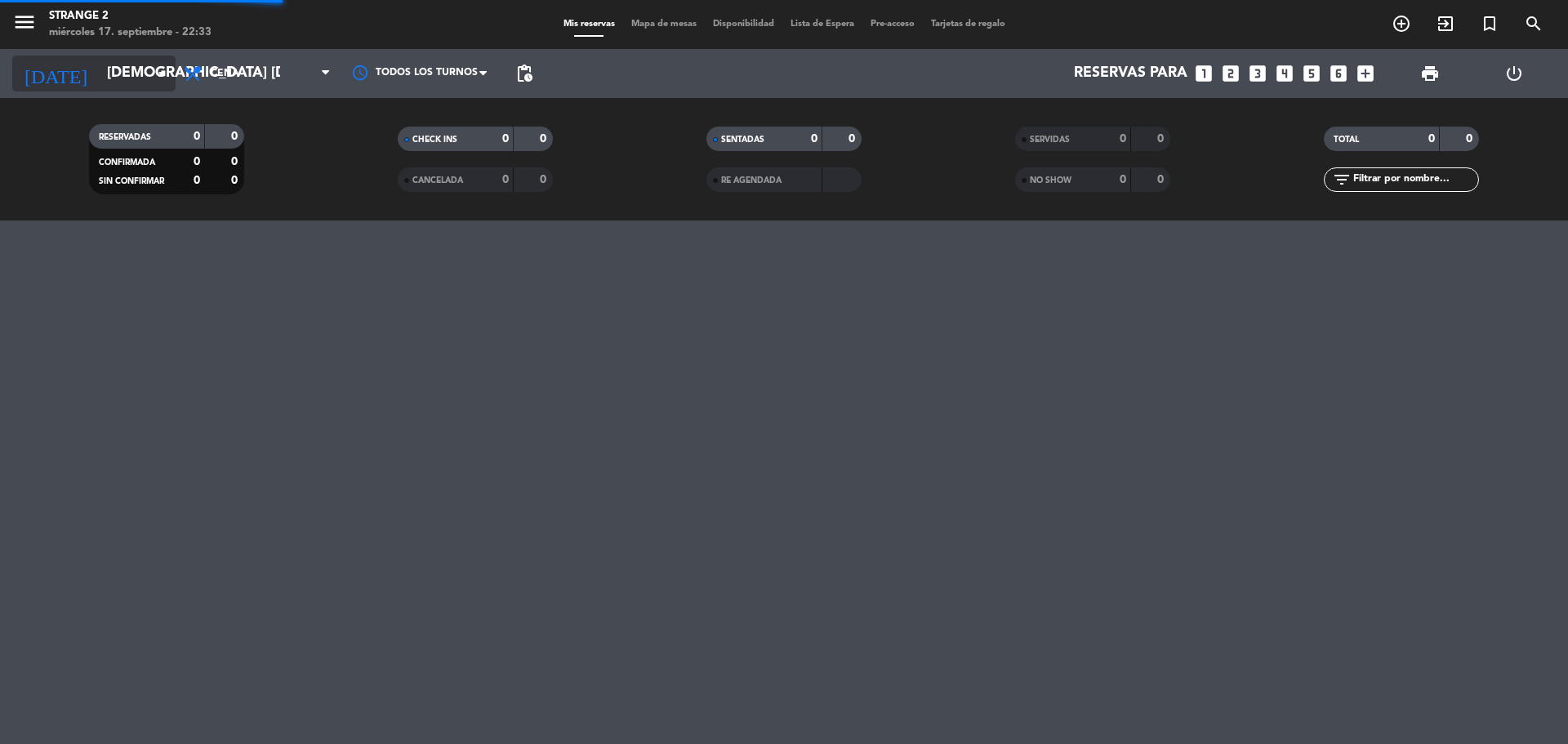
click at [98, 67] on input "[DEMOGRAPHIC_DATA] [DATE]" at bounding box center [193, 74] width 189 height 33
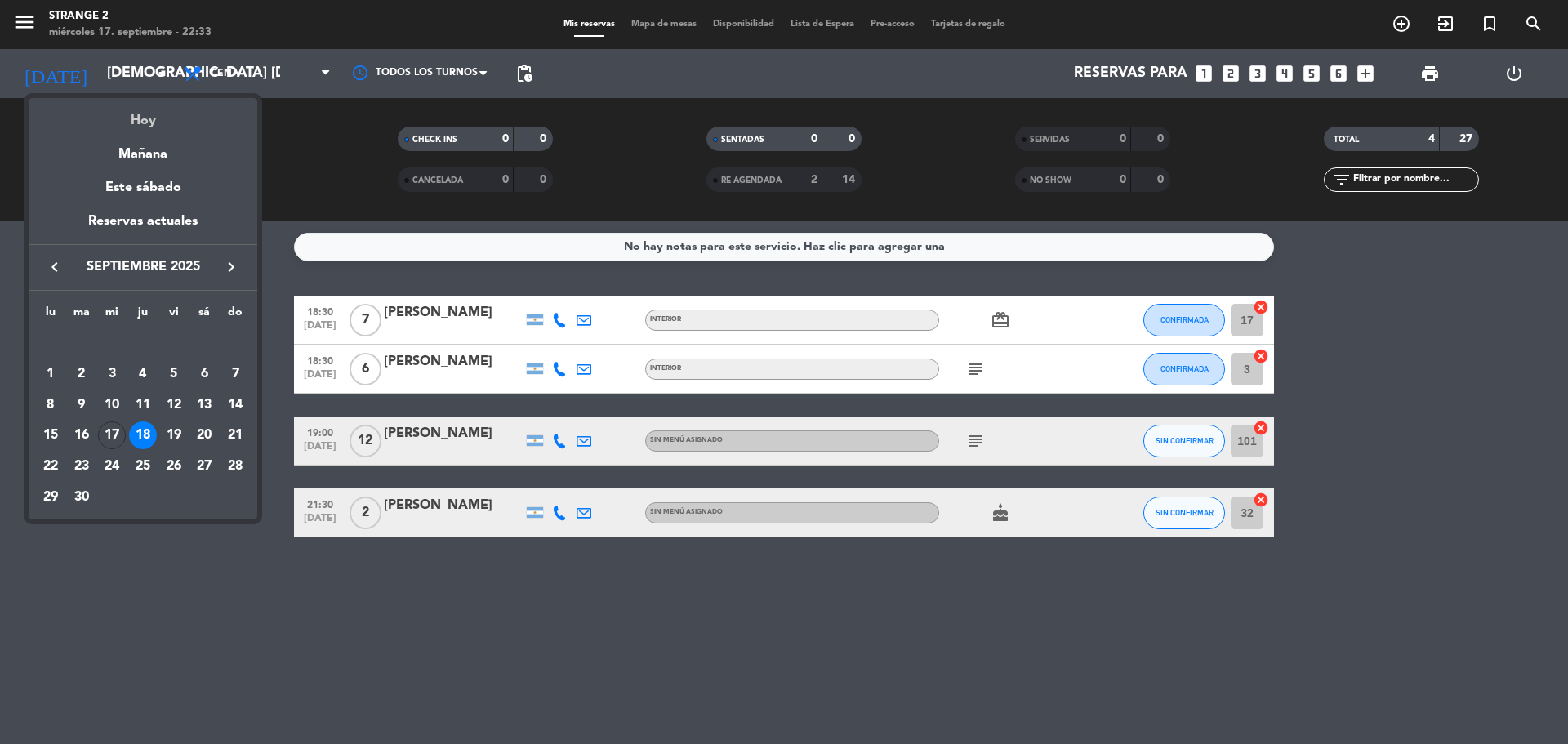
click at [145, 126] on div "Hoy" at bounding box center [143, 115] width 229 height 33
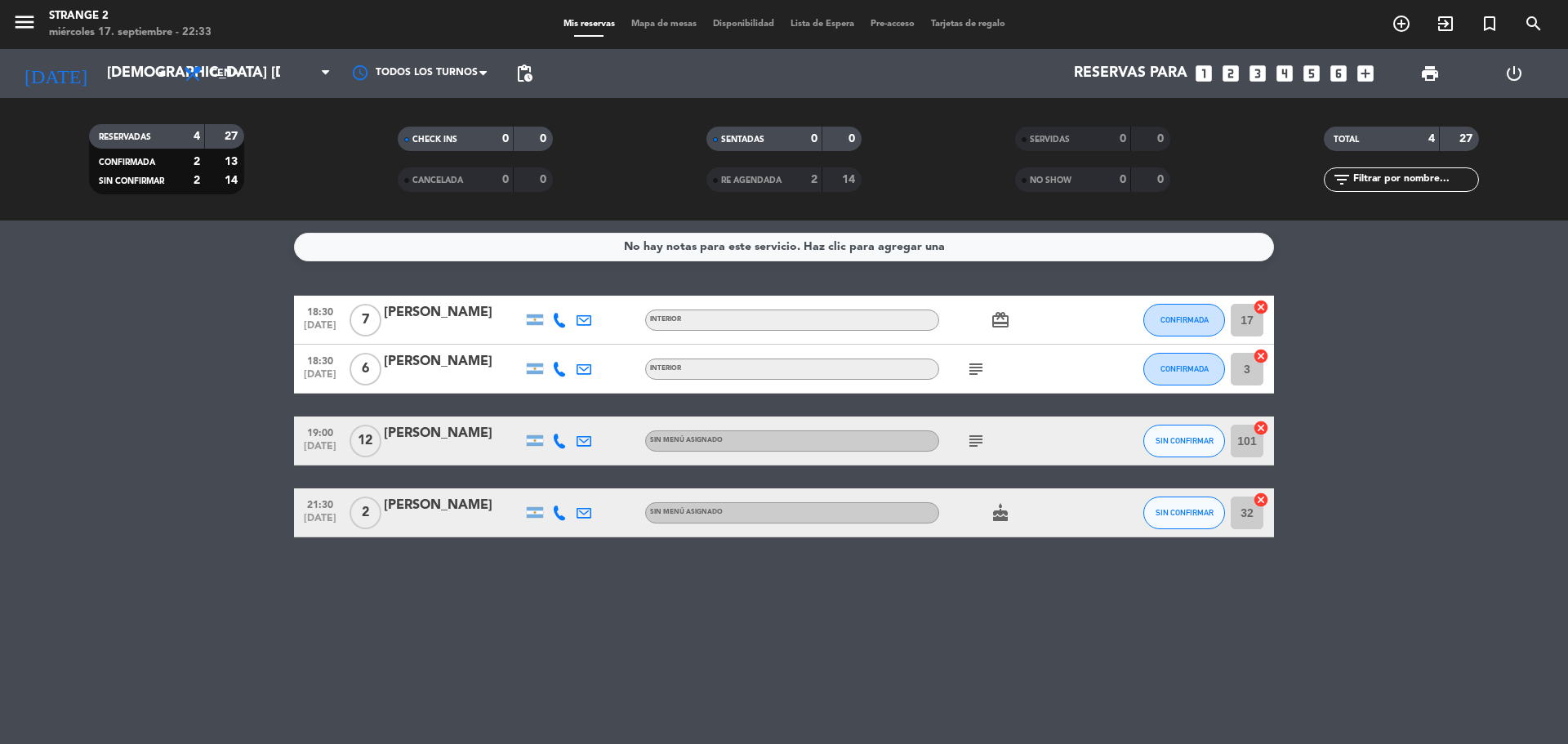
type input "mié. [DATE]"
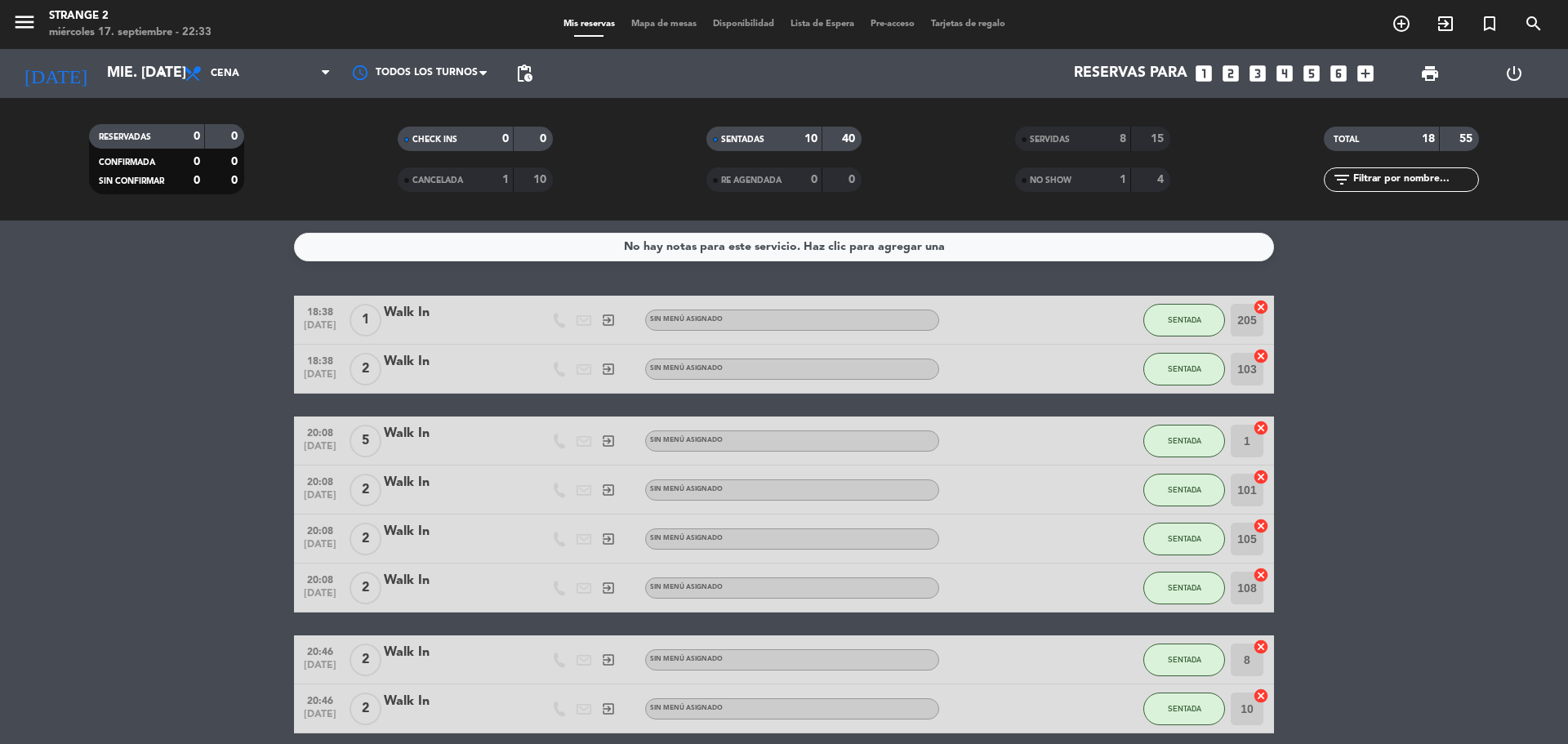
click at [644, 21] on span "Mapa de mesas" at bounding box center [664, 24] width 82 height 9
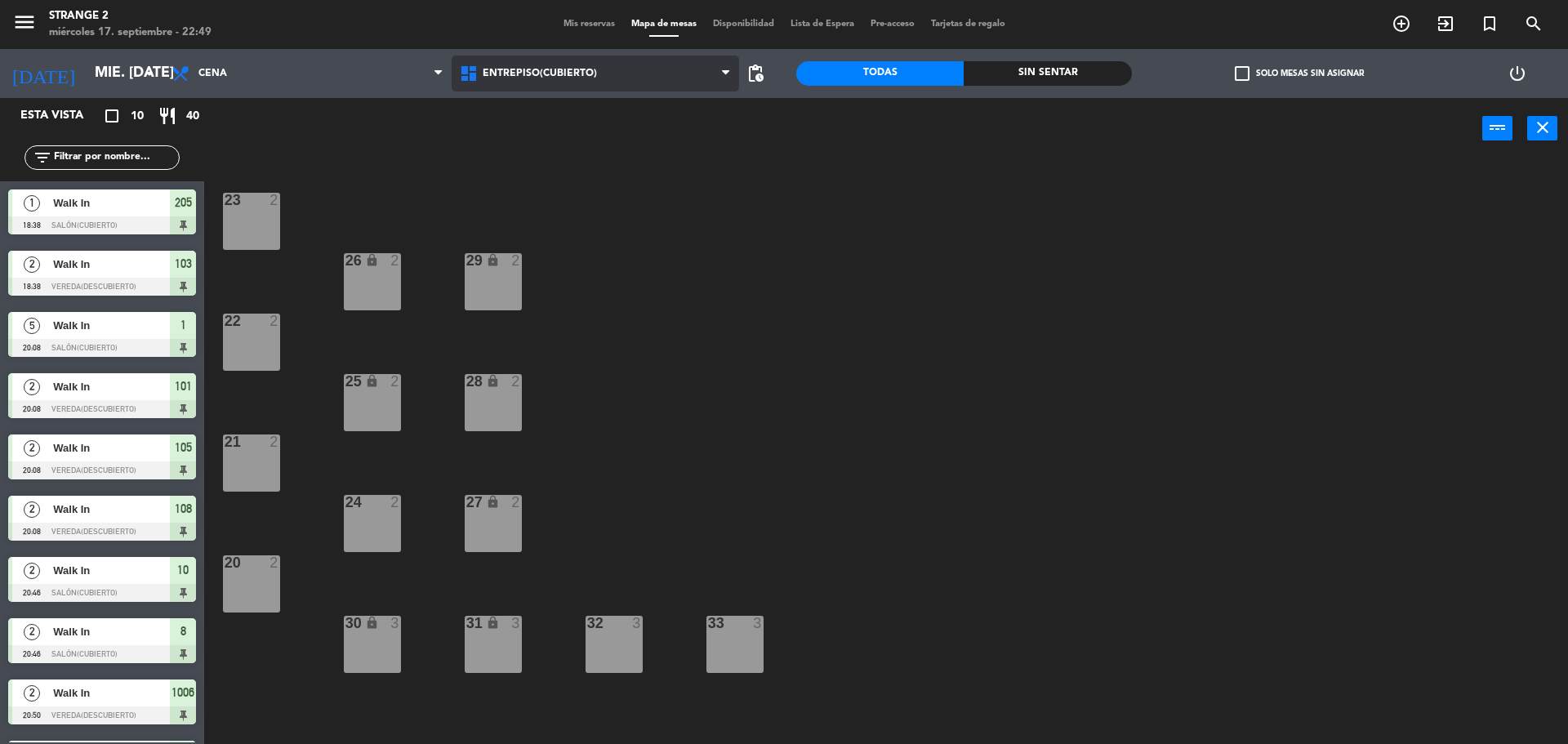
click at [546, 80] on span "Entrepiso(Cubierto)" at bounding box center [595, 73] width 289 height 36
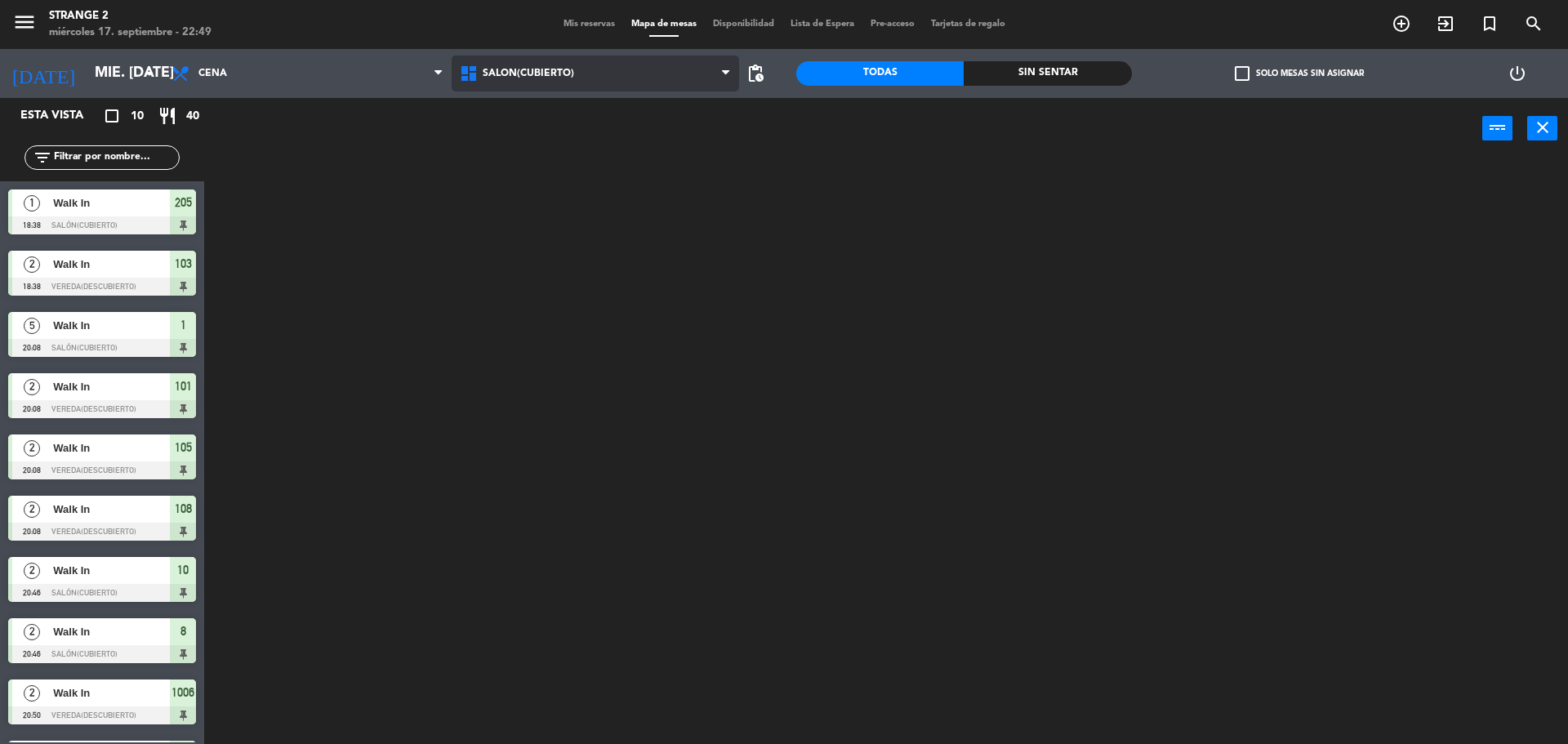
click at [542, 148] on ng-component "menu Strange 2 miércoles 17. septiembre - 22:49 Mis reservas Mapa de mesas Disp…" at bounding box center [784, 374] width 1568 height 748
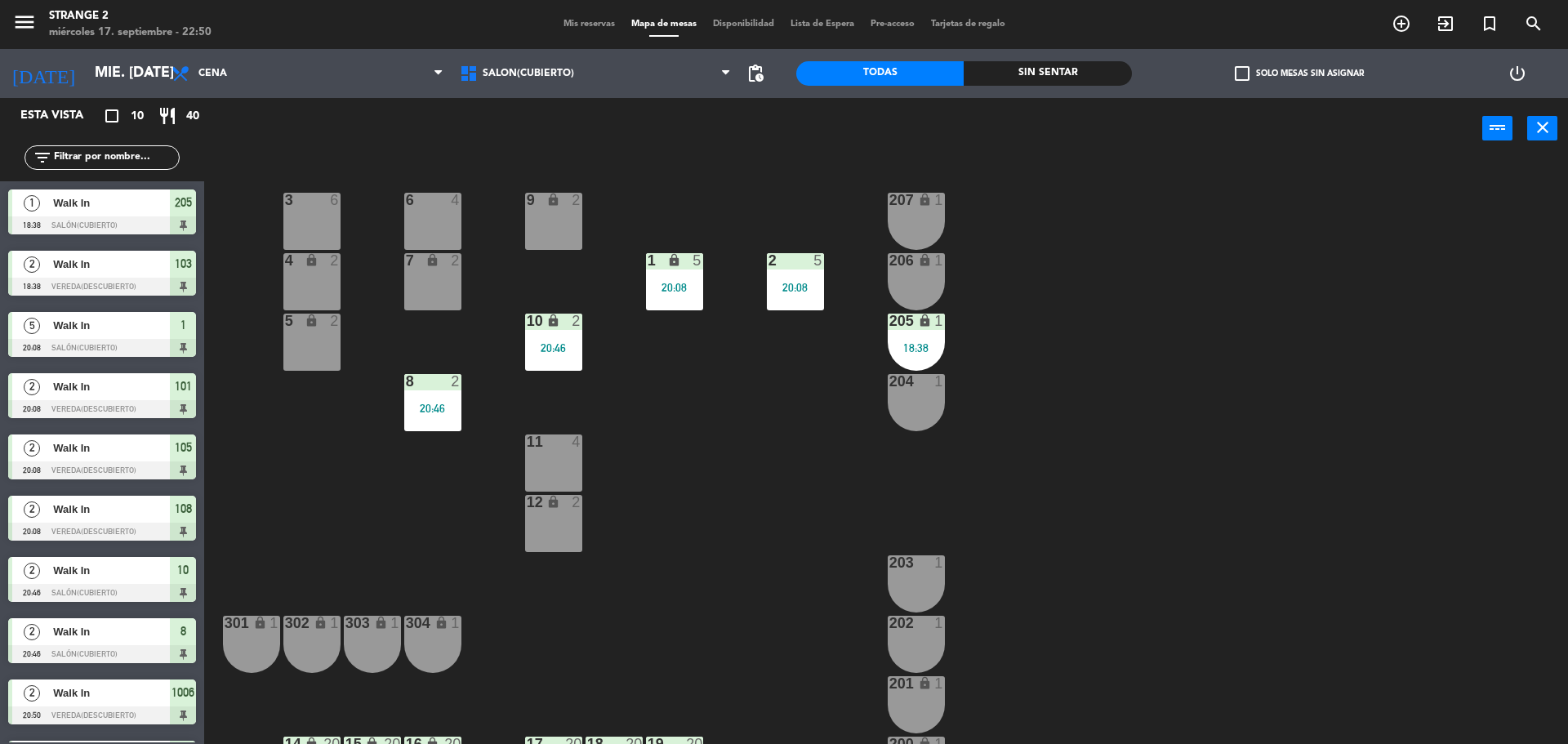
click at [435, 296] on div "7 lock 2" at bounding box center [433, 281] width 57 height 57
click at [447, 231] on div "6 4" at bounding box center [433, 221] width 57 height 57
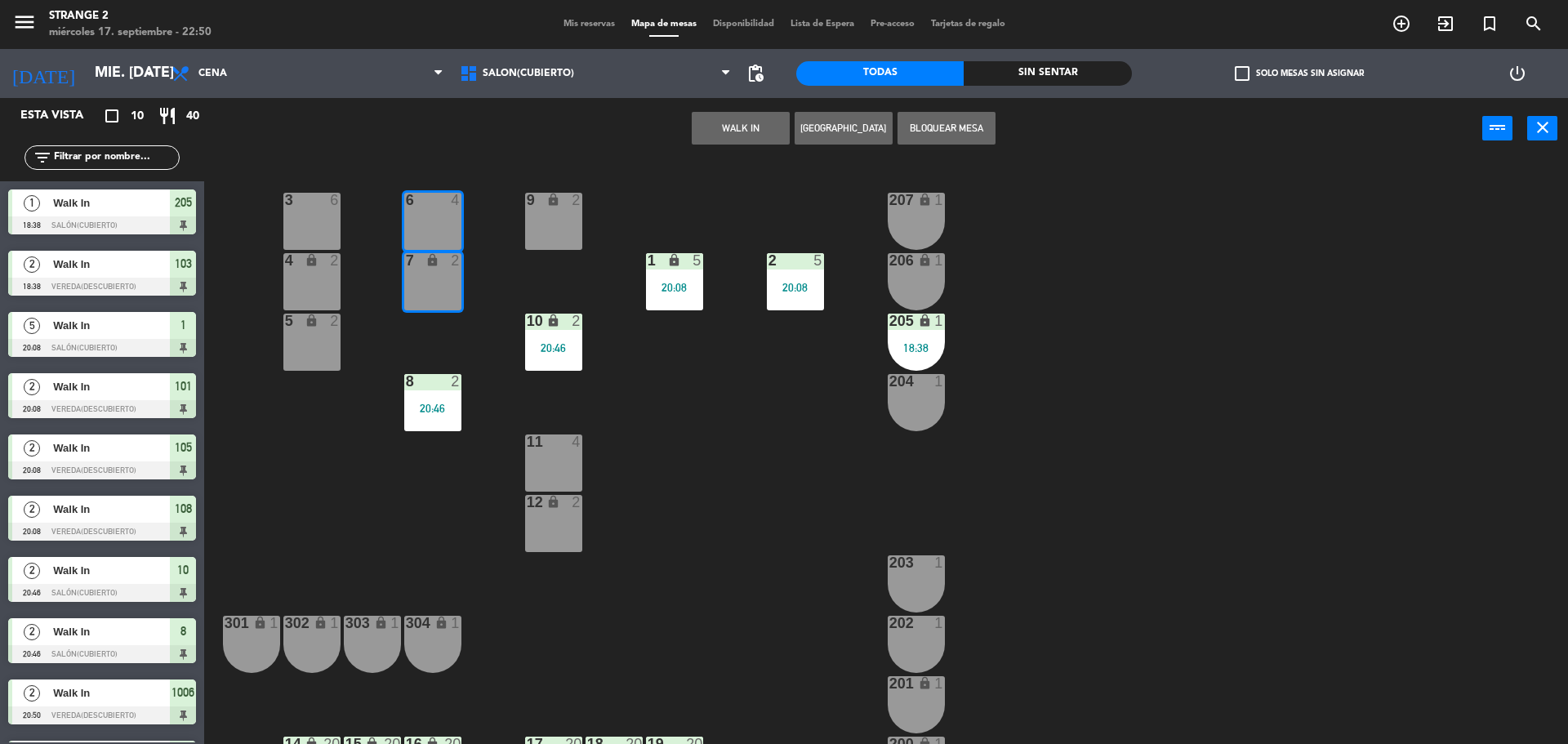
click at [709, 133] on button "WALK IN" at bounding box center [740, 128] width 98 height 33
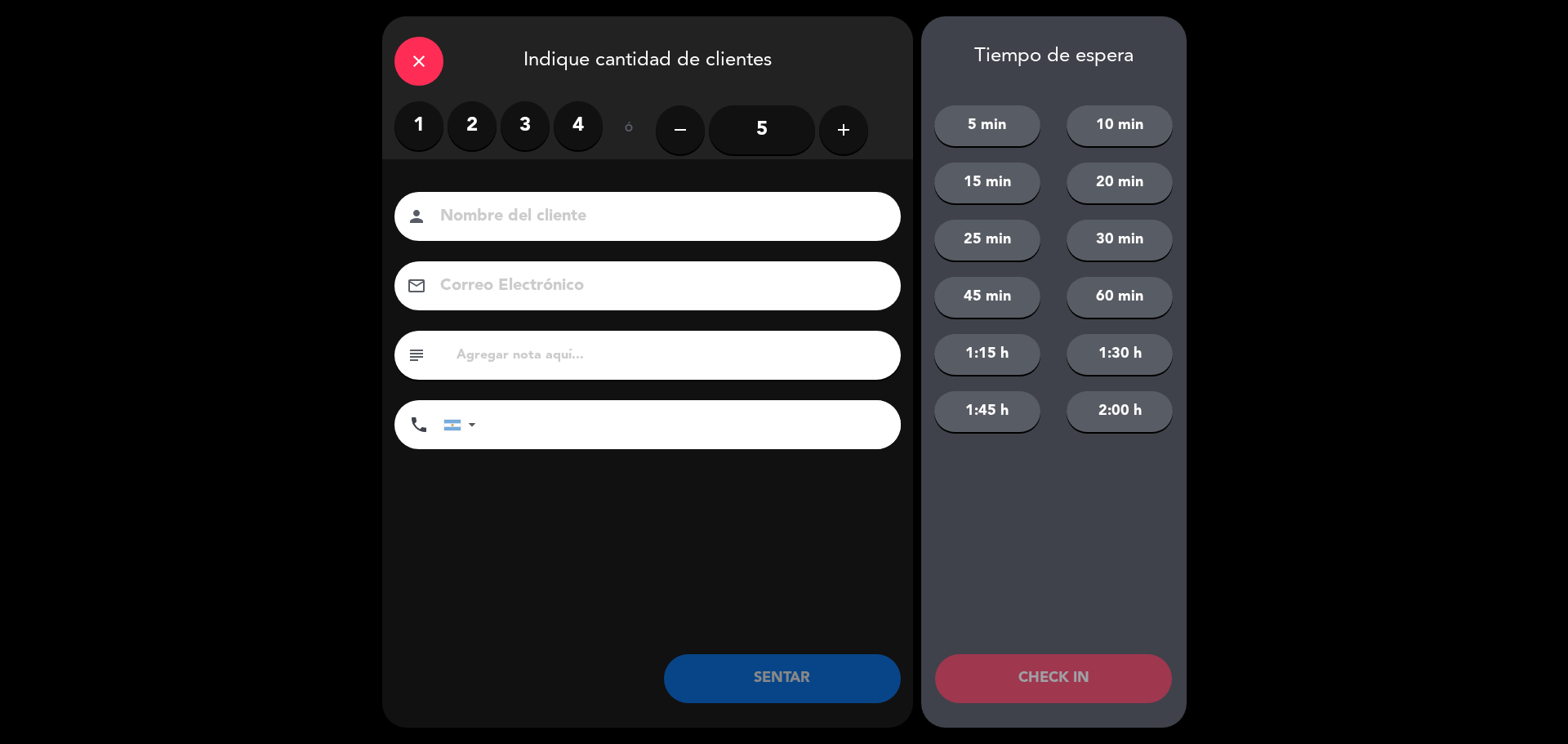
click at [521, 136] on label "3" at bounding box center [524, 125] width 49 height 49
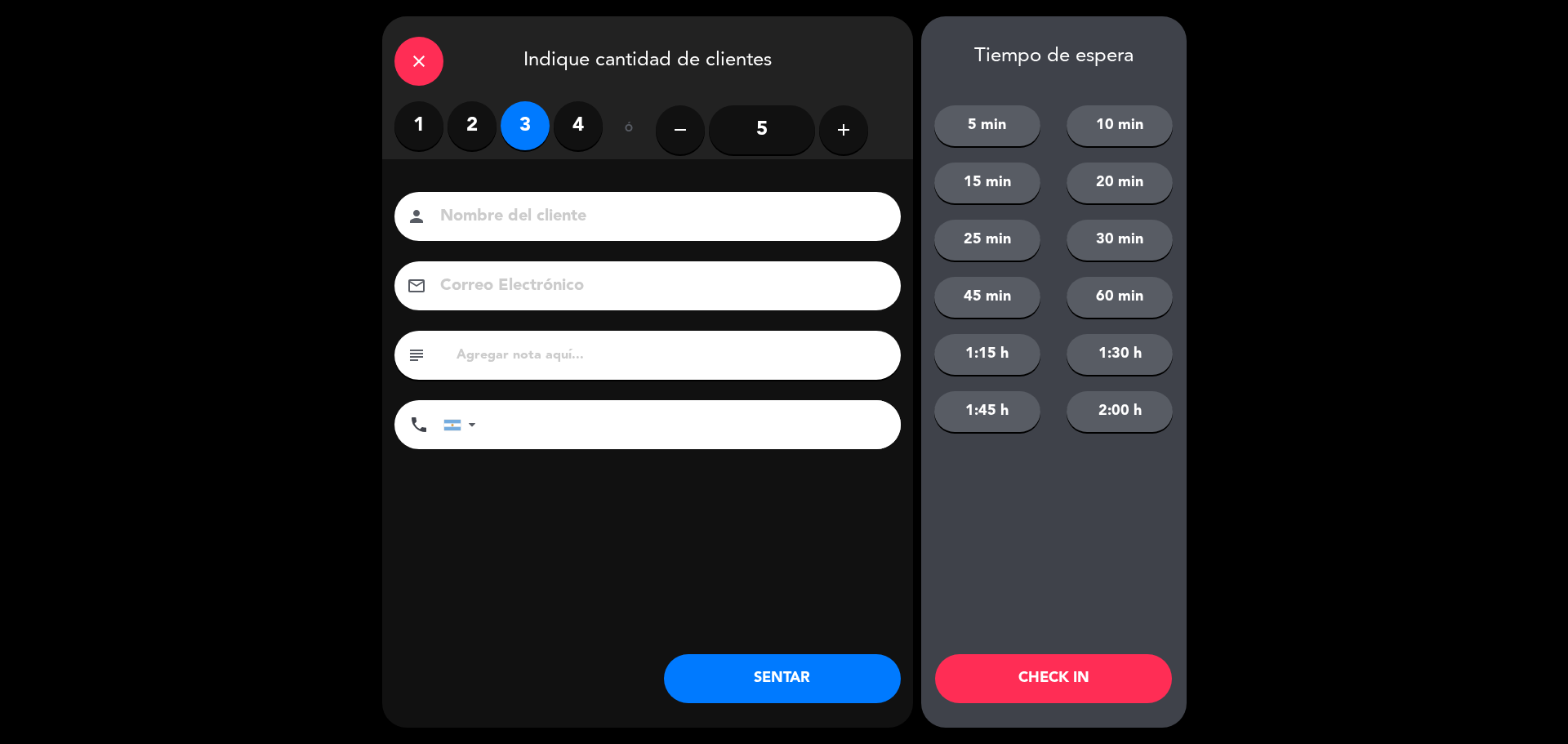
click at [805, 672] on button "SENTAR" at bounding box center [782, 678] width 237 height 49
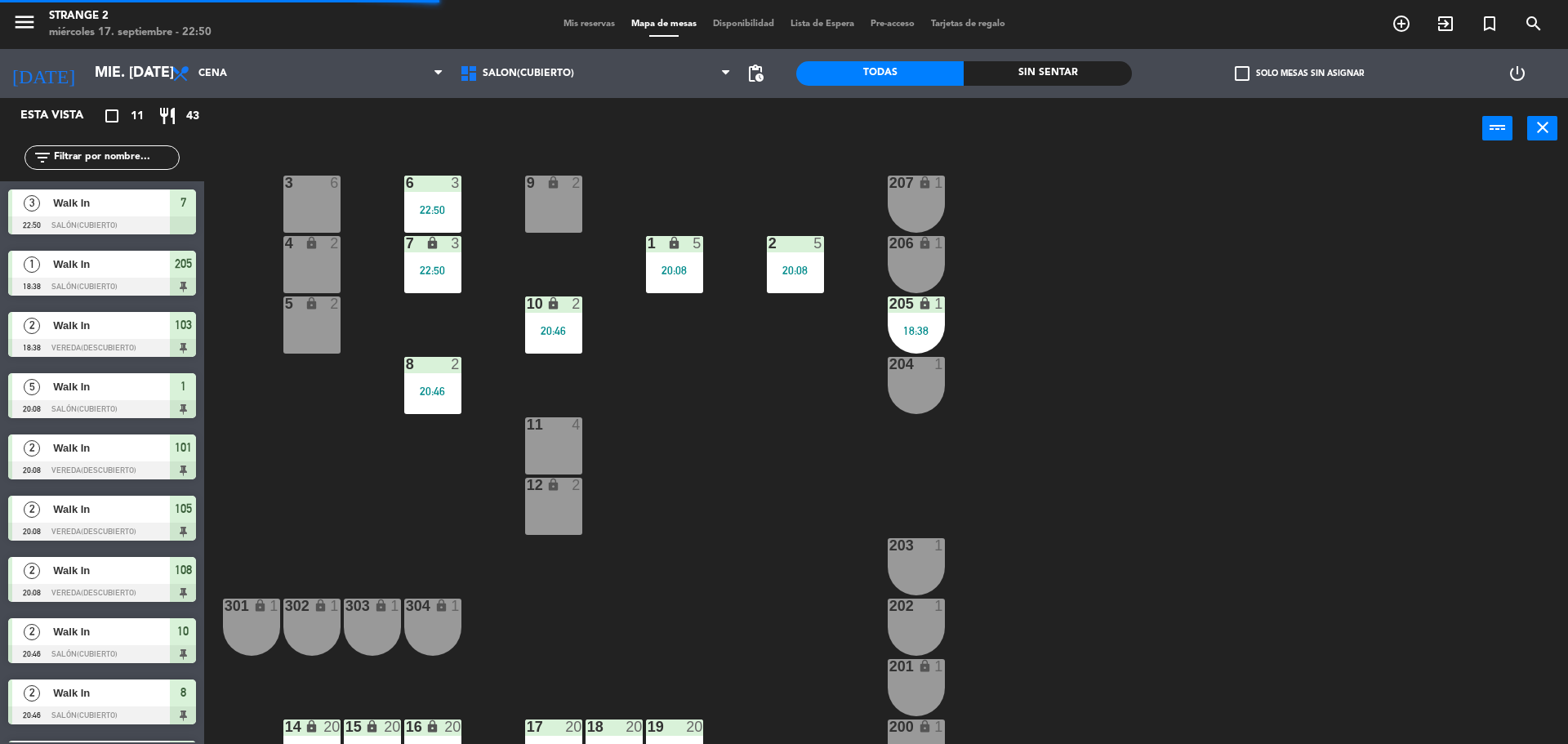
scroll to position [45, 0]
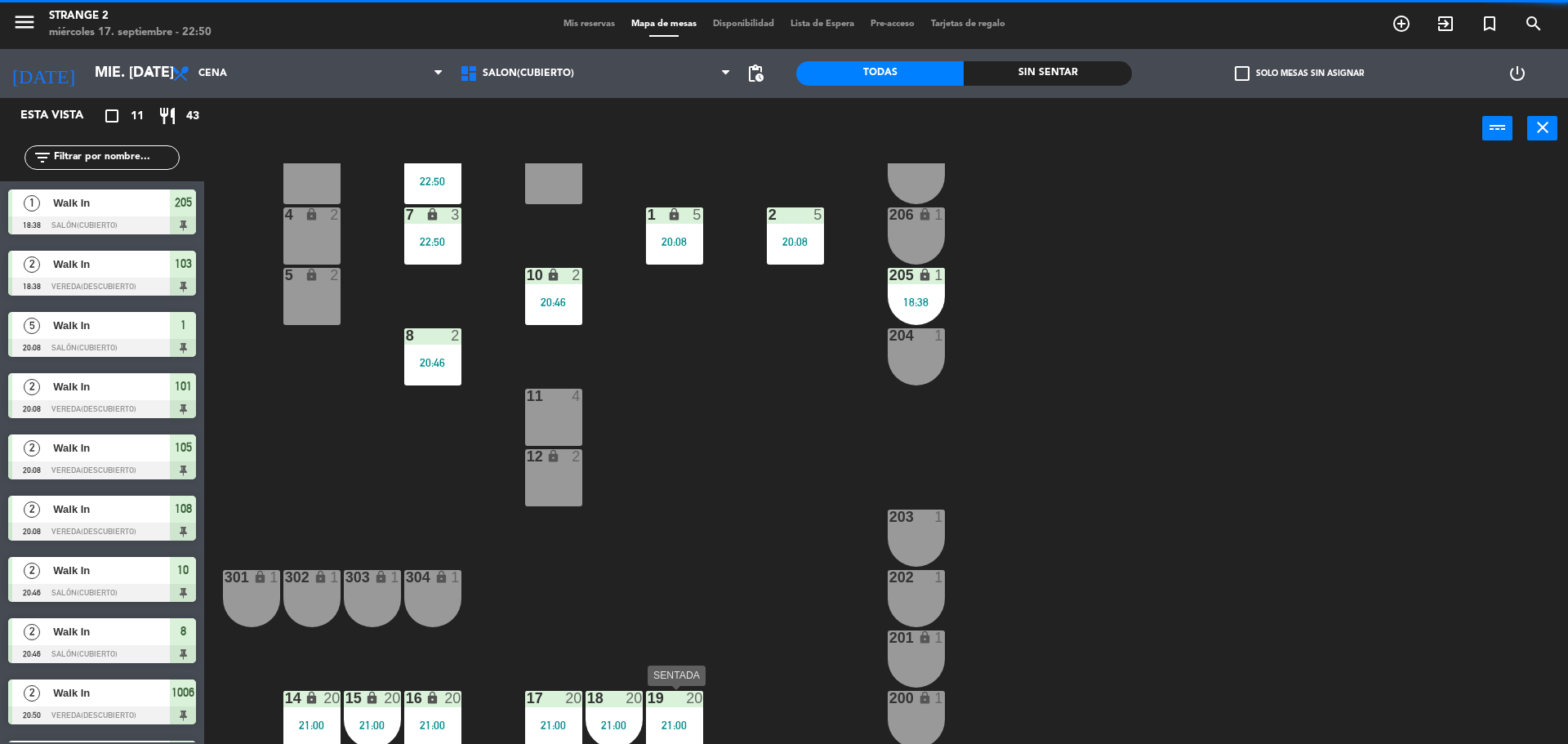
click at [662, 719] on div "21:00" at bounding box center [674, 725] width 57 height 12
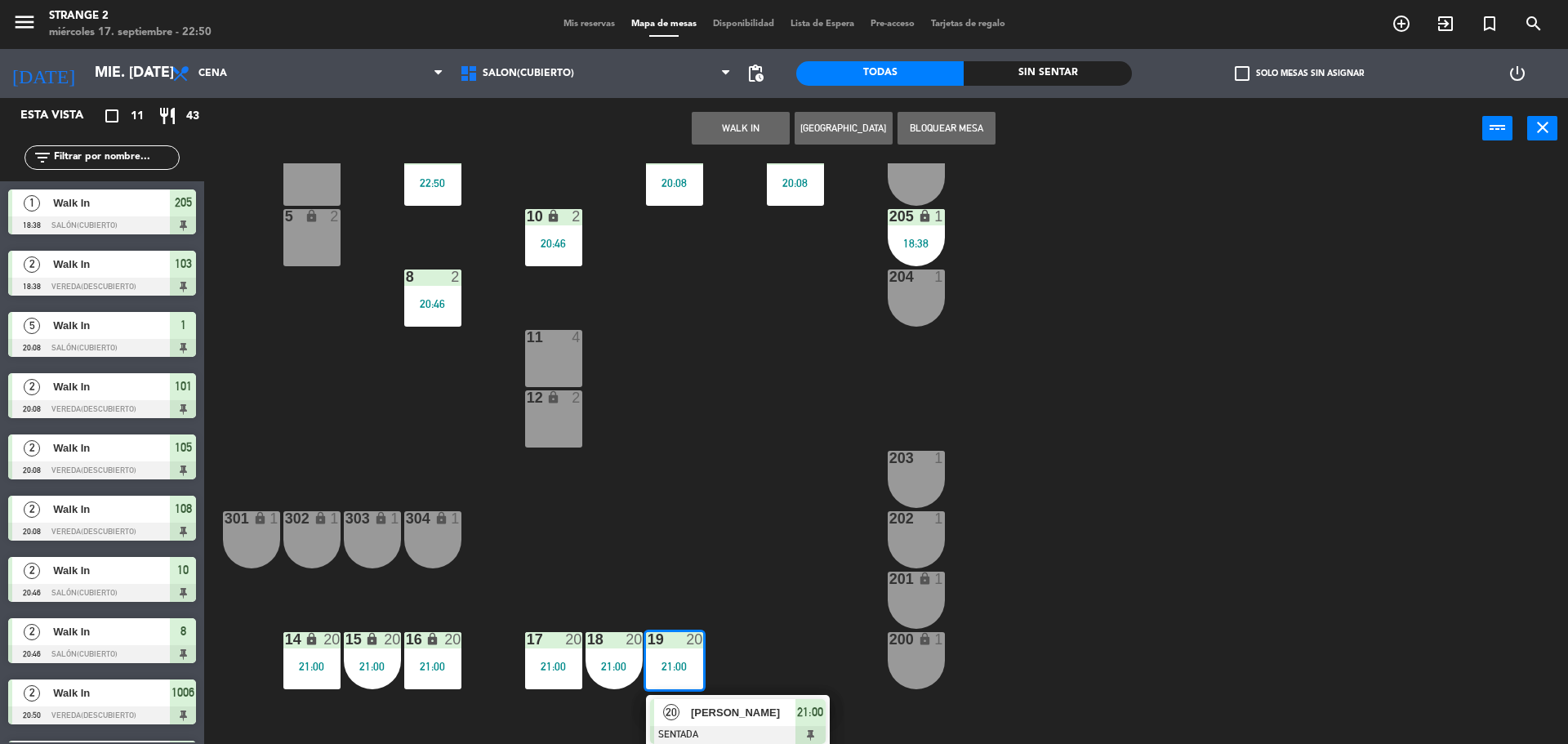
click at [782, 581] on div "3 6 6 3 22:50 9 lock 2 207 lock 1 4 lock 2 7 lock 3 22:50 206 lock 1 1 lock 5 2…" at bounding box center [894, 455] width 1348 height 584
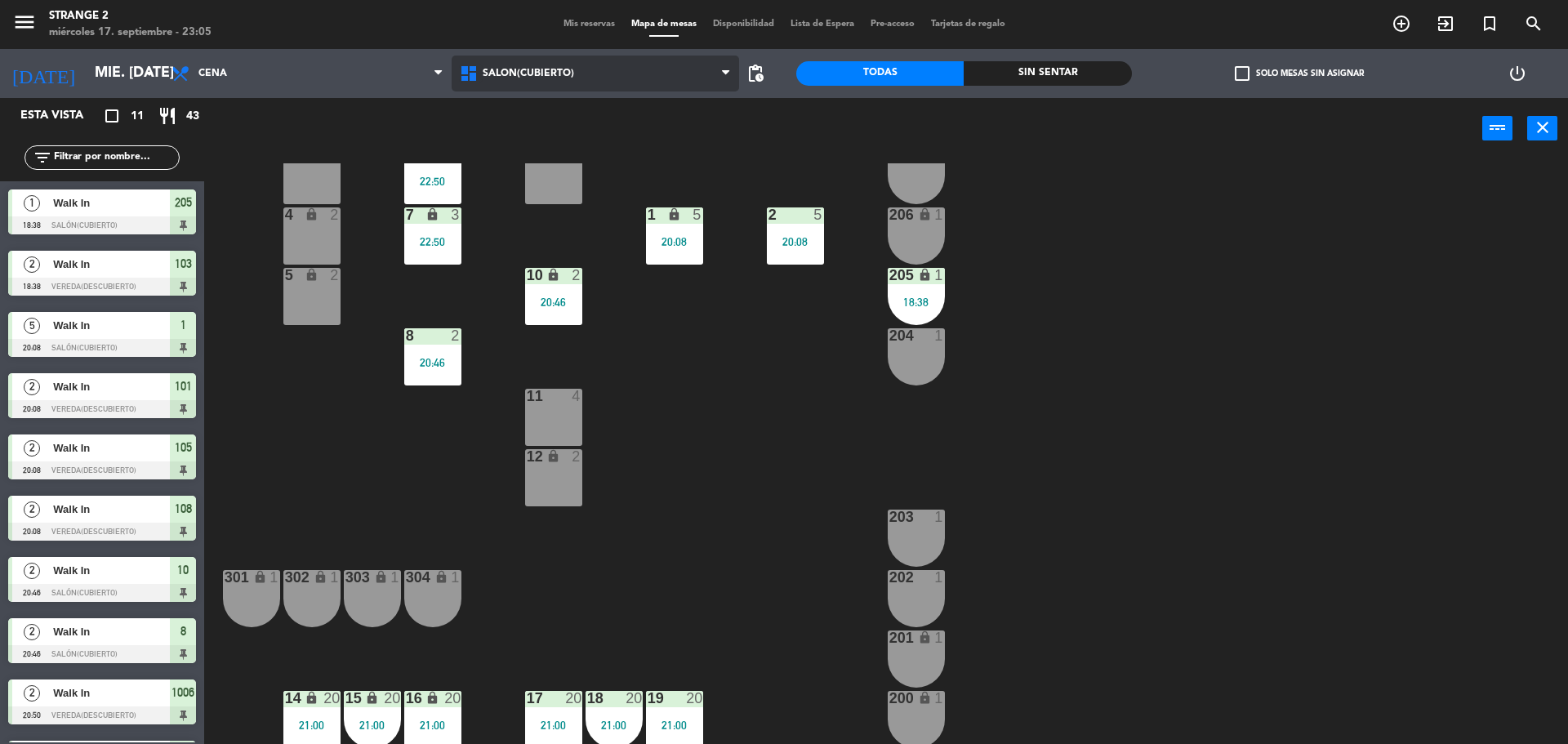
click at [469, 76] on icon at bounding box center [471, 74] width 24 height 20
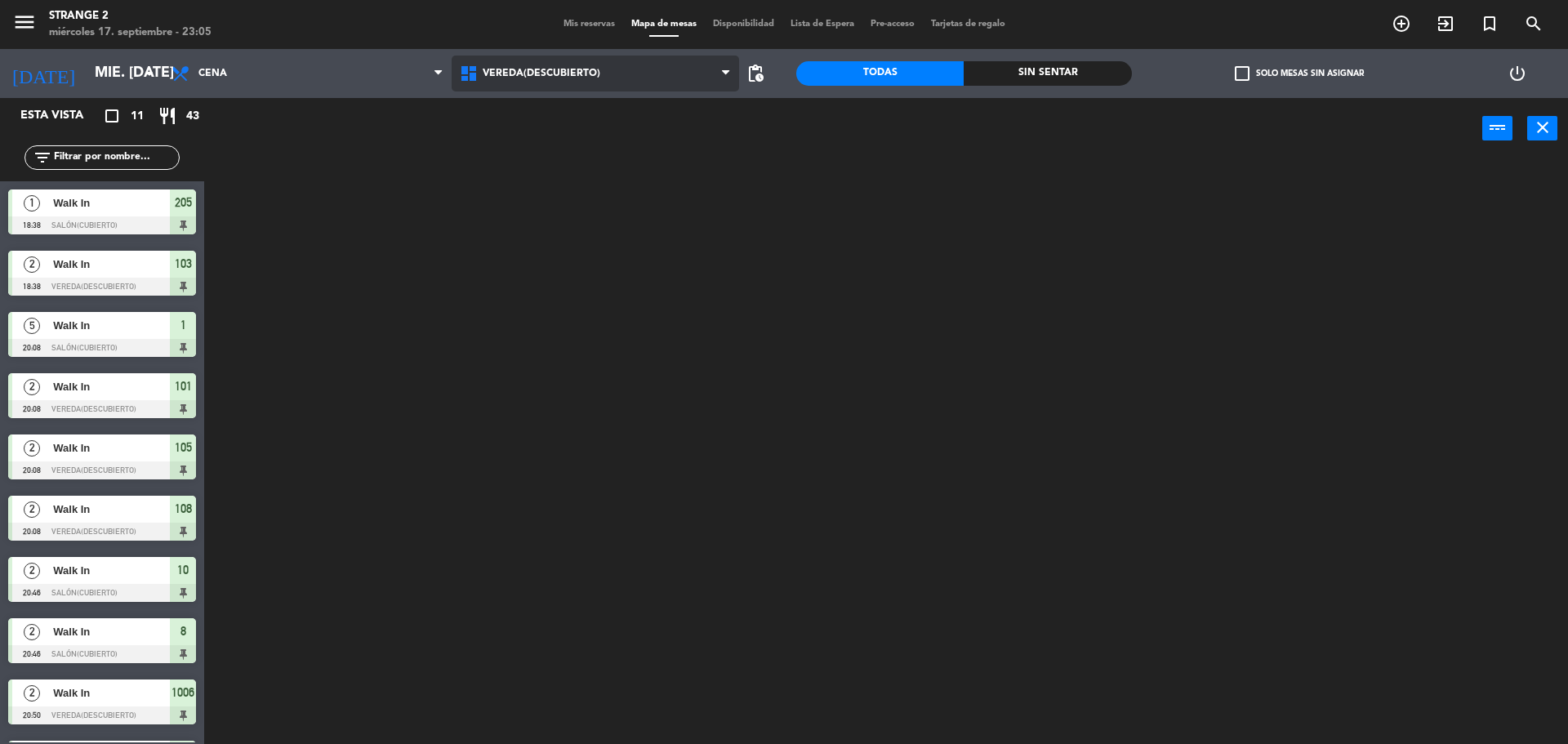
scroll to position [0, 0]
click at [499, 187] on ng-component "menu Strange 2 miércoles 17. septiembre - 23:05 Mis reservas Mapa de mesas Disp…" at bounding box center [784, 374] width 1568 height 748
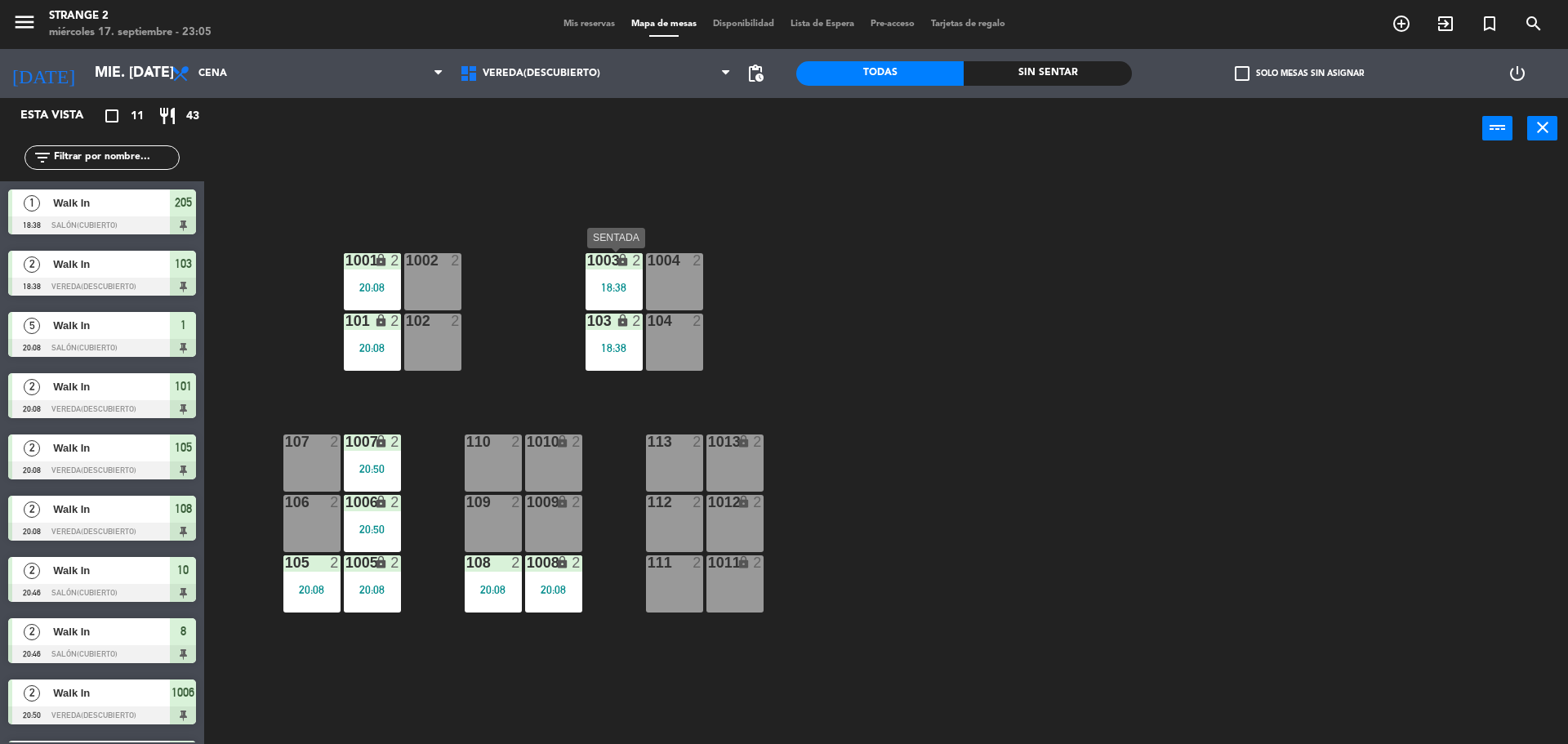
click at [624, 367] on div "103 lock 2 18:38" at bounding box center [614, 341] width 57 height 57
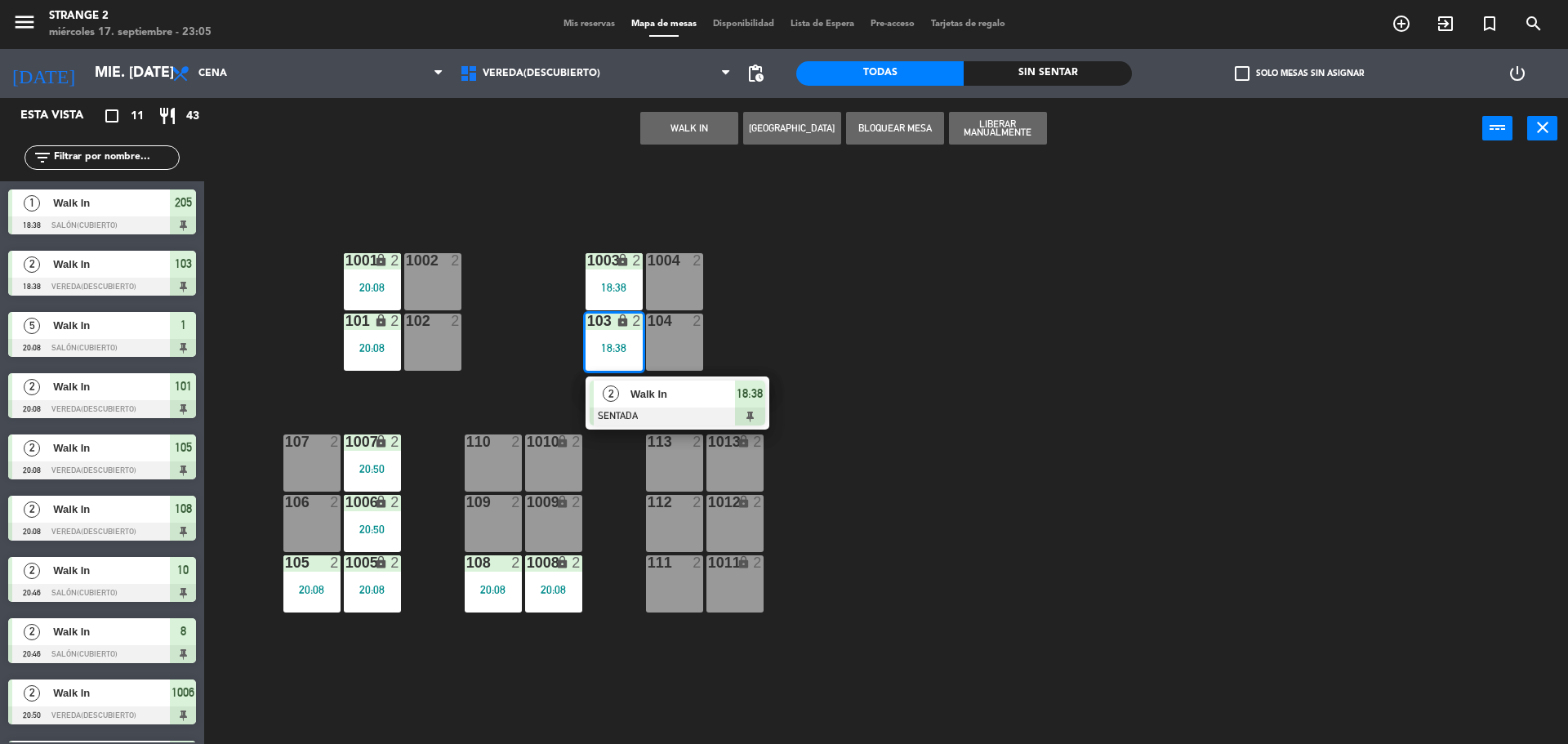
click at [725, 412] on div at bounding box center [677, 417] width 175 height 18
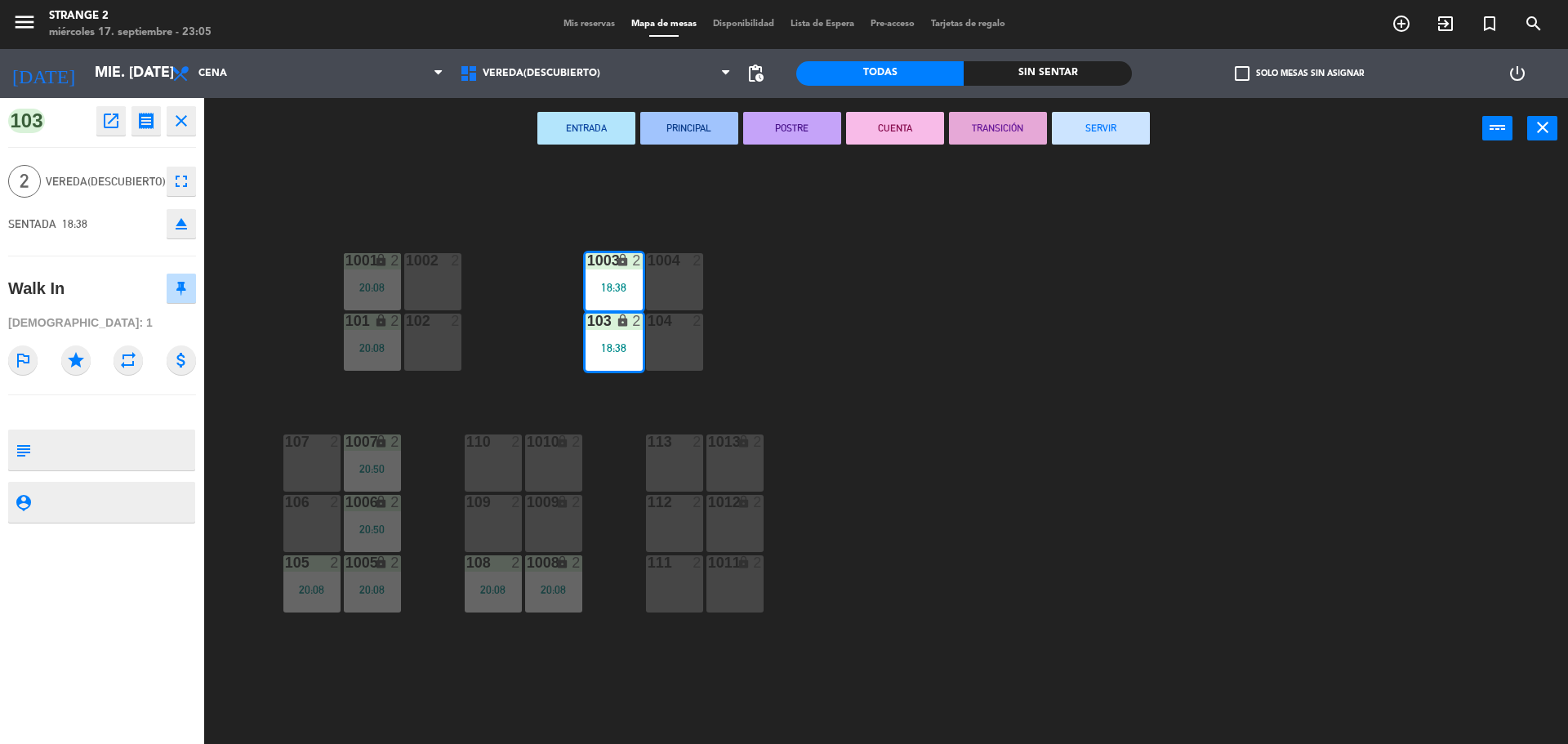
click at [1133, 142] on button "SERVIR" at bounding box center [1101, 128] width 98 height 33
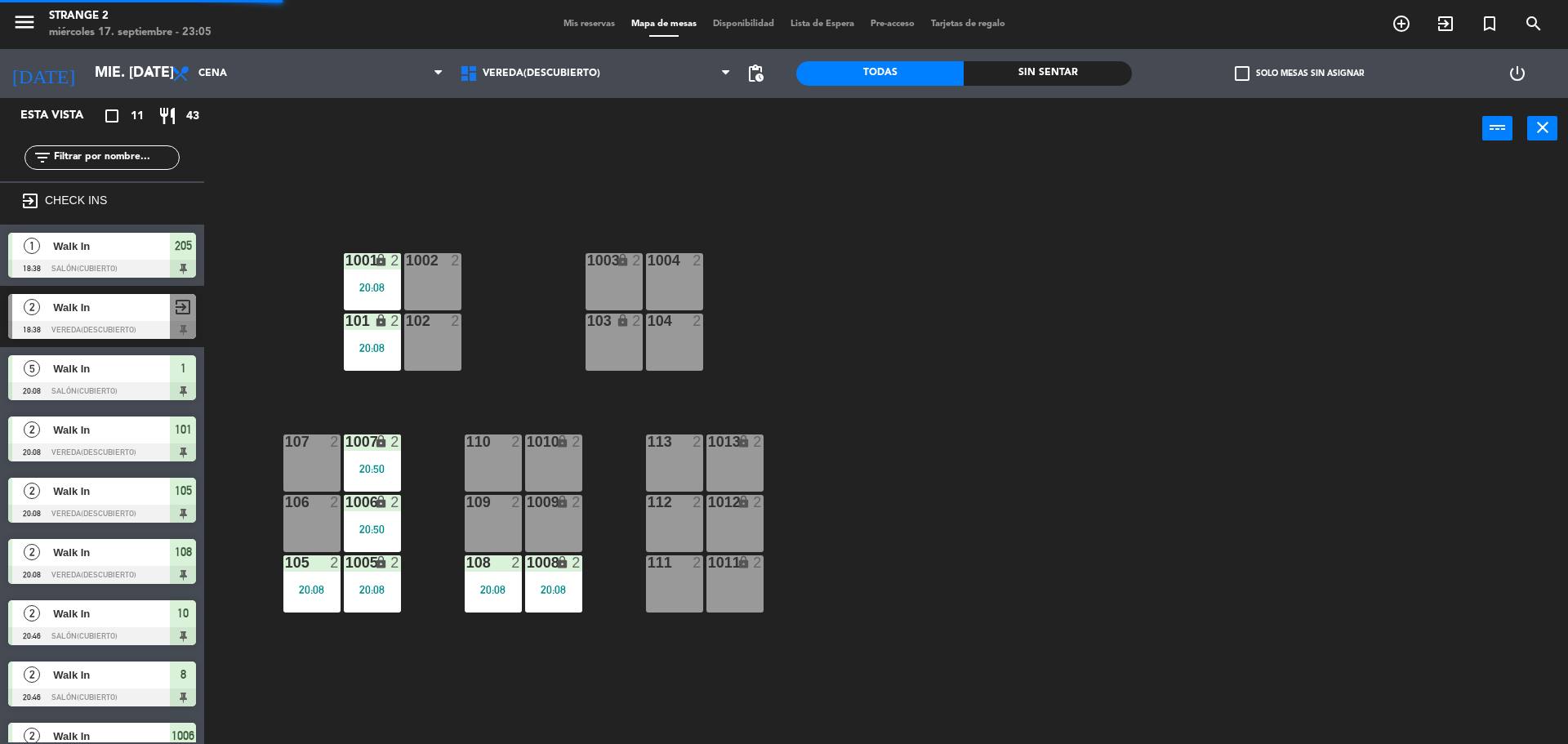
click at [361, 331] on div "101 lock 2 20:08" at bounding box center [372, 341] width 57 height 57
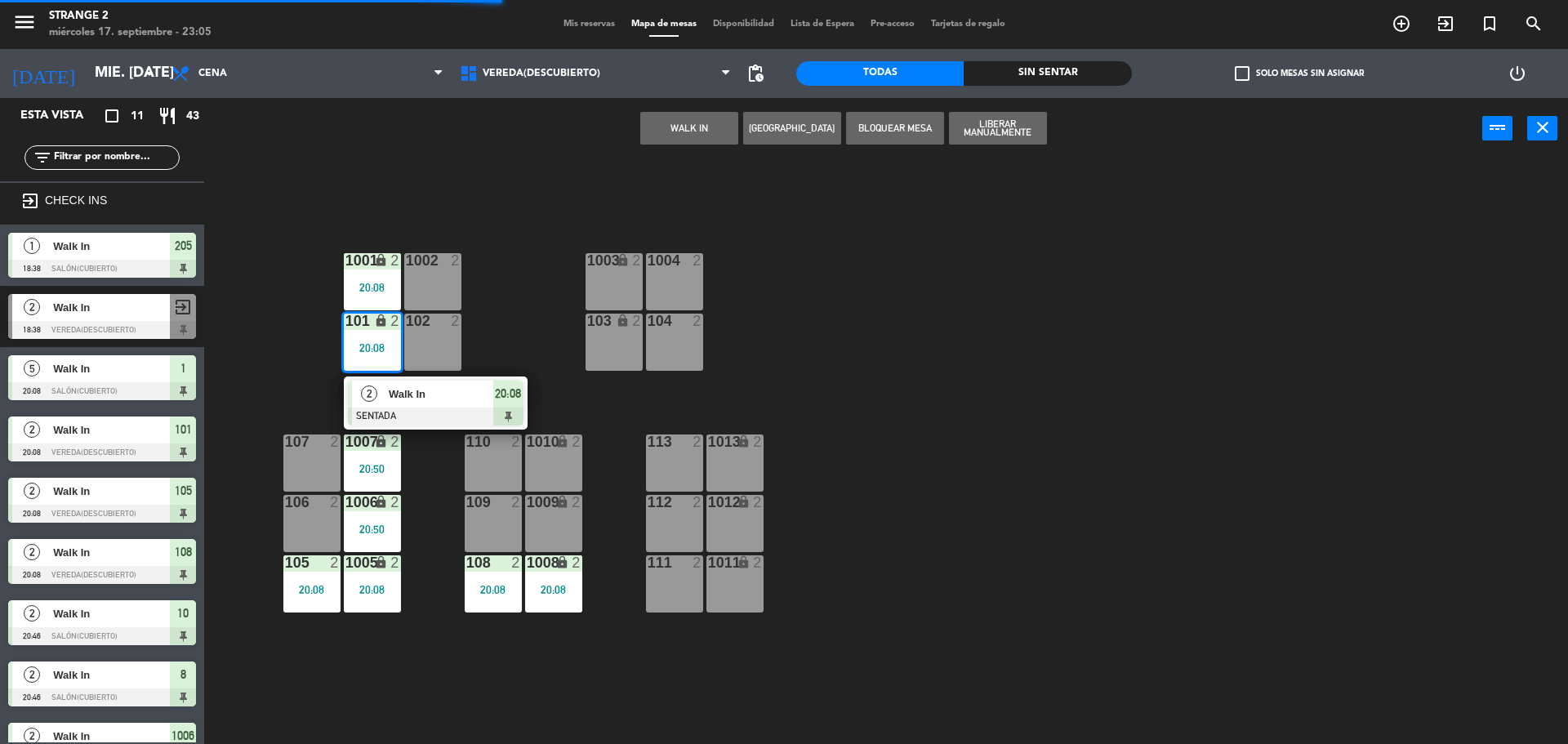
click at [452, 408] on div at bounding box center [436, 417] width 175 height 18
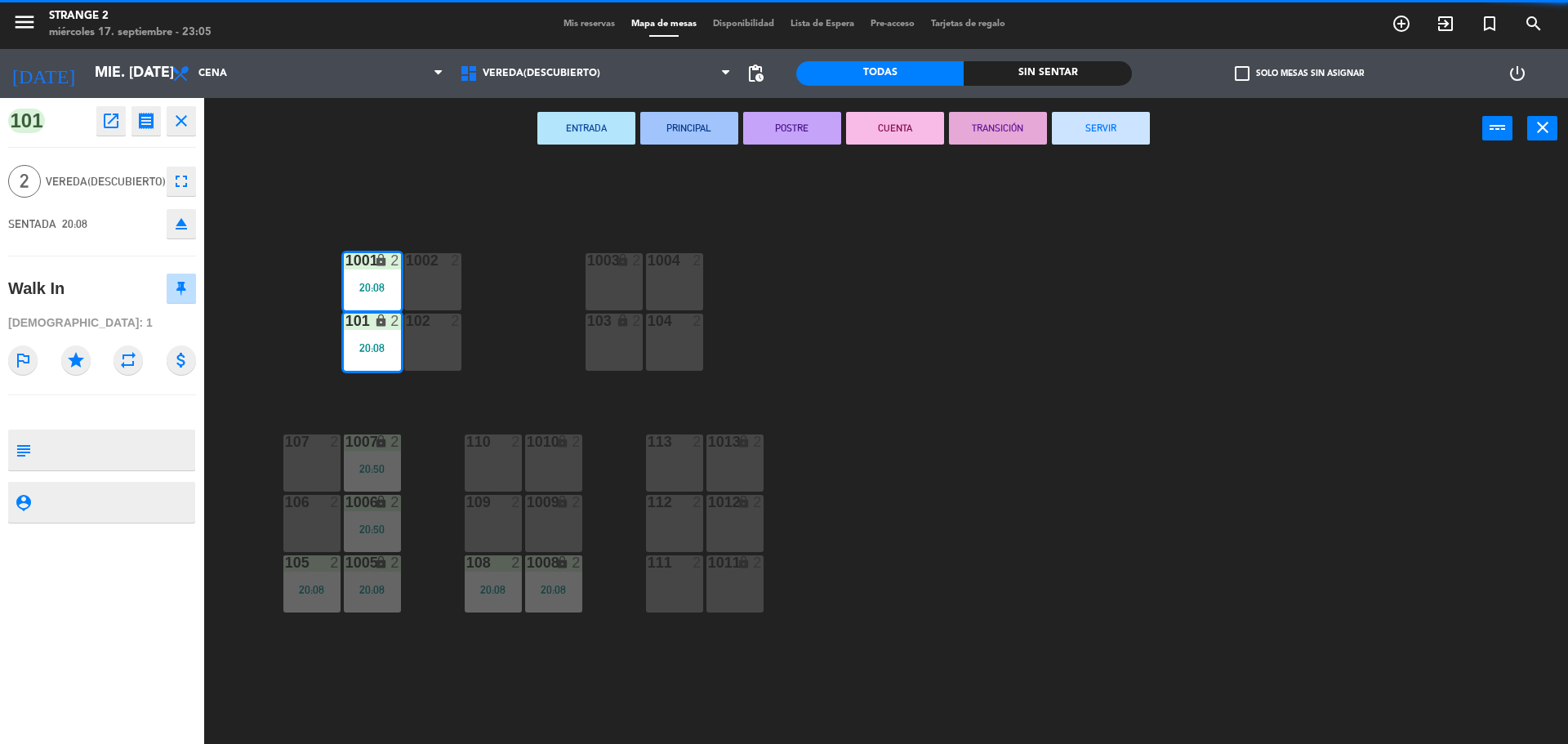
click at [1138, 134] on button "SERVIR" at bounding box center [1101, 128] width 98 height 33
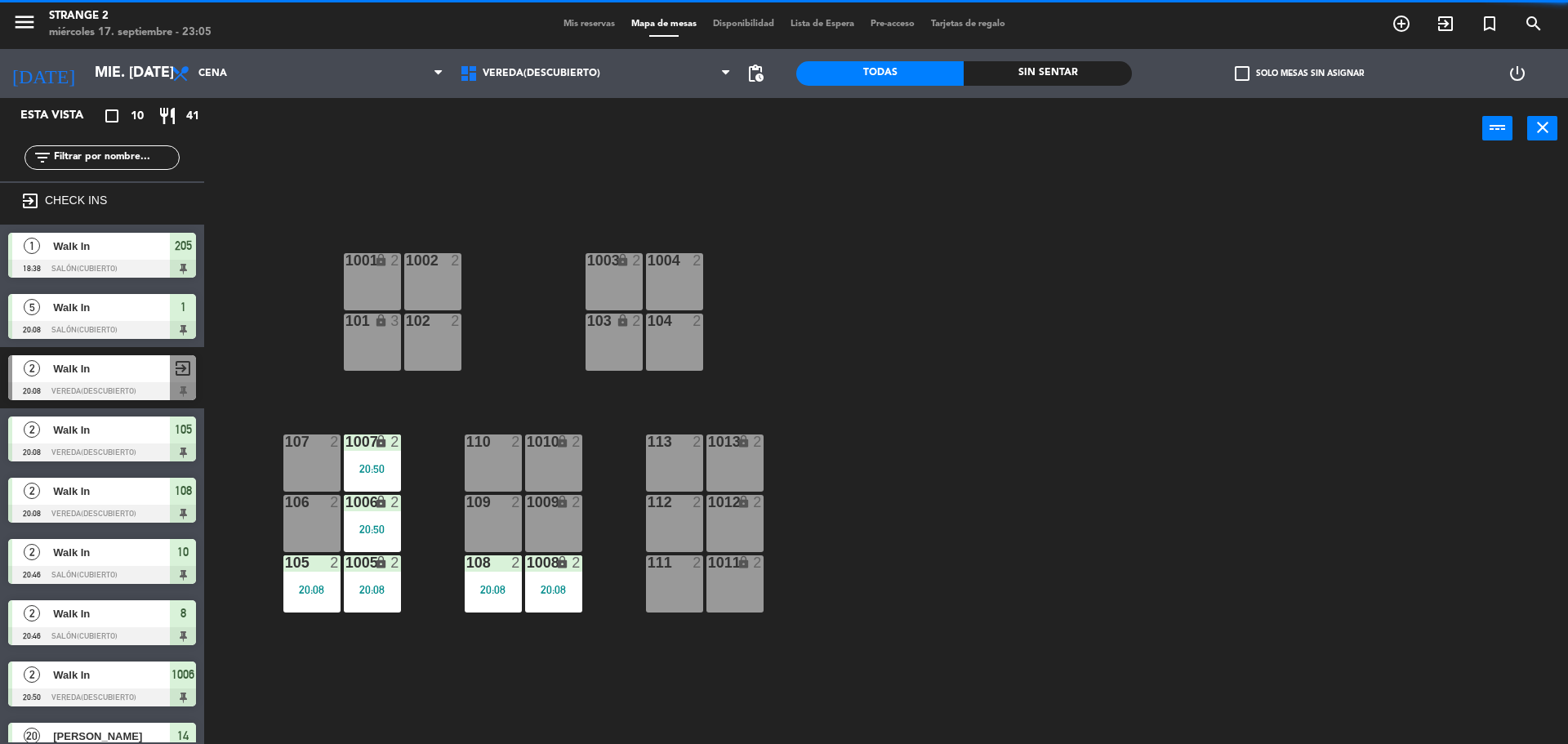
click at [382, 490] on div "1007 lock 2 20:50" at bounding box center [372, 462] width 57 height 57
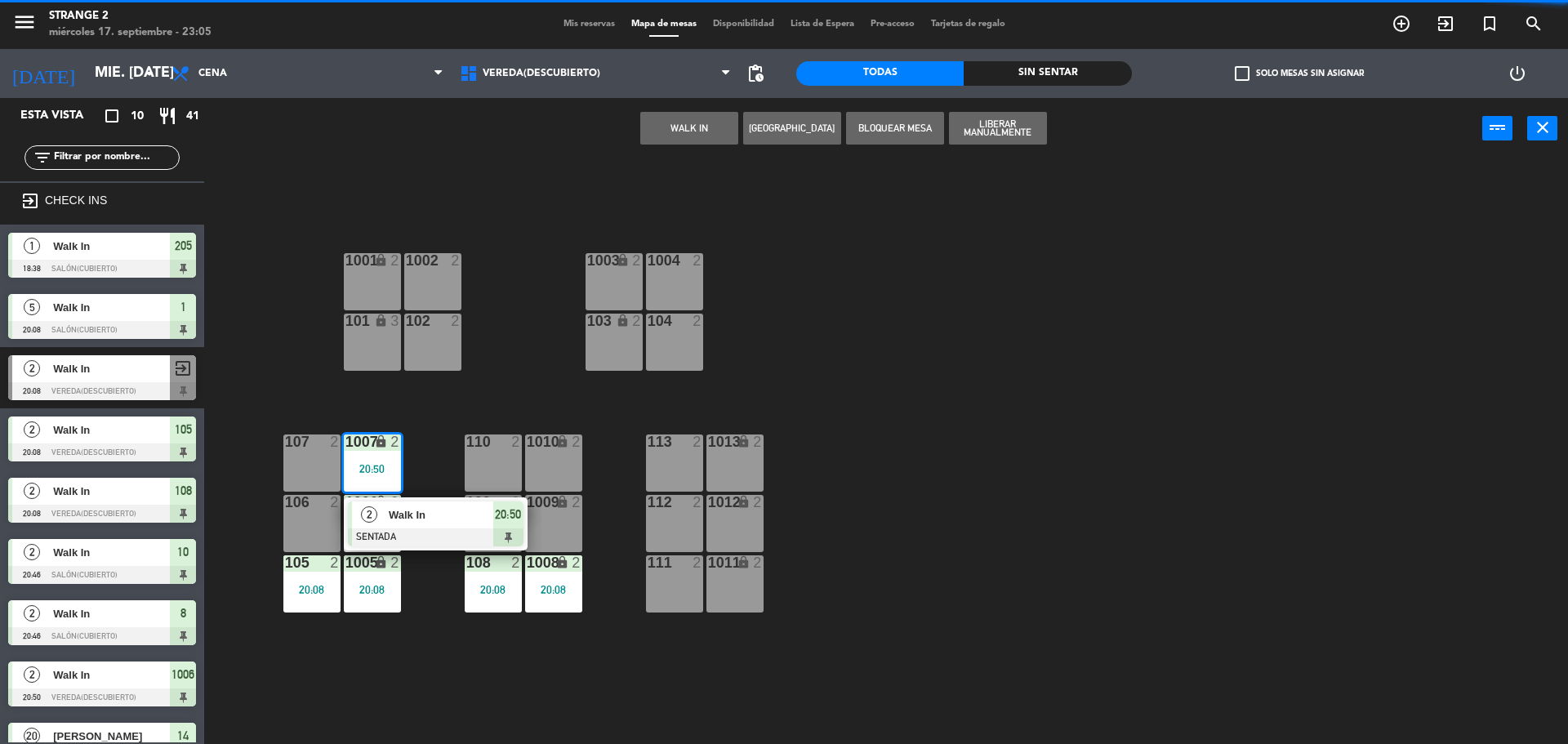
click at [442, 528] on div at bounding box center [436, 537] width 175 height 18
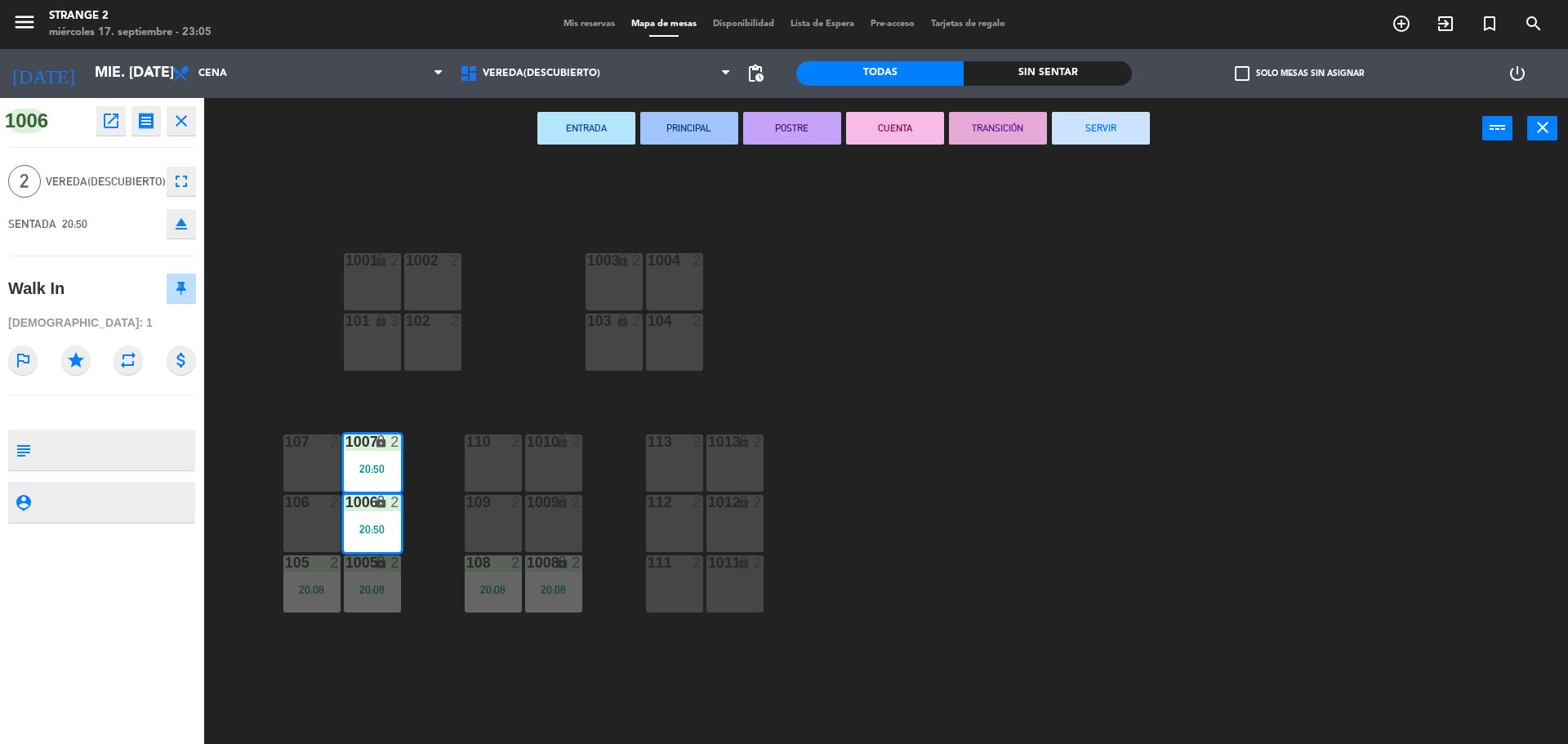
click at [1119, 136] on button "SERVIR" at bounding box center [1101, 128] width 98 height 33
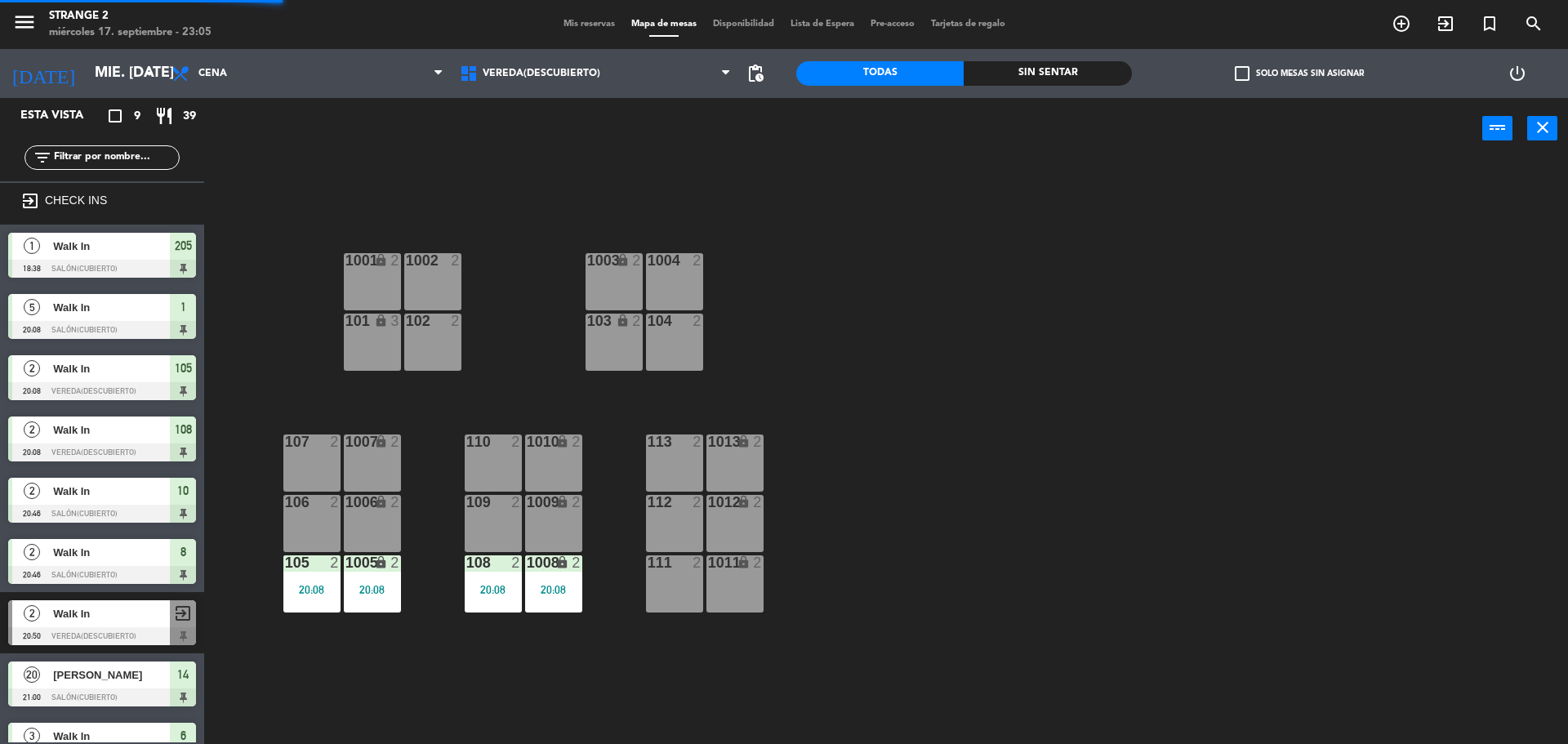
scroll to position [31, 0]
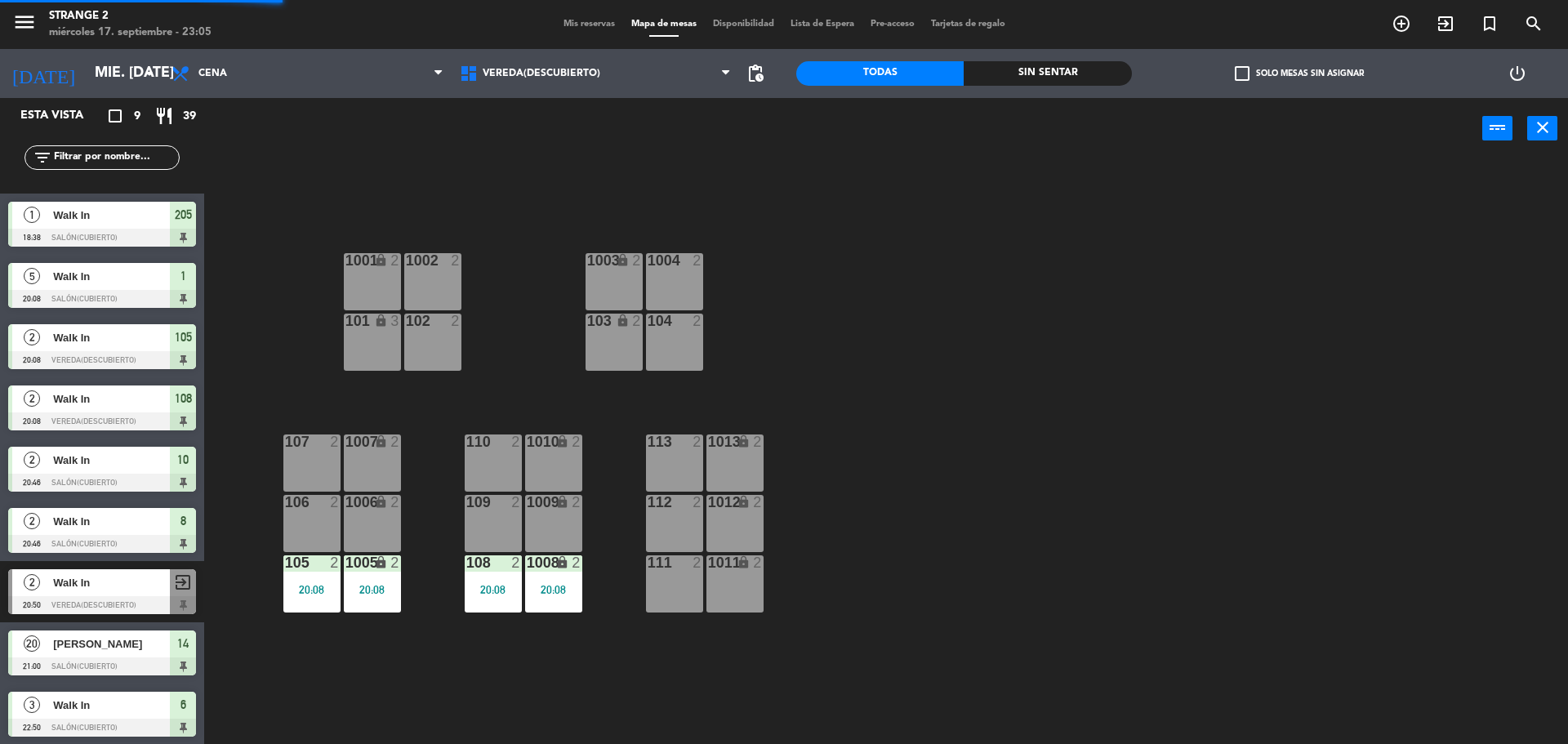
click at [553, 591] on div "20:08" at bounding box center [553, 589] width 57 height 12
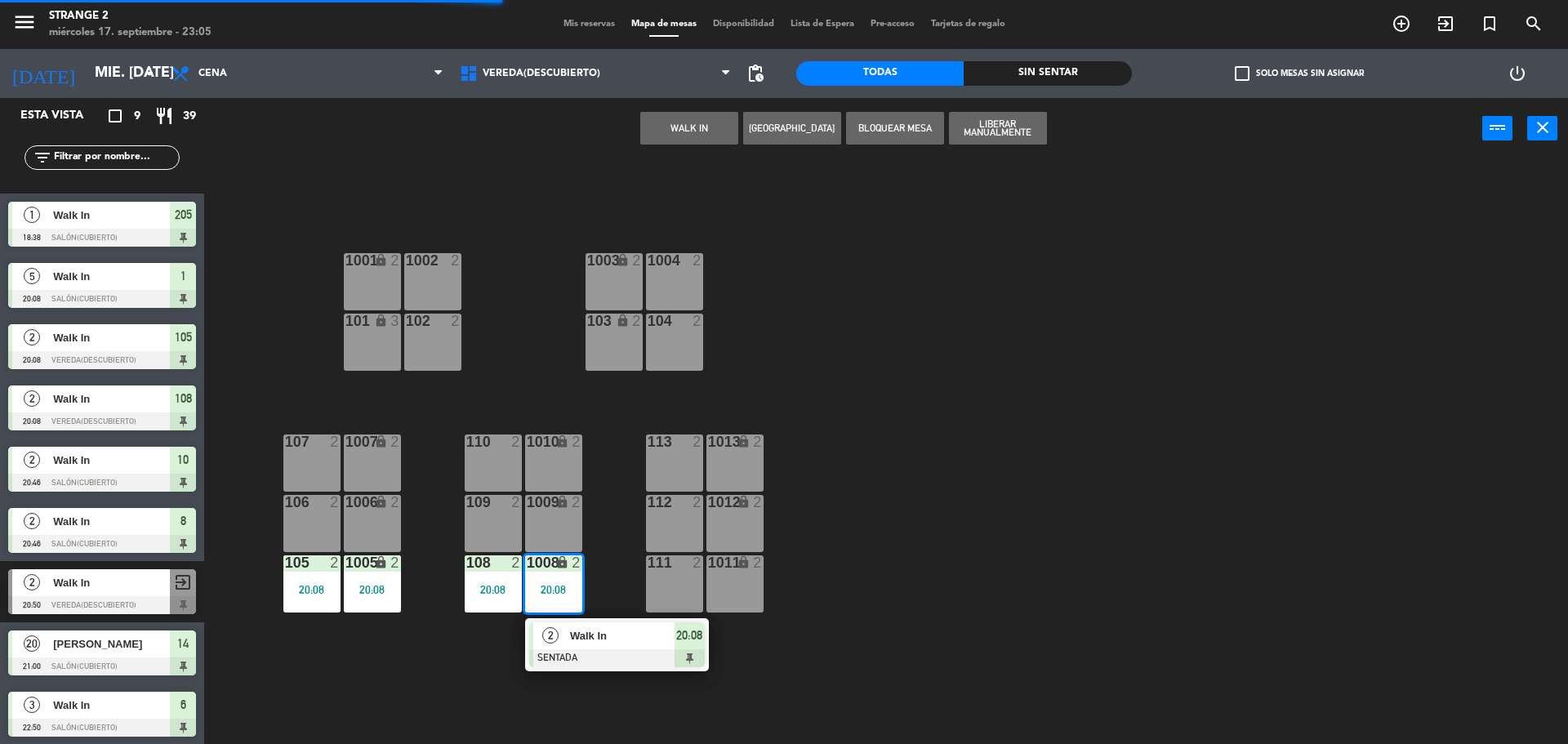
click at [595, 620] on div "2 Walk In SENTADA 20:08" at bounding box center [617, 645] width 184 height 53
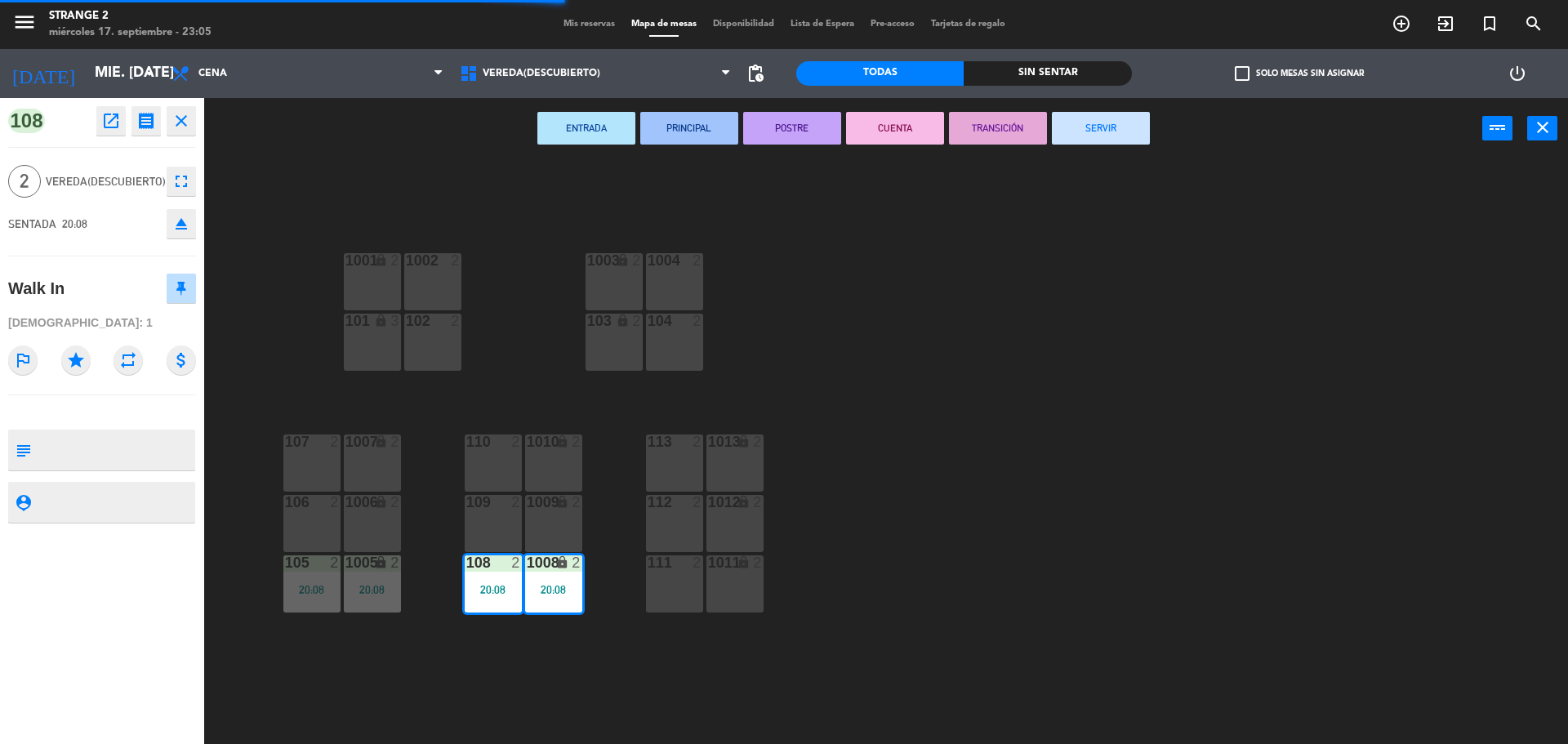
click at [1120, 135] on button "SERVIR" at bounding box center [1101, 128] width 98 height 33
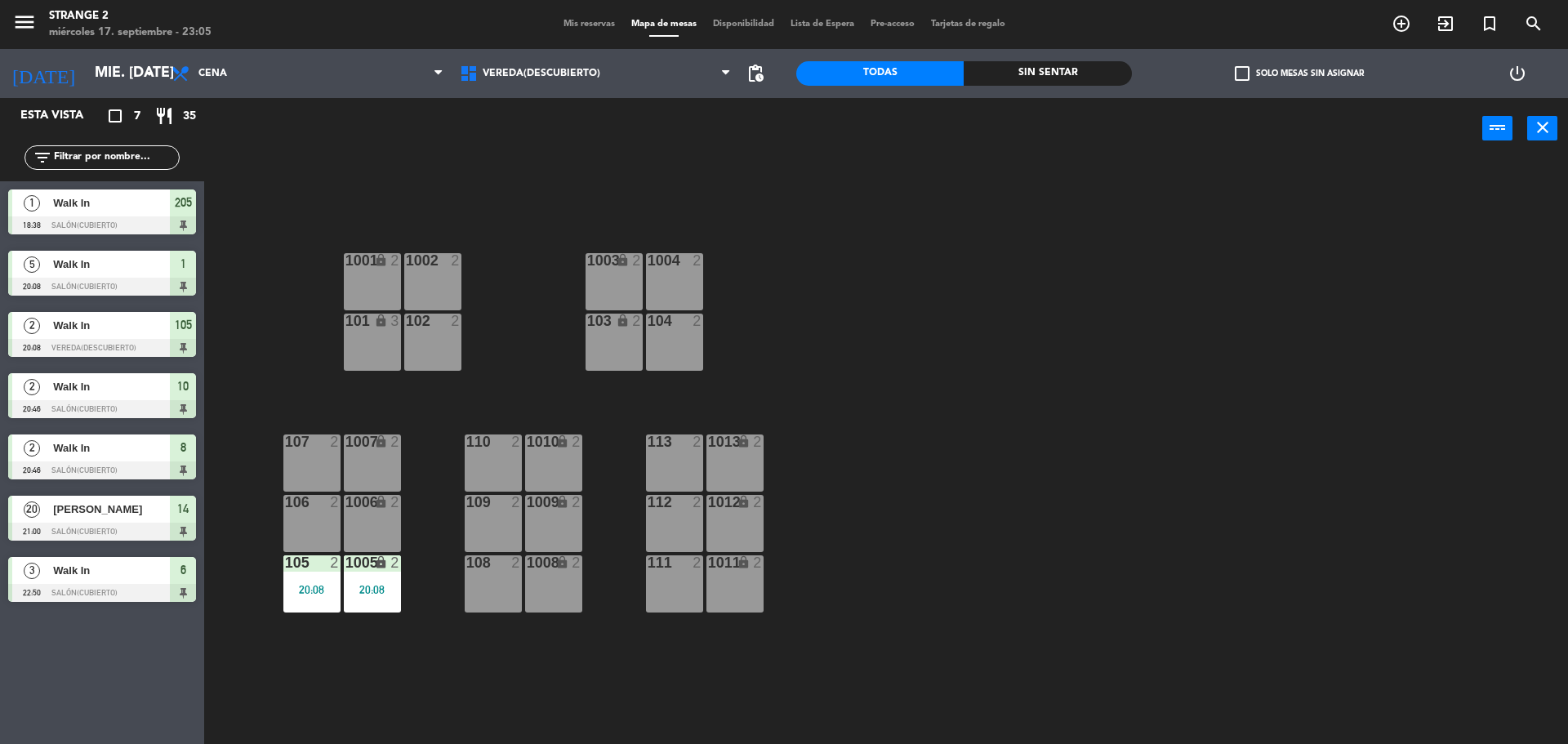
click at [344, 598] on div "1005 lock 2 20:08" at bounding box center [372, 584] width 57 height 57
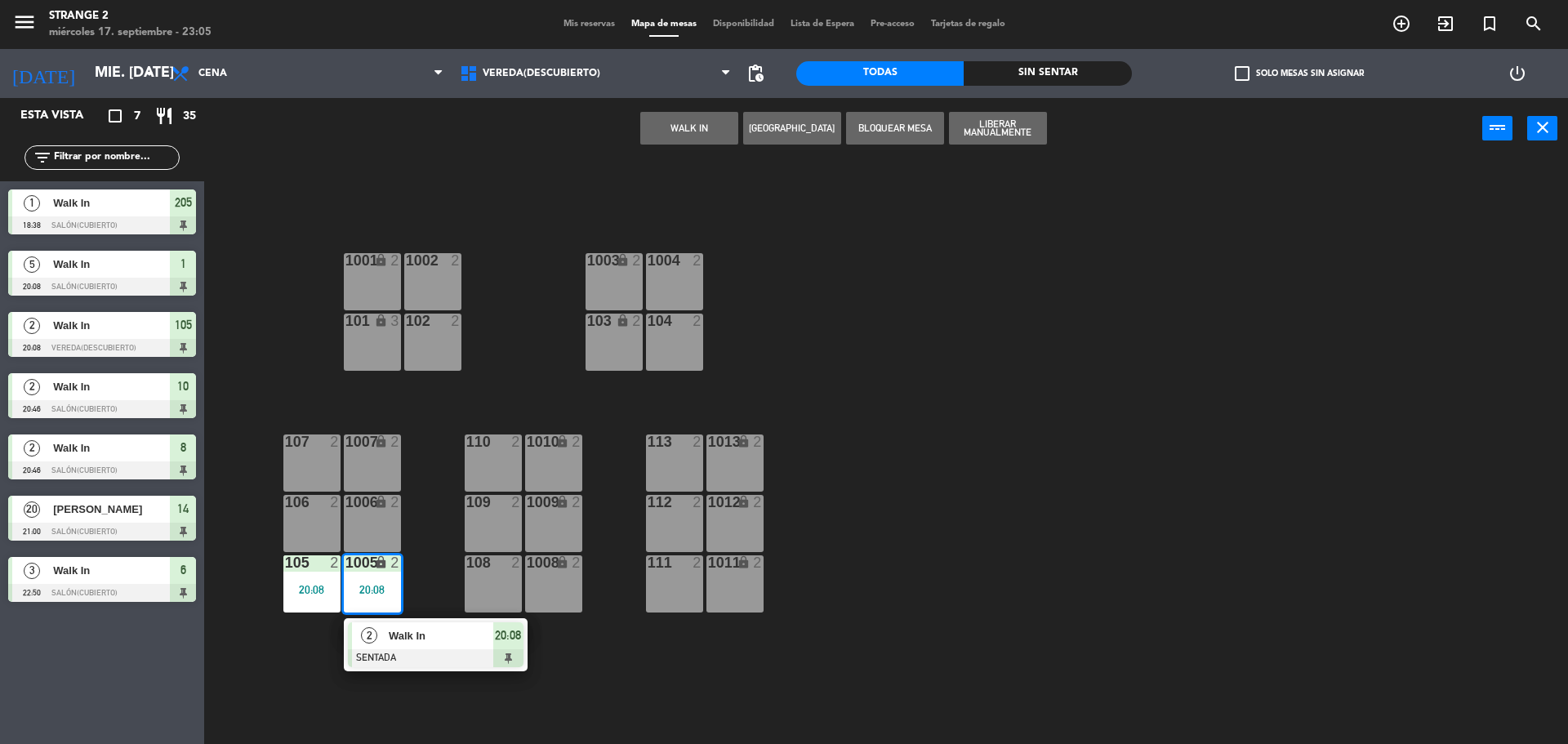
click at [453, 651] on div at bounding box center [436, 658] width 175 height 18
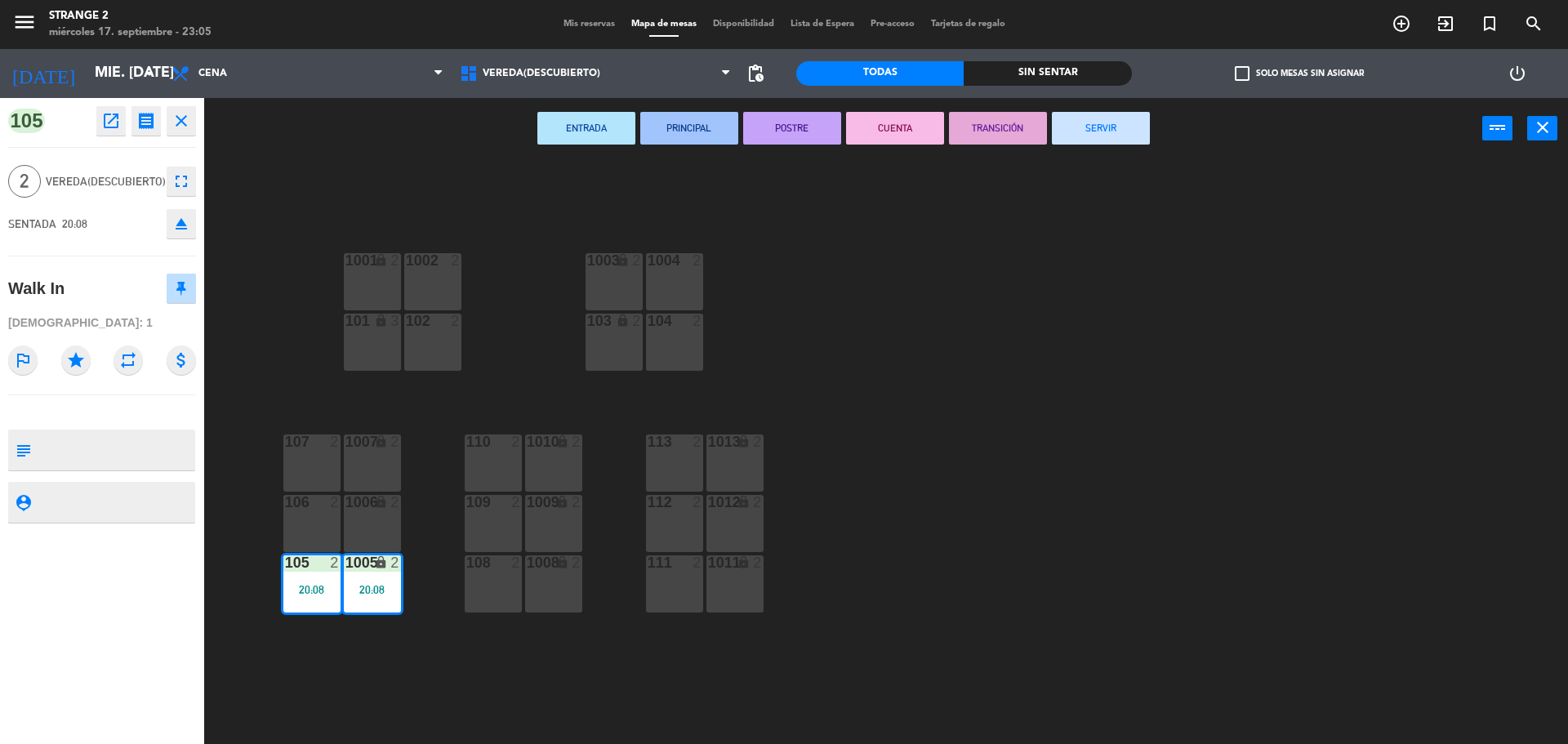
click at [1170, 149] on div "ENTRADA PRINCIPAL POSTRE CUENTA TRANSICIÓN SERVIR power_input close" at bounding box center [844, 129] width 1279 height 62
click at [1098, 140] on button "SERVIR" at bounding box center [1101, 128] width 98 height 33
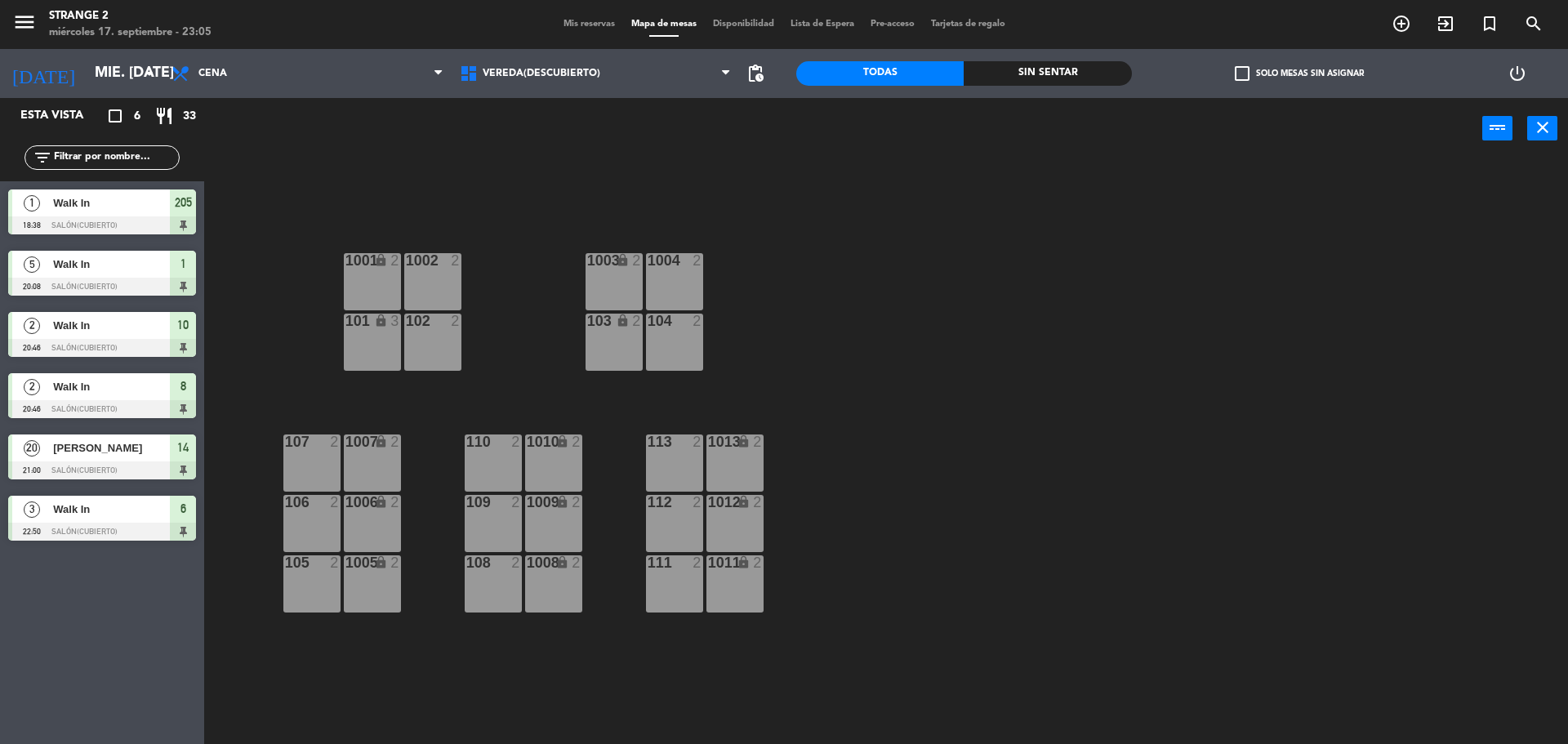
click at [616, 343] on div "103 lock 2" at bounding box center [614, 341] width 57 height 57
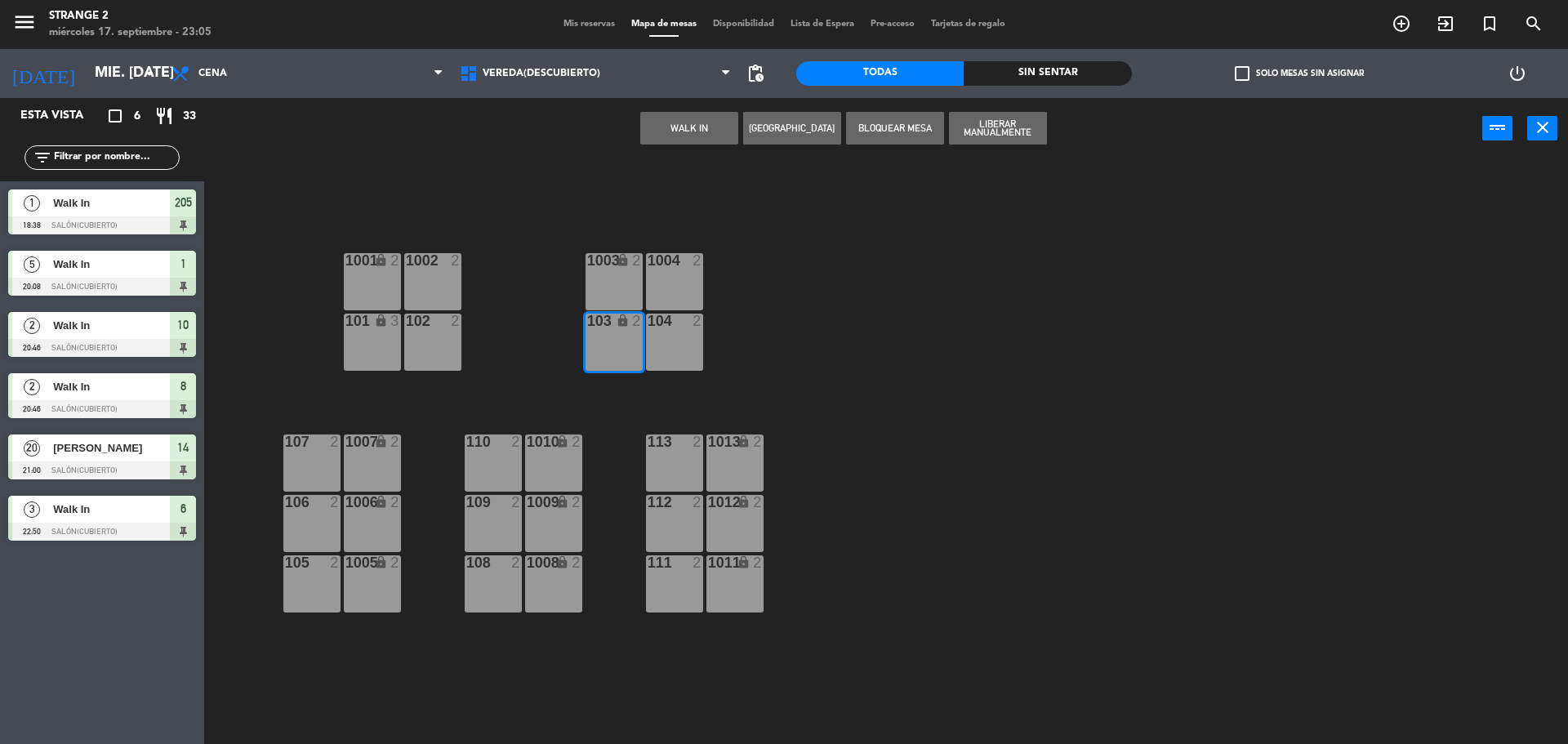
click at [631, 284] on div "1003 lock 2" at bounding box center [614, 281] width 57 height 57
click at [713, 124] on button "WALK IN" at bounding box center [689, 128] width 98 height 33
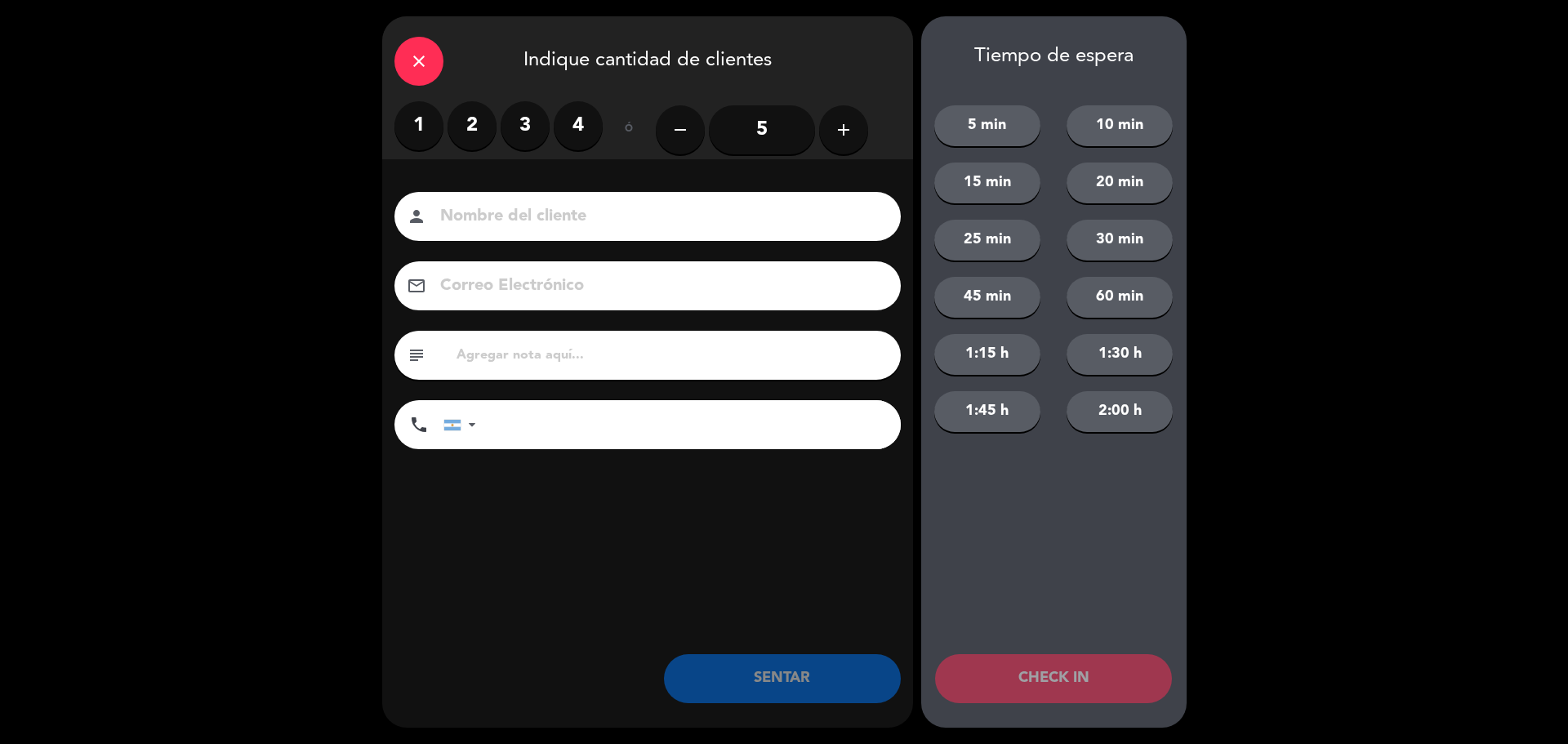
click at [466, 129] on label "2" at bounding box center [471, 125] width 49 height 49
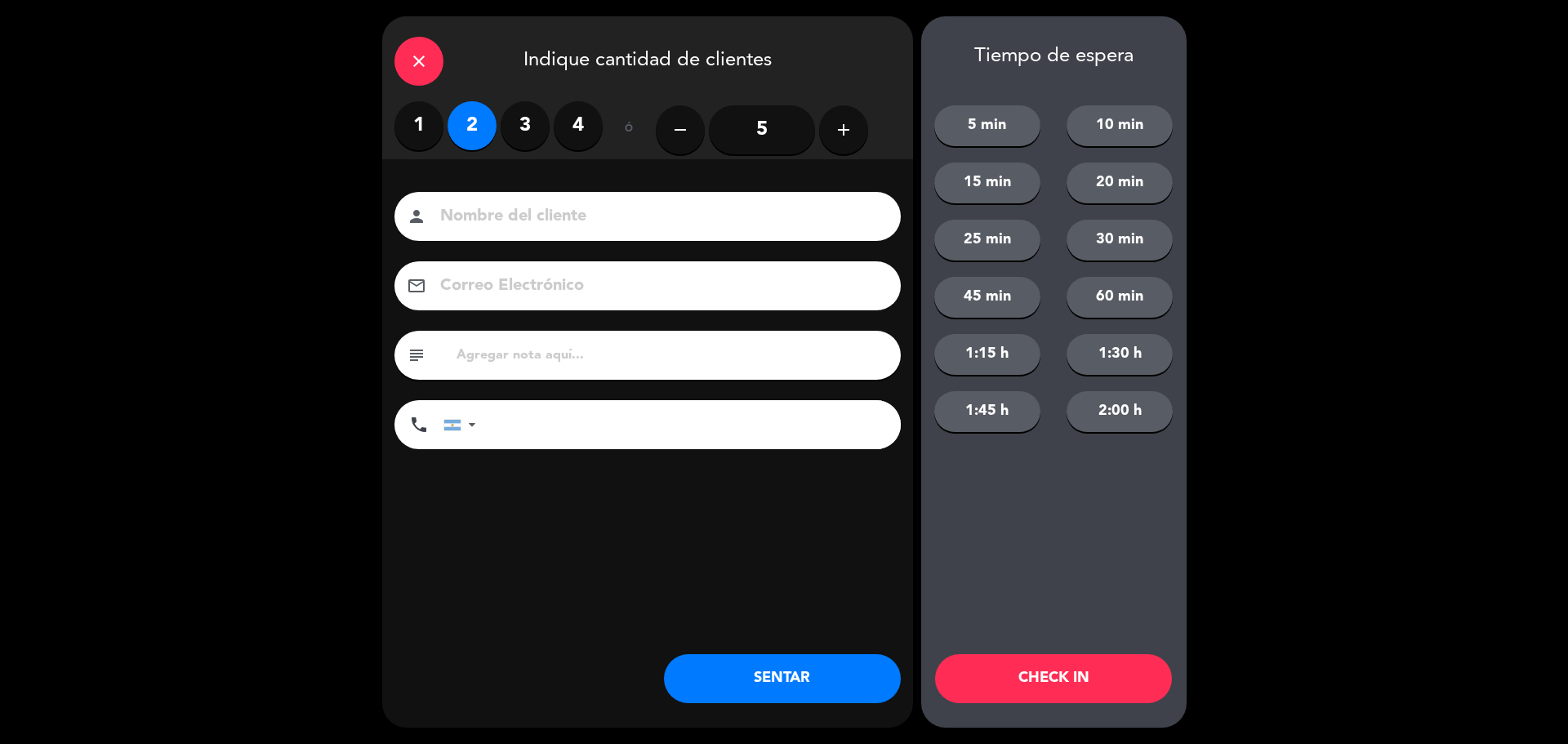
click at [796, 673] on button "SENTAR" at bounding box center [782, 678] width 237 height 49
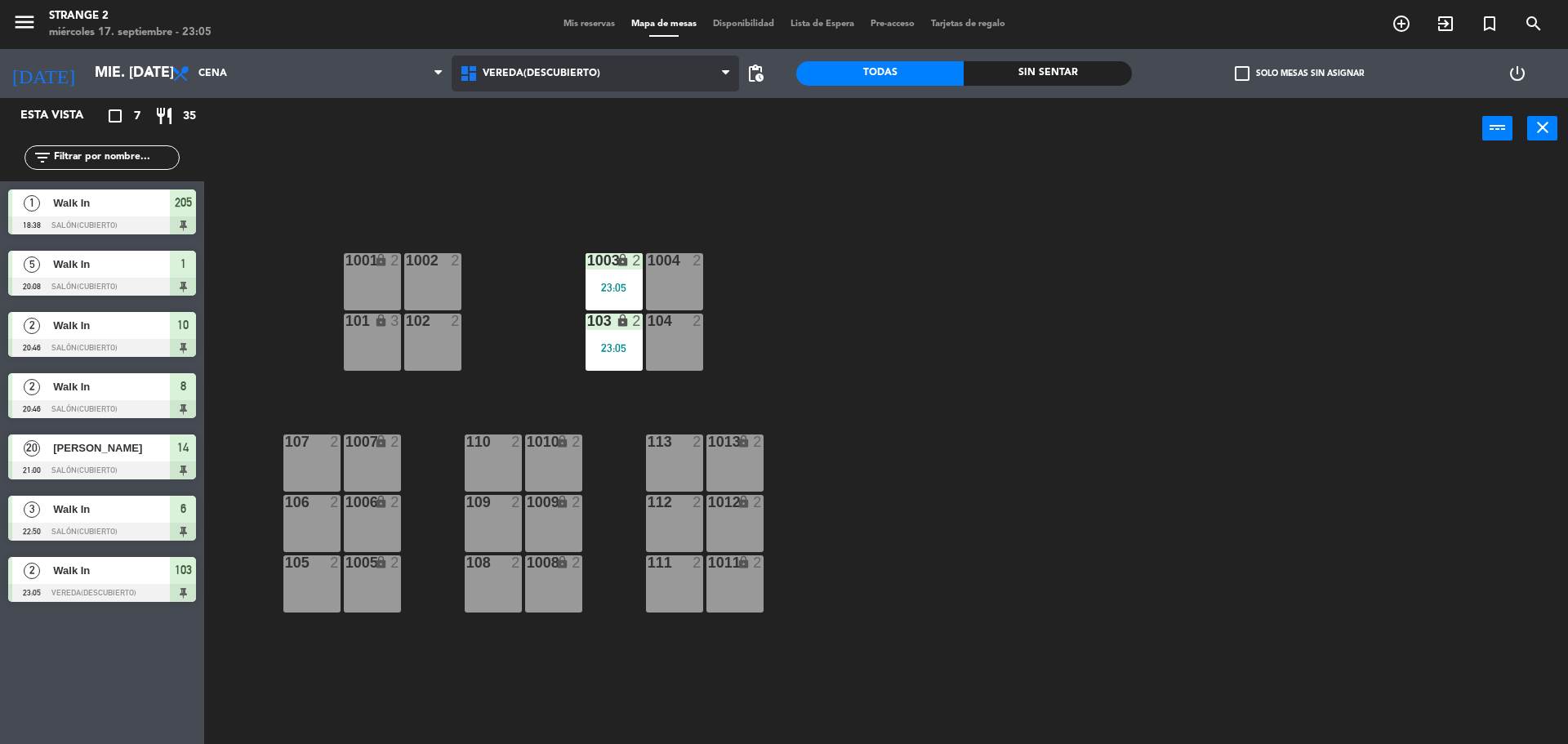
click at [493, 66] on span "Vereda(Descubierto)" at bounding box center [595, 73] width 289 height 36
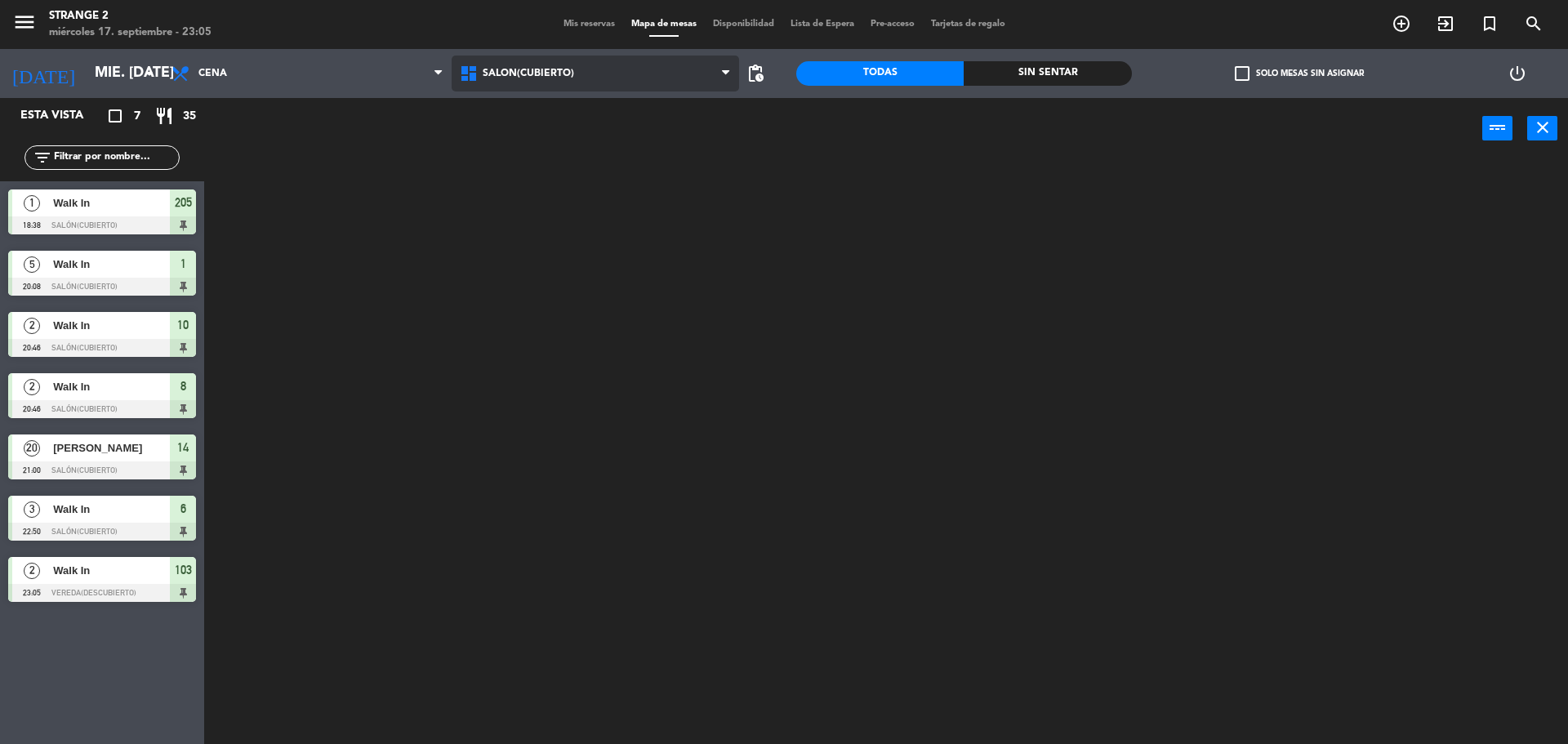
click at [512, 135] on ng-component "menu Strange 2 miércoles 17. septiembre - 23:05 Mis reservas Mapa de mesas Disp…" at bounding box center [784, 374] width 1568 height 748
